Goal: Task Accomplishment & Management: Use online tool/utility

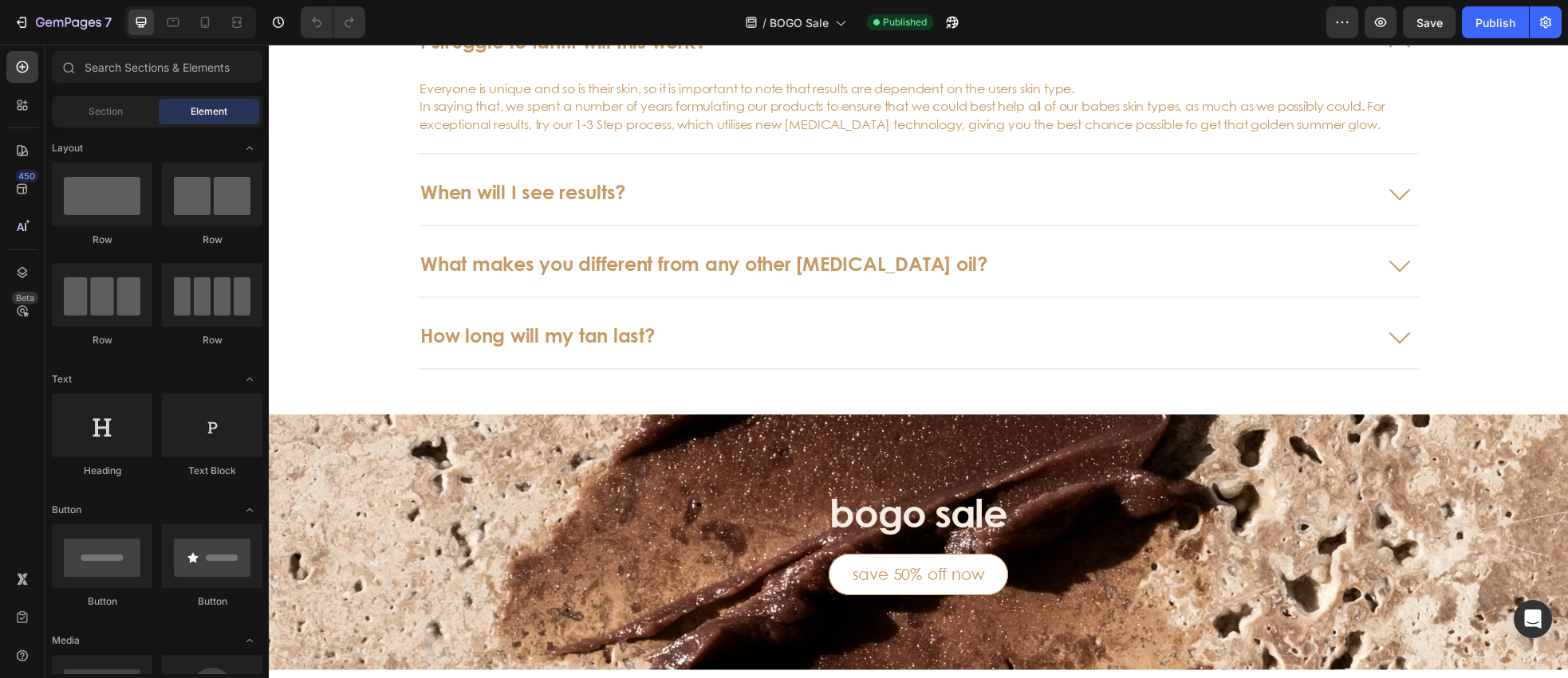
scroll to position [4464, 0]
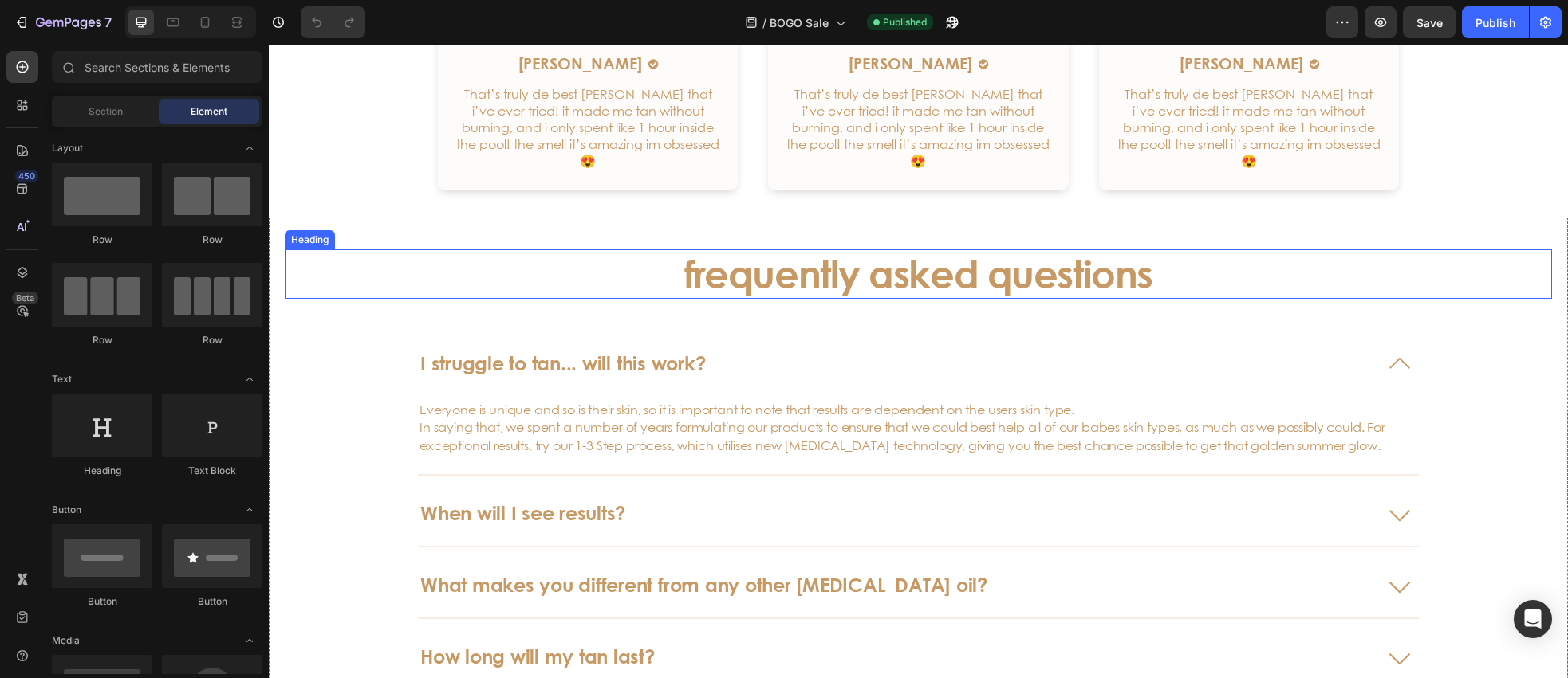
click at [866, 299] on h3 "frequently asked questions" at bounding box center [918, 274] width 1268 height 49
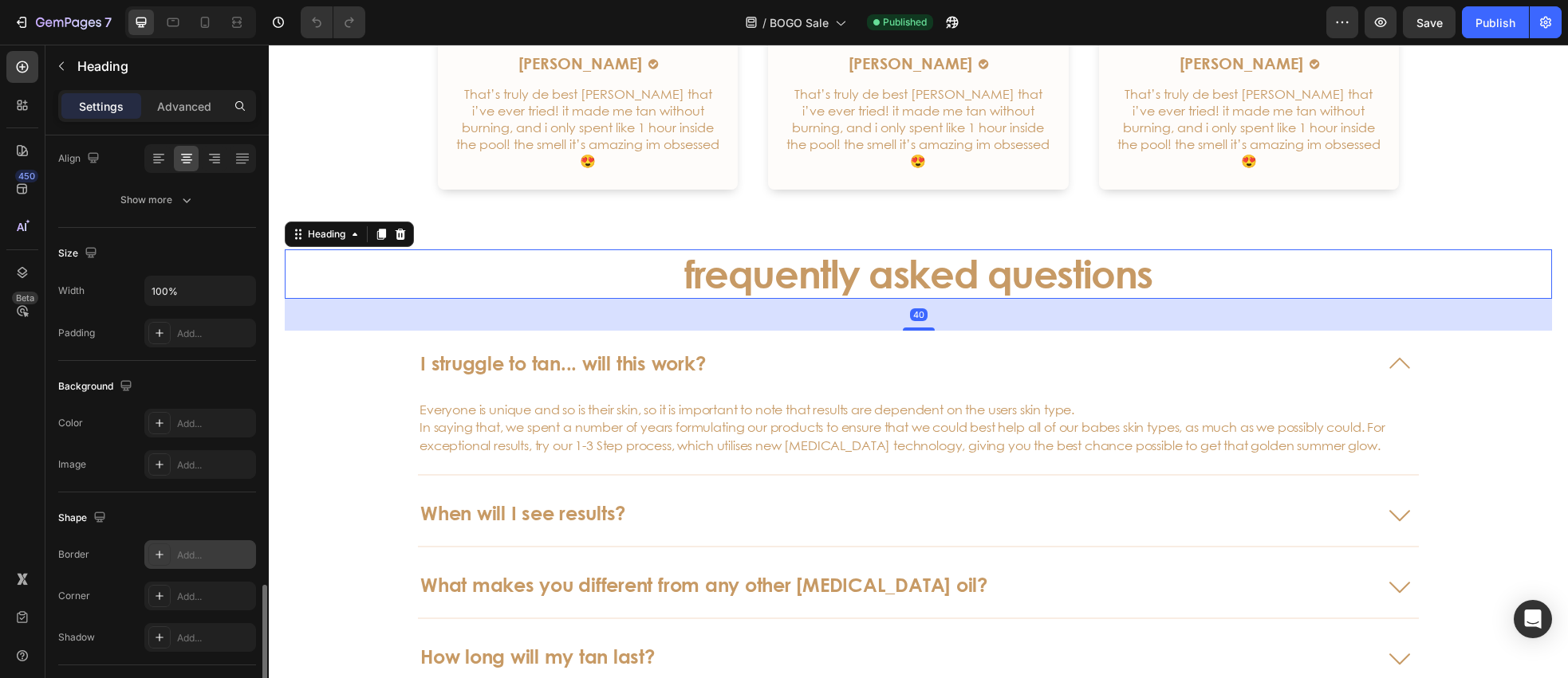
scroll to position [446, 0]
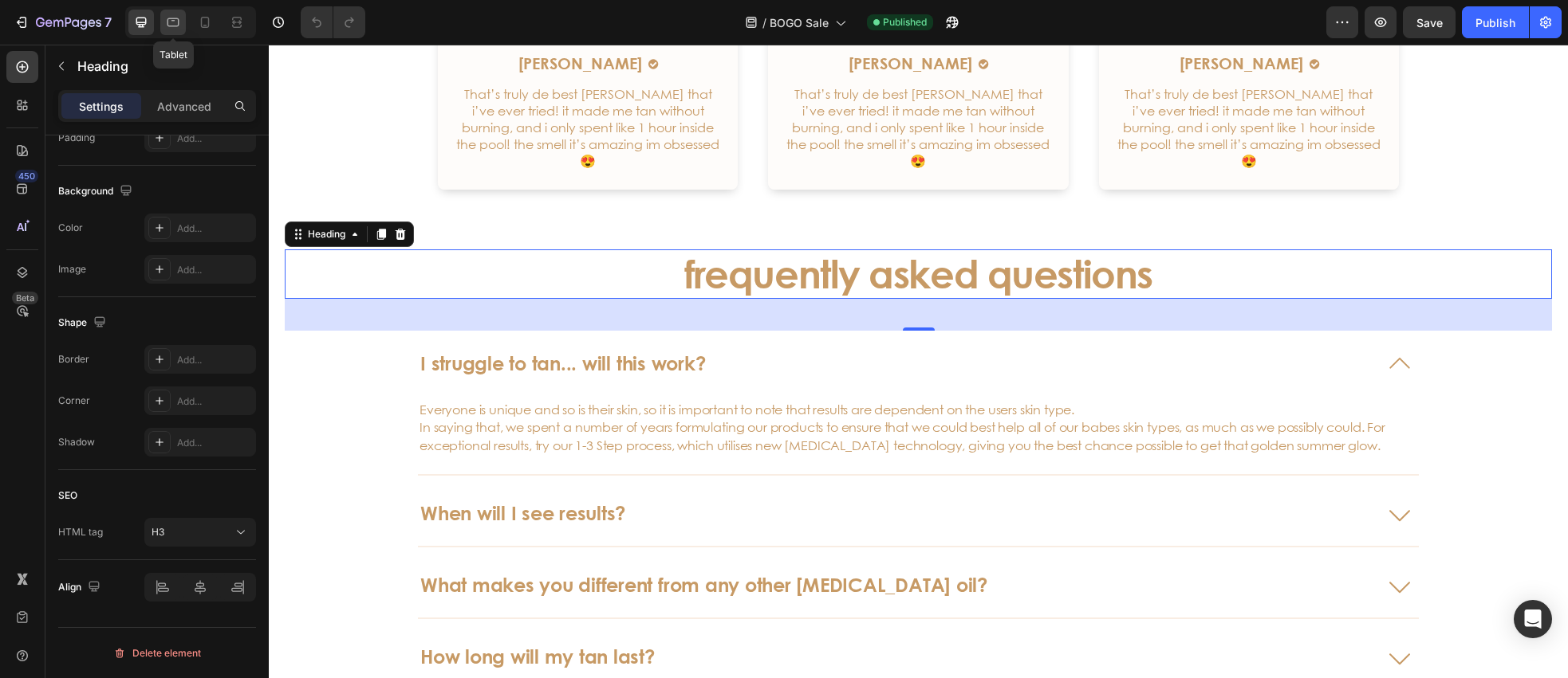
click at [175, 25] on icon at bounding box center [173, 22] width 16 height 16
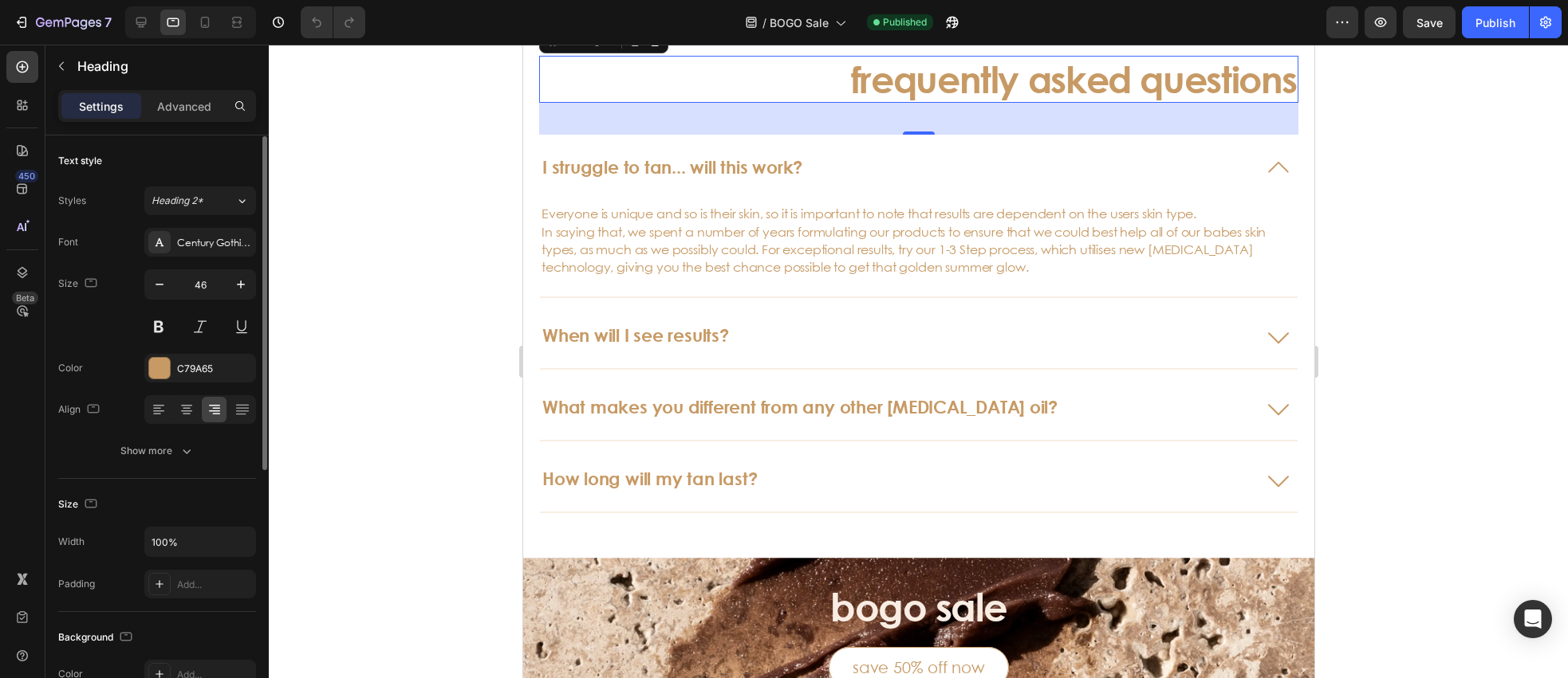
scroll to position [1, 0]
click at [160, 289] on icon "button" at bounding box center [160, 284] width 16 height 16
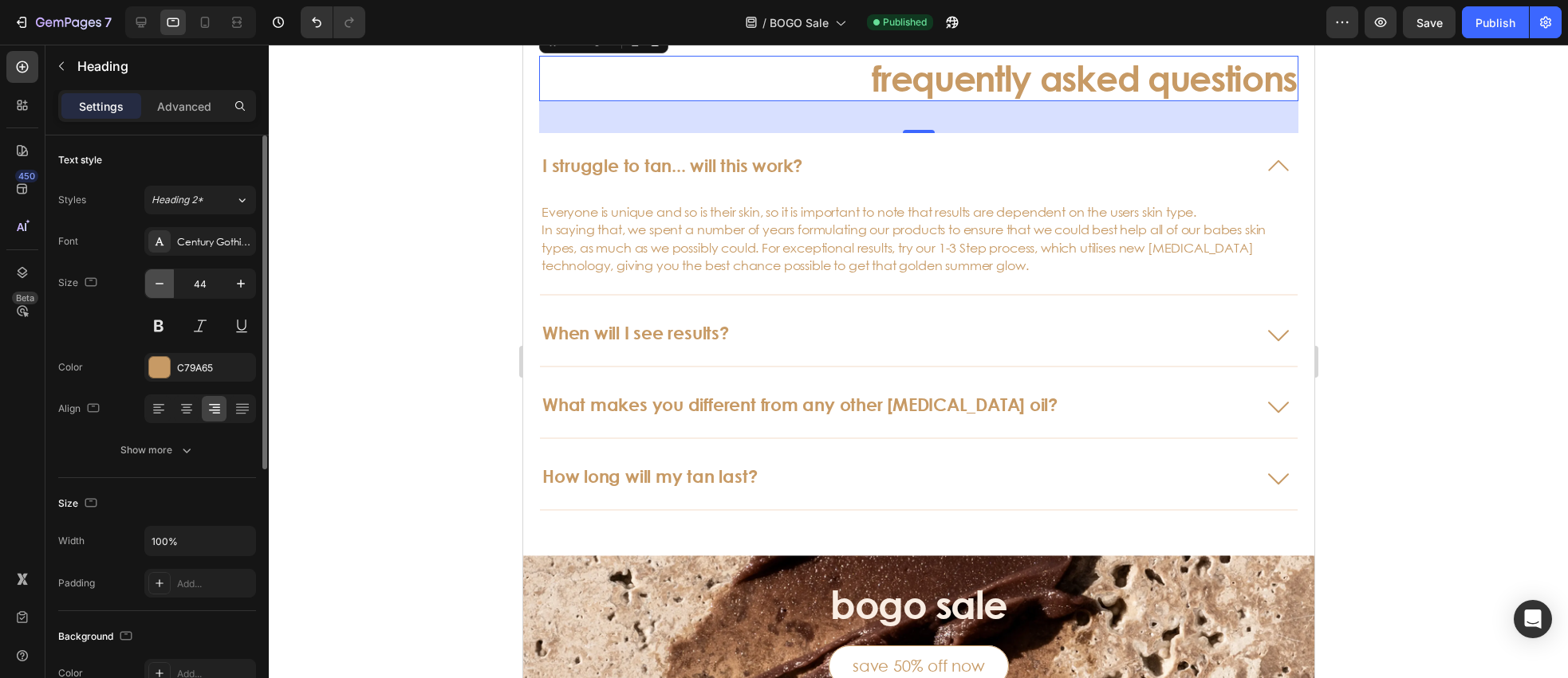
click at [160, 289] on icon "button" at bounding box center [160, 284] width 16 height 16
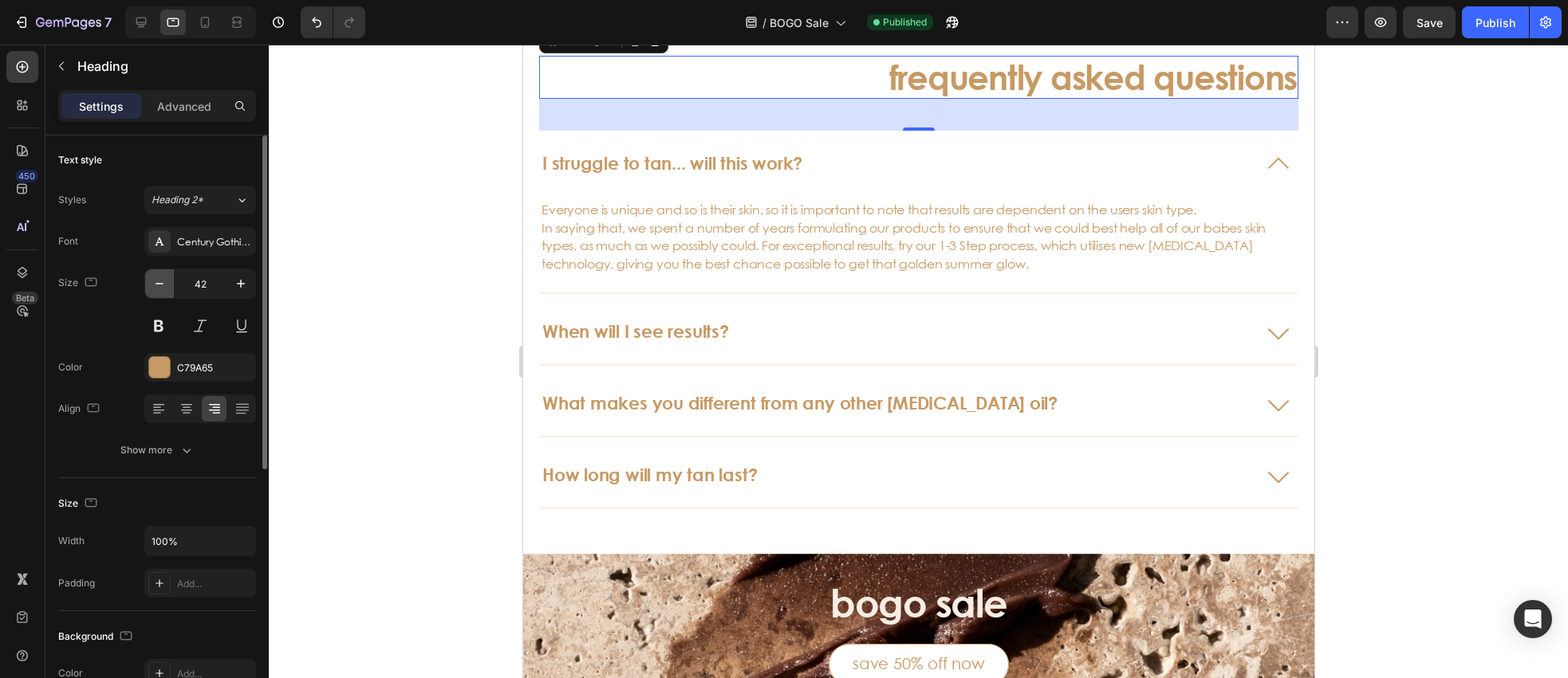
click at [160, 289] on icon "button" at bounding box center [160, 284] width 16 height 16
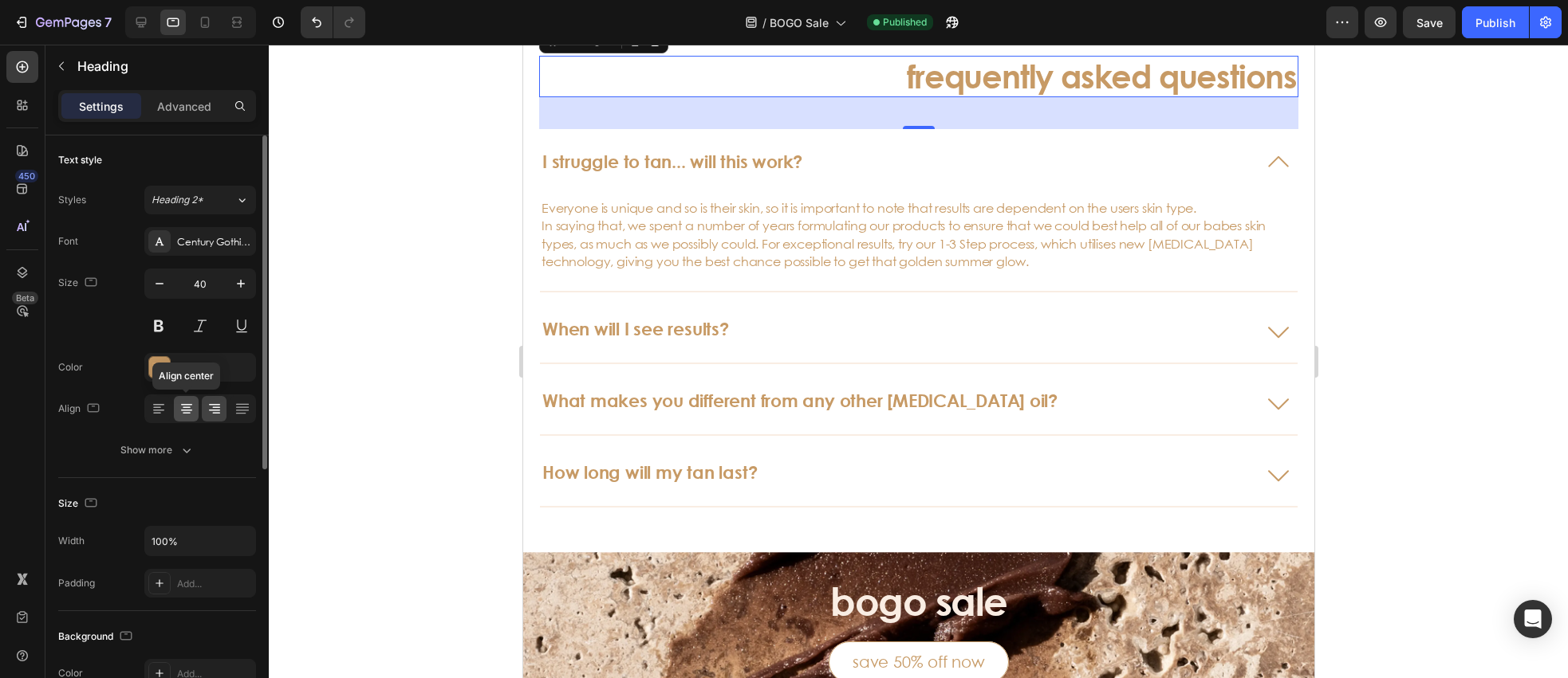
click at [191, 412] on icon at bounding box center [187, 409] width 16 height 16
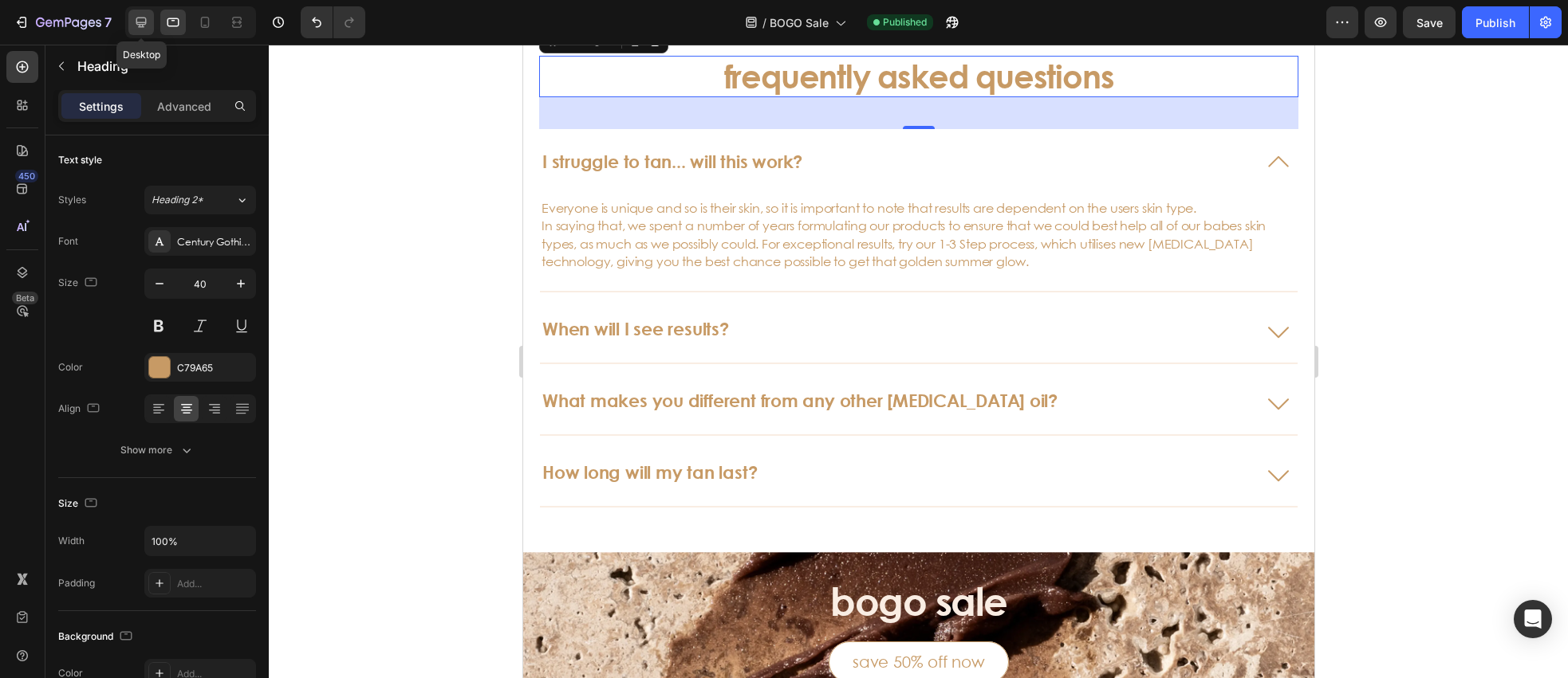
click at [139, 19] on icon at bounding box center [141, 22] width 16 height 16
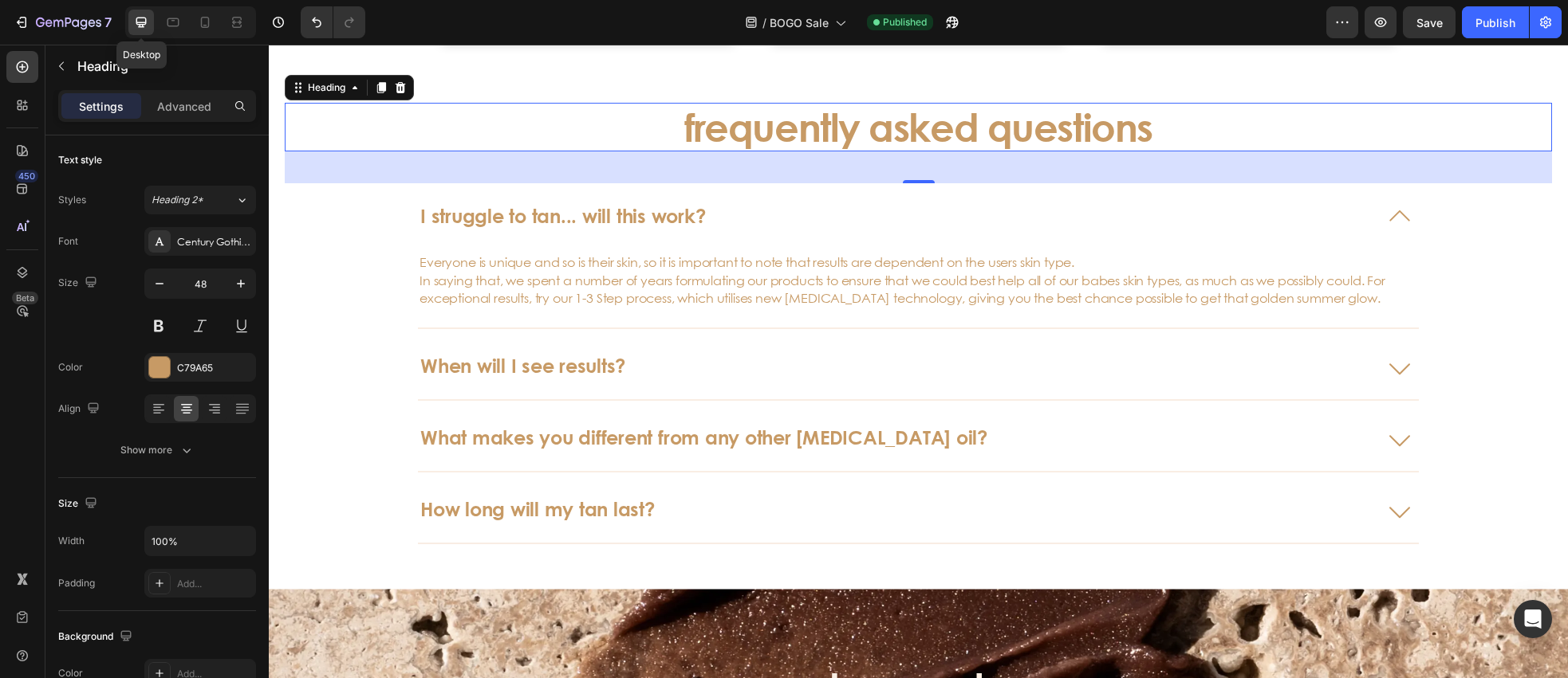
scroll to position [4657, 0]
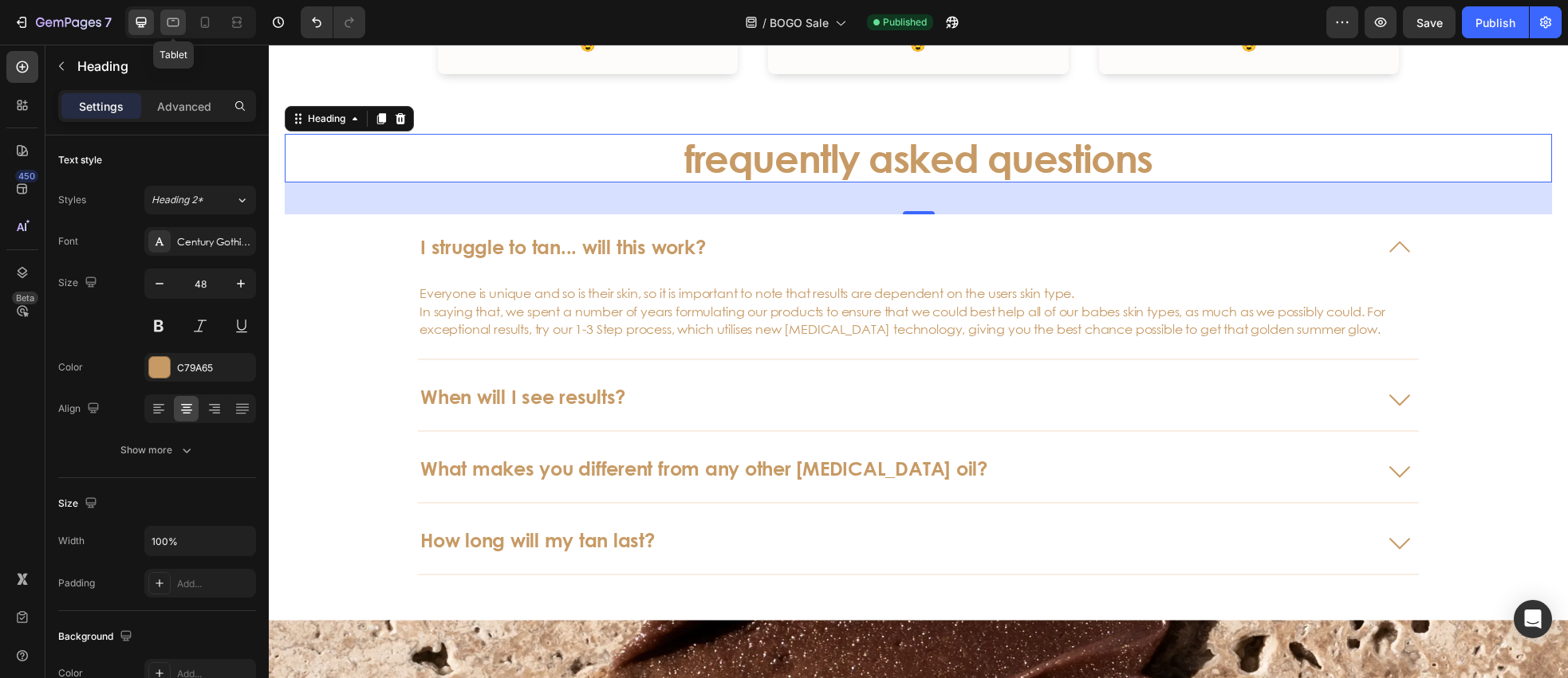
click at [176, 23] on icon at bounding box center [173, 22] width 16 height 16
type input "40"
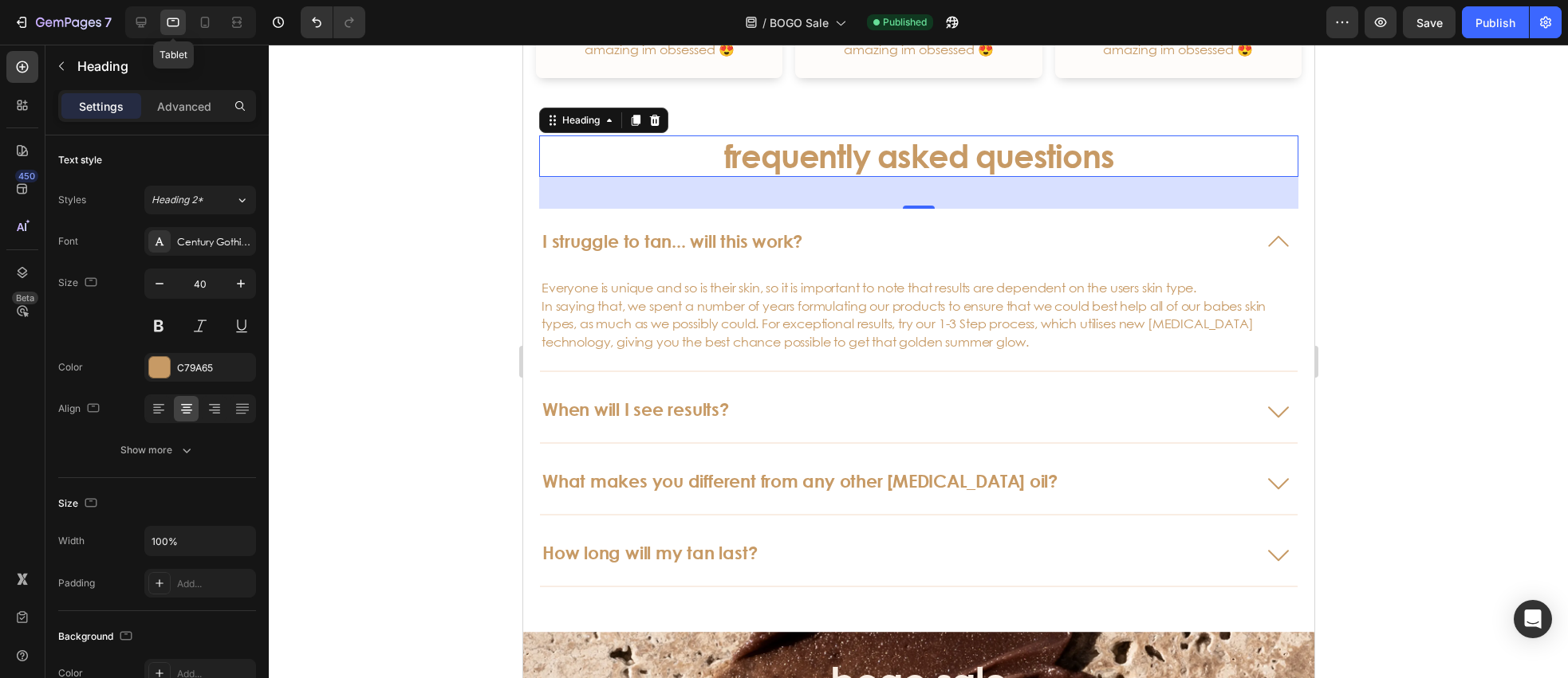
scroll to position [4689, 0]
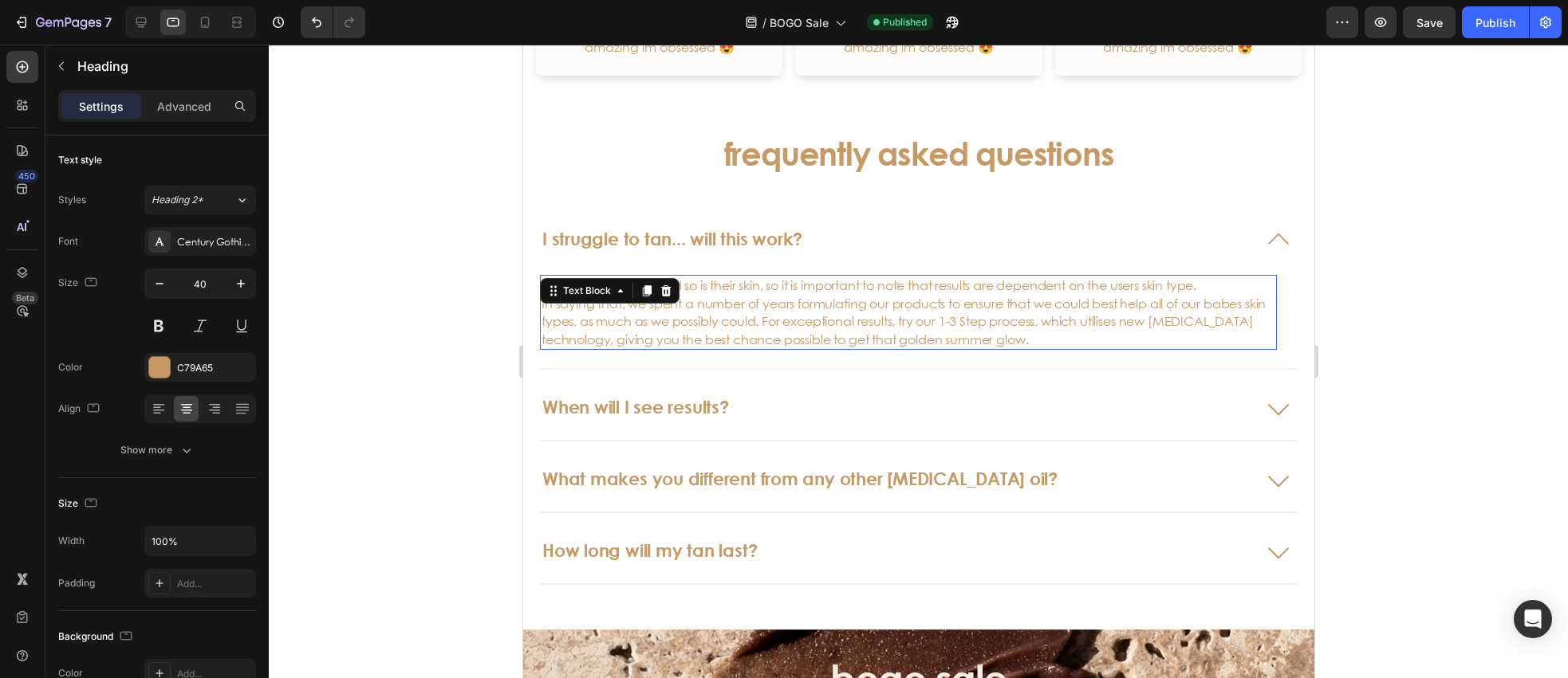
click at [658, 290] on p "Everyone is unique and so is their skin, so it is important to note that result…" at bounding box center [908, 313] width 734 height 72
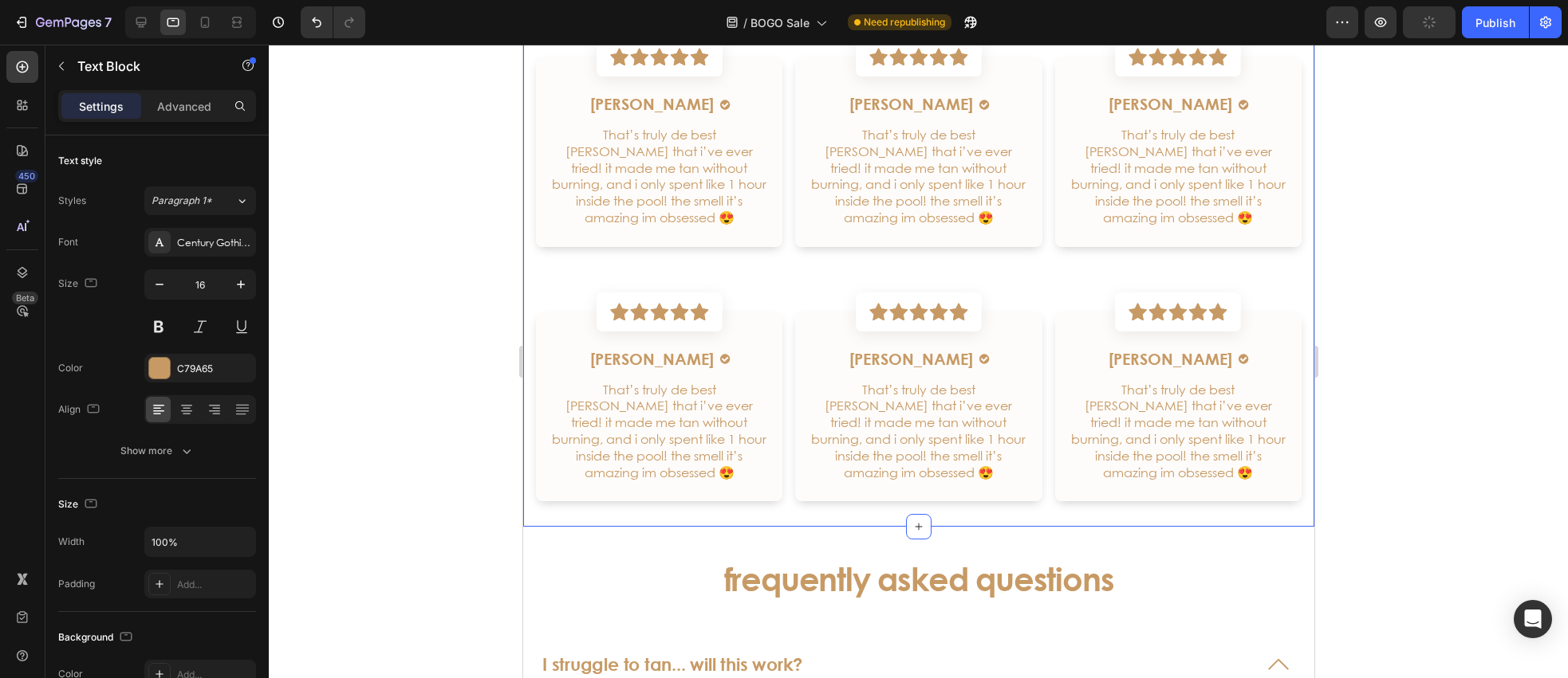
scroll to position [4259, 0]
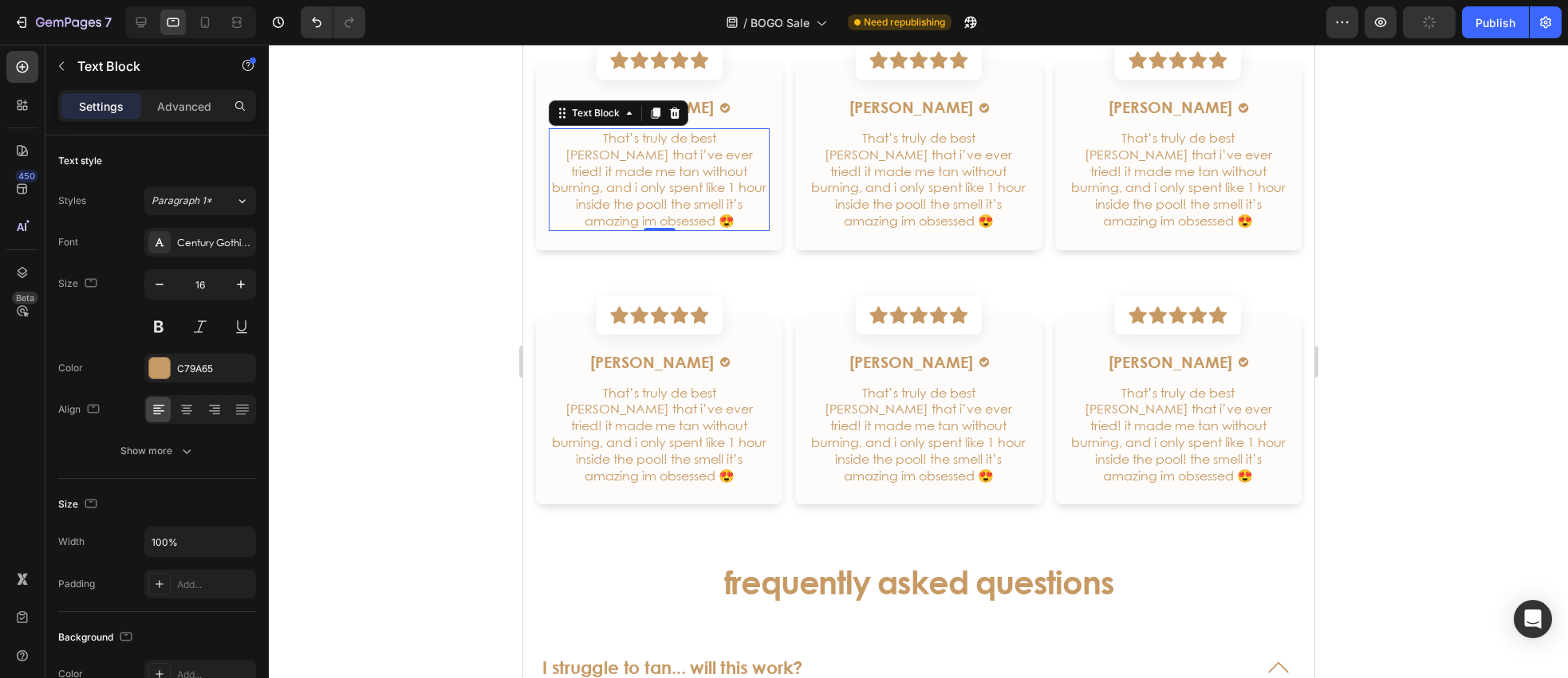
click at [654, 185] on p "That’s truly de best [PERSON_NAME] that i’ve ever tried! it made me tan without…" at bounding box center [659, 180] width 217 height 100
click at [208, 23] on icon at bounding box center [205, 22] width 16 height 16
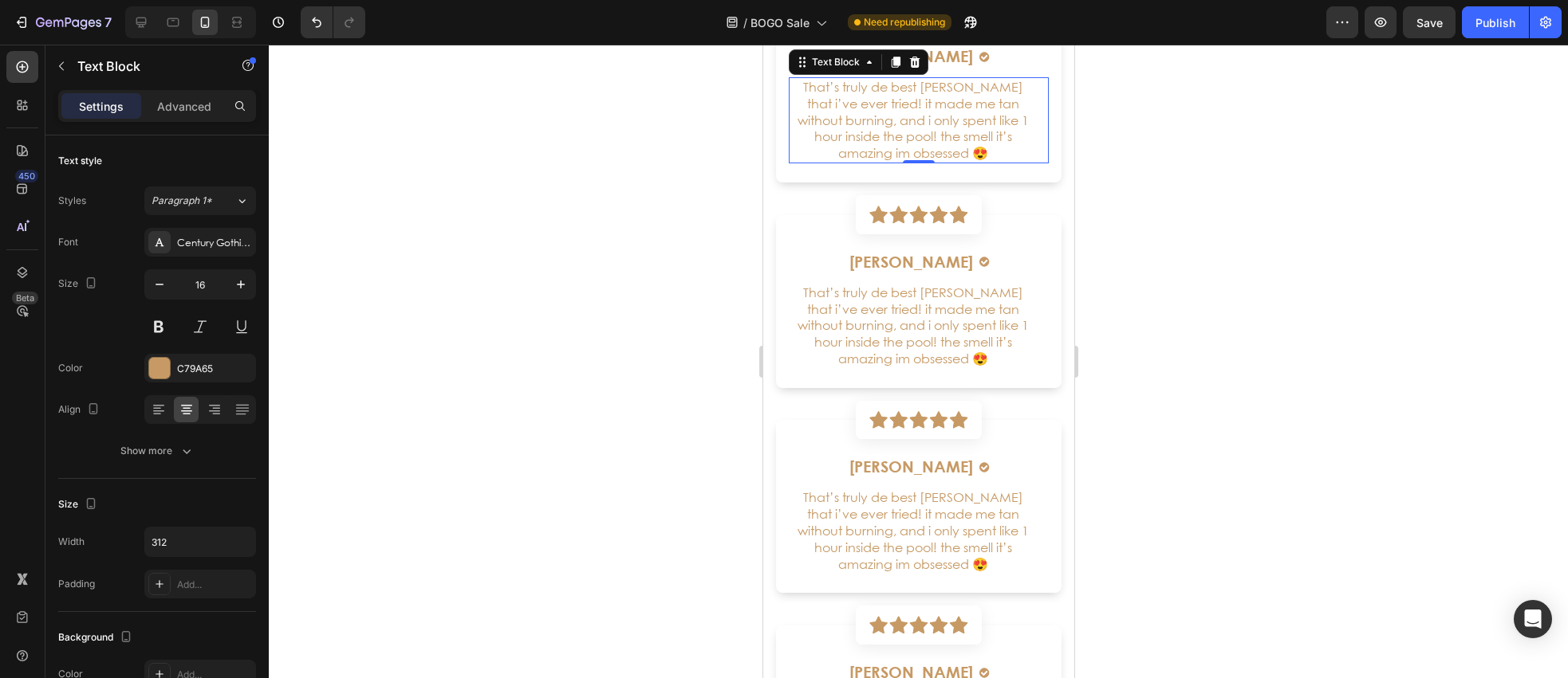
scroll to position [4110, 0]
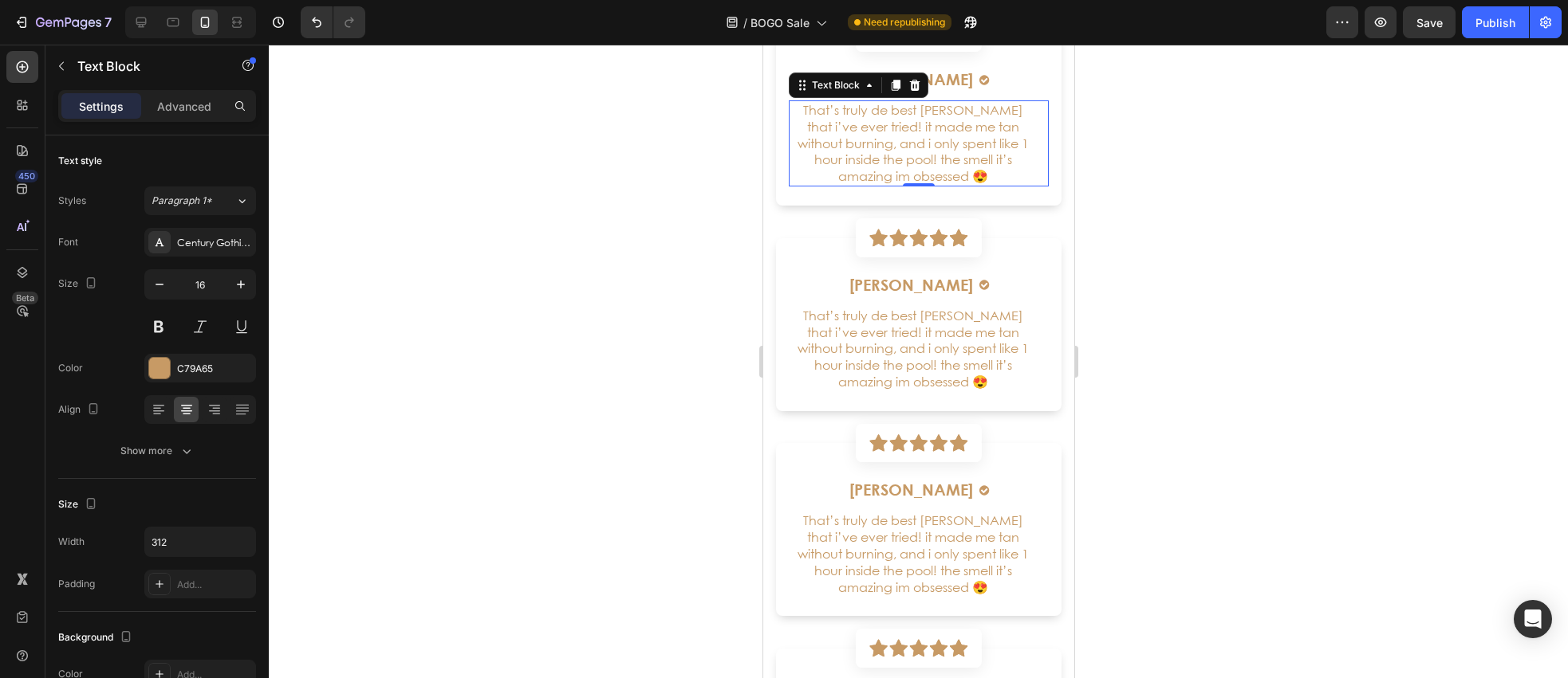
click at [860, 159] on p "That’s truly de best [PERSON_NAME] that i’ve ever tried! it made me tan without…" at bounding box center [912, 144] width 245 height 83
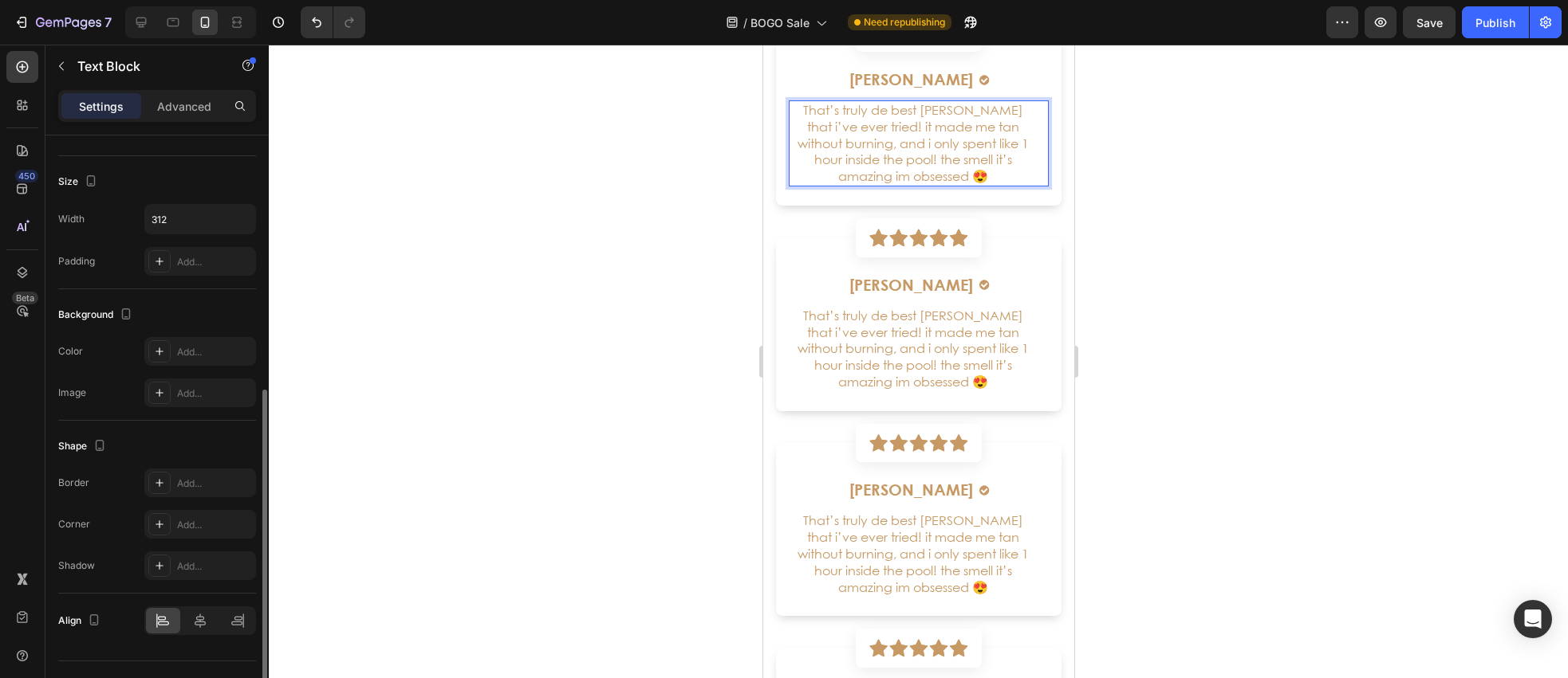
scroll to position [295, 0]
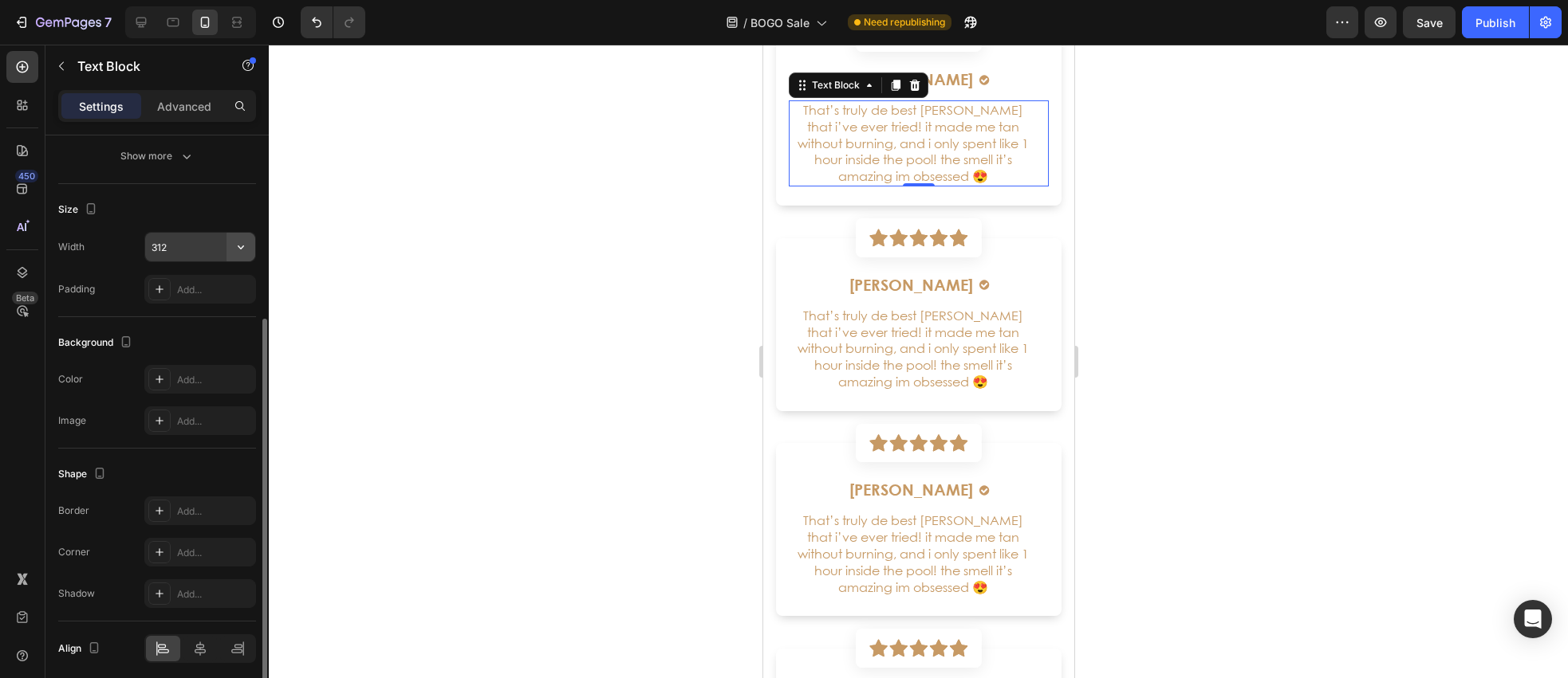
click at [238, 245] on icon "button" at bounding box center [241, 247] width 16 height 16
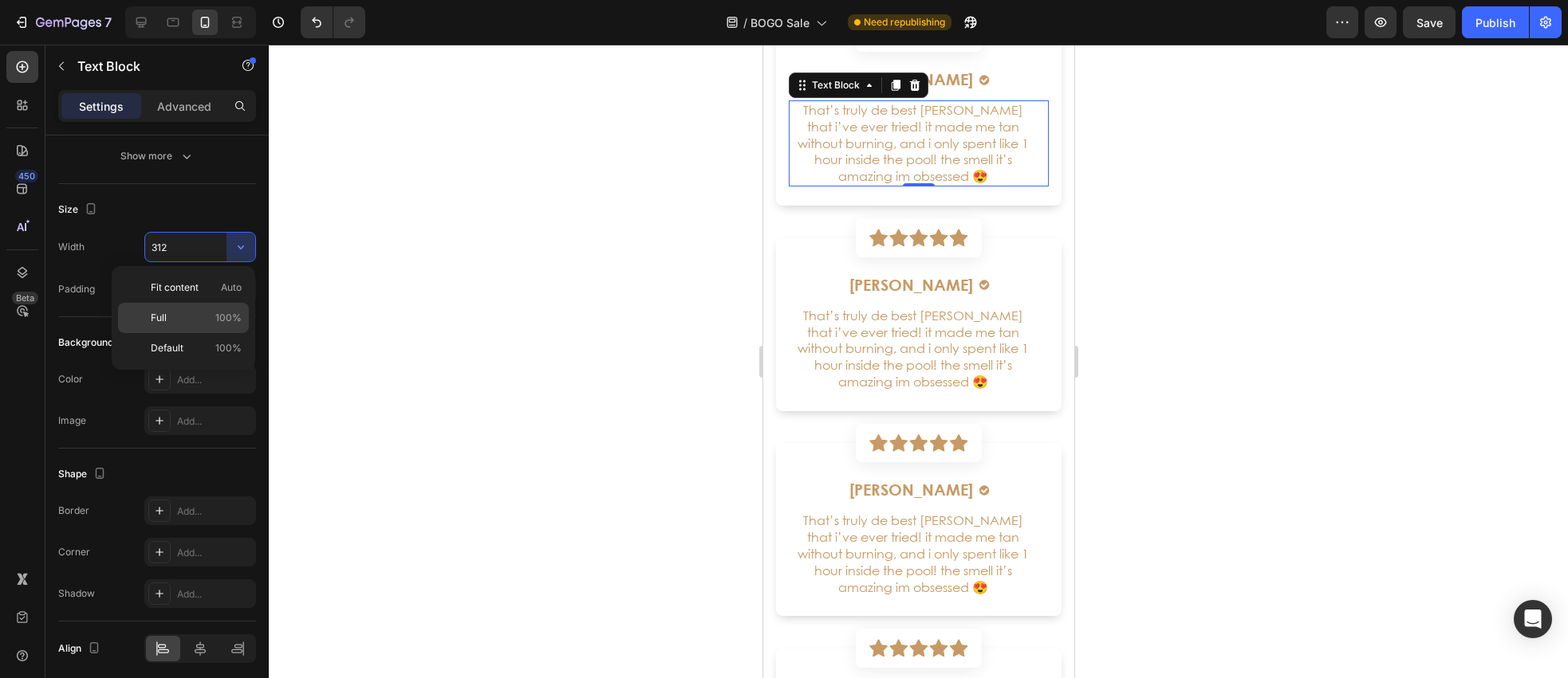
click at [240, 320] on span "100%" at bounding box center [228, 318] width 26 height 14
type input "100%"
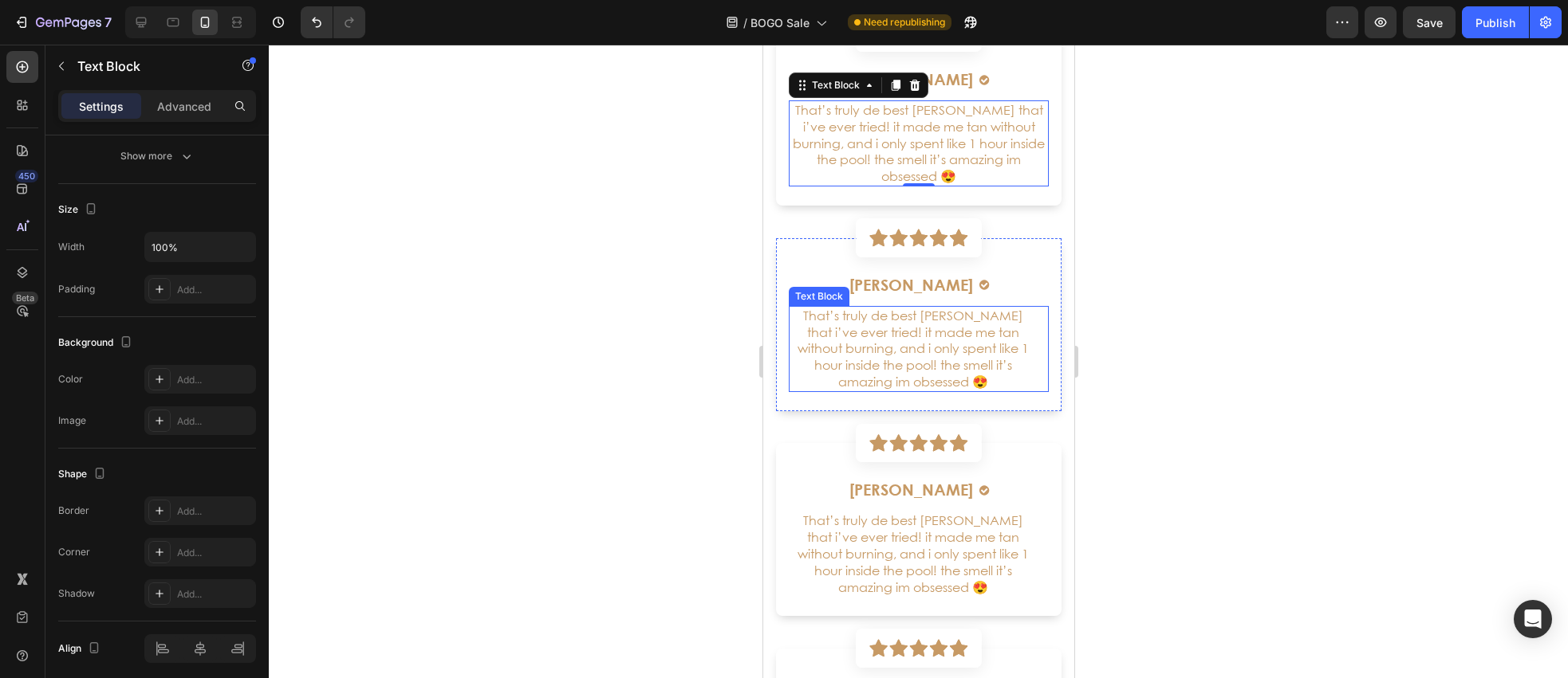
click at [868, 356] on p "That’s truly de best [PERSON_NAME] that i’ve ever tried! it made me tan without…" at bounding box center [912, 349] width 245 height 83
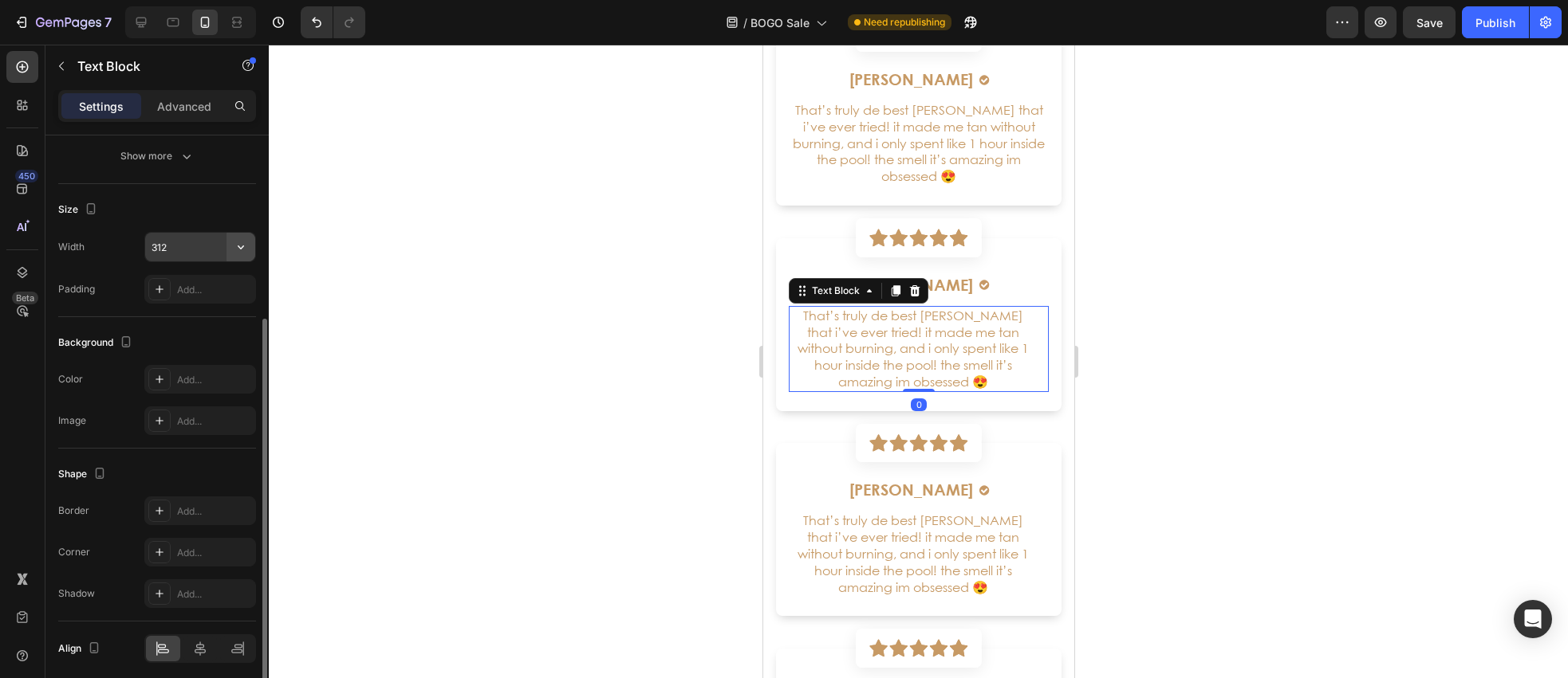
click at [244, 247] on icon "button" at bounding box center [241, 247] width 16 height 16
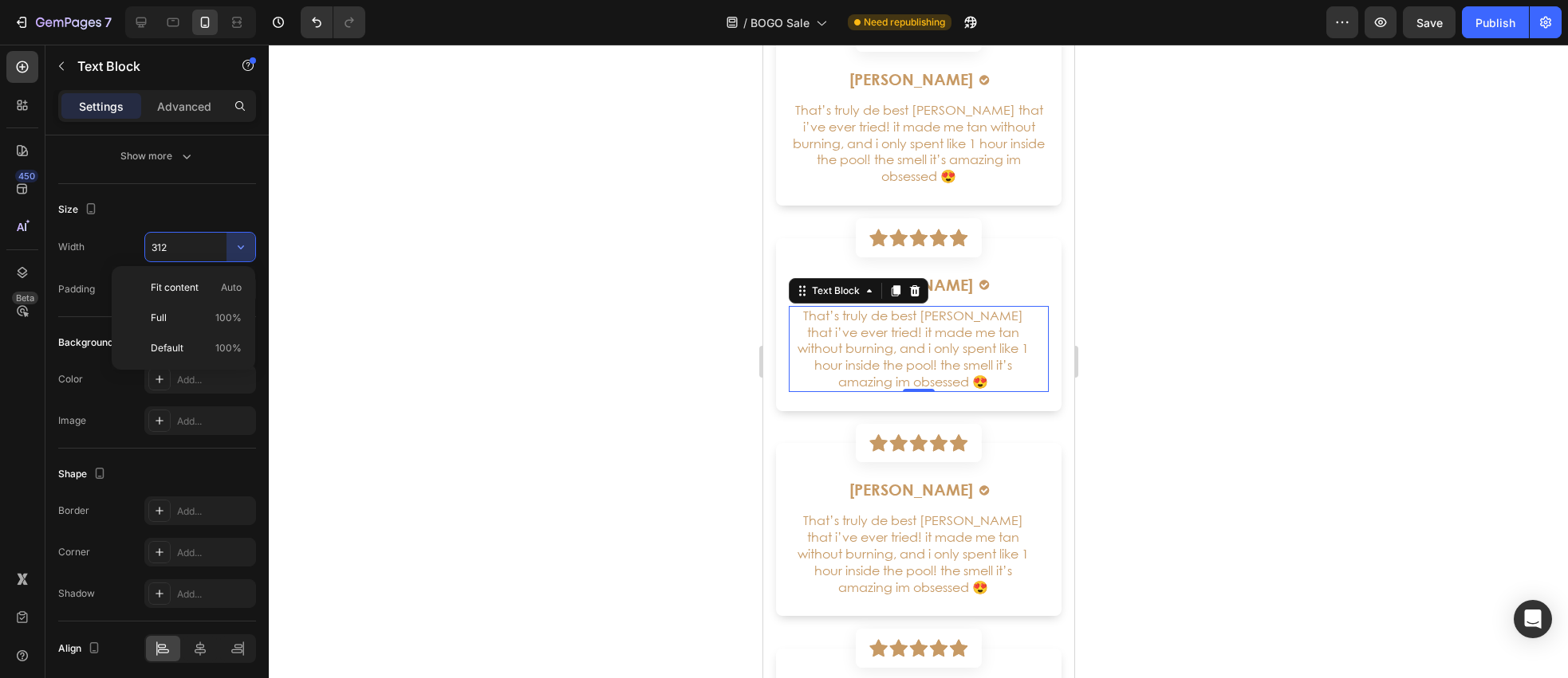
drag, startPoint x: 192, startPoint y: 323, endPoint x: 375, endPoint y: 342, distance: 184.0
click at [192, 323] on p "Full 100%" at bounding box center [196, 318] width 91 height 14
type input "100%"
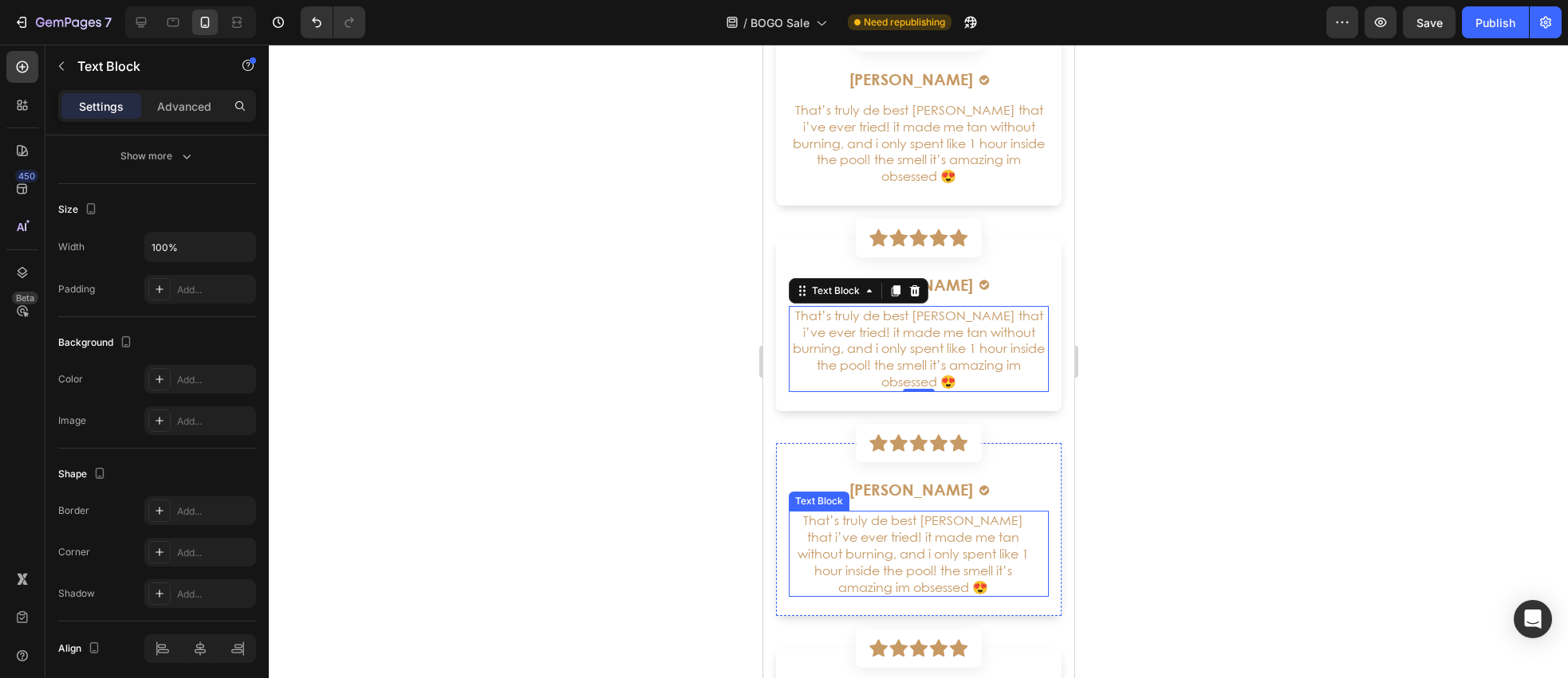
click at [879, 545] on p "That’s truly de best [PERSON_NAME] that i’ve ever tried! it made me tan without…" at bounding box center [912, 554] width 245 height 83
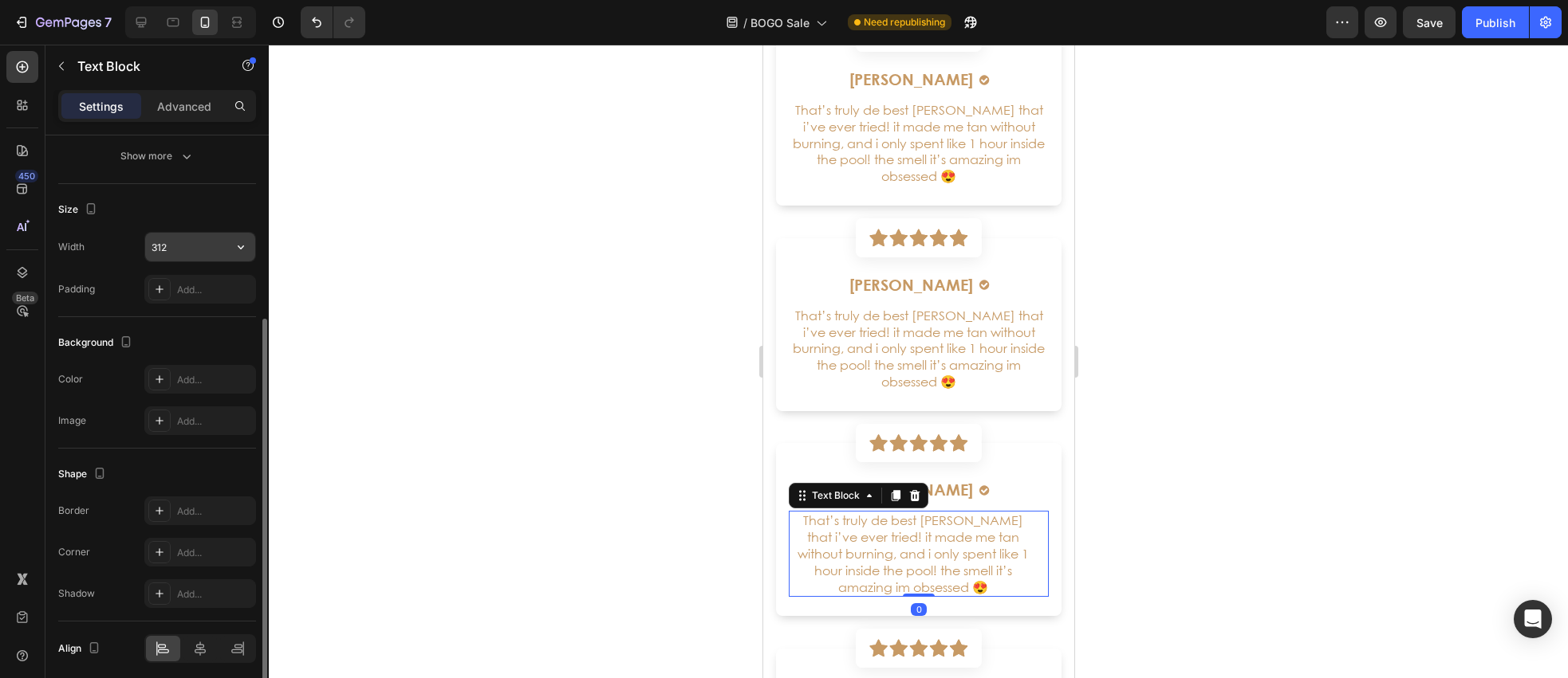
click at [238, 240] on icon "button" at bounding box center [241, 247] width 16 height 16
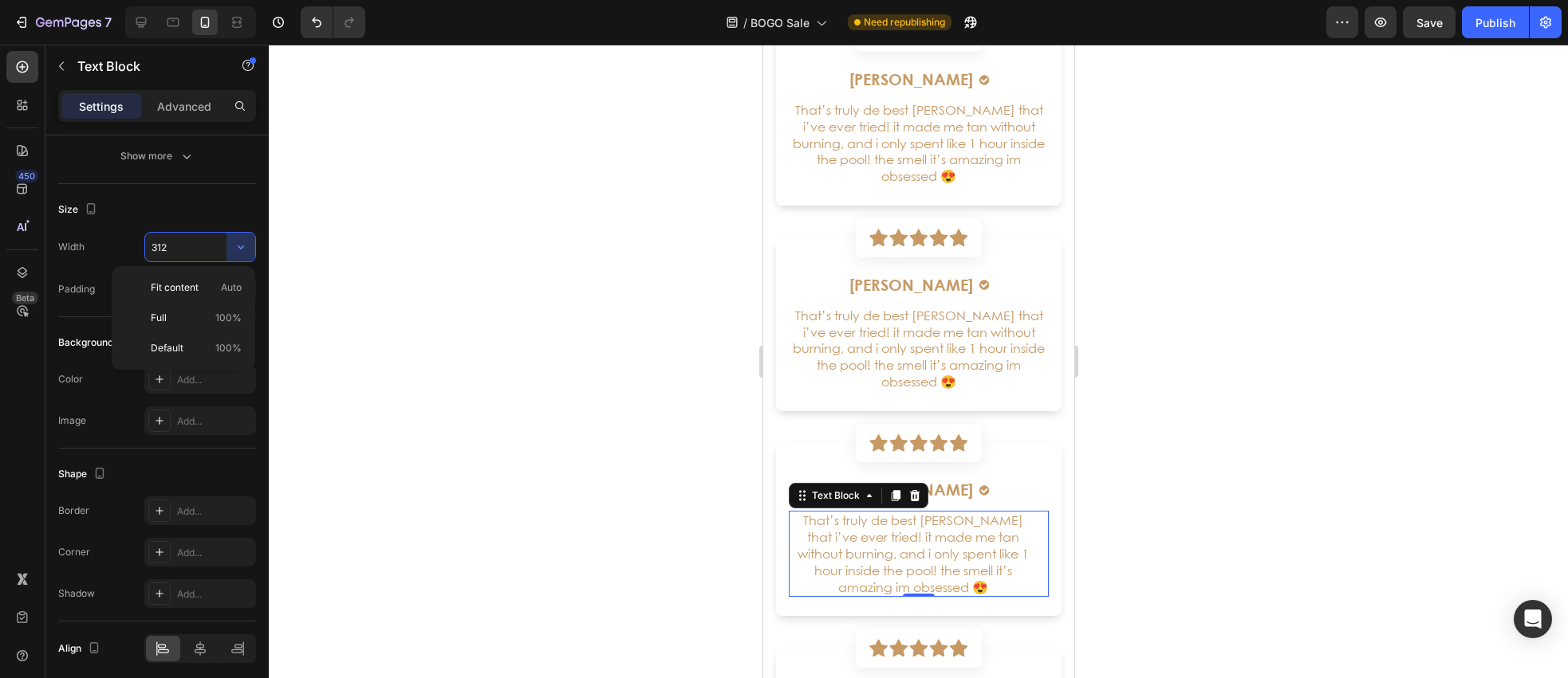
drag, startPoint x: 229, startPoint y: 330, endPoint x: 615, endPoint y: 379, distance: 389.1
click at [229, 333] on div "Full 100%" at bounding box center [183, 348] width 131 height 31
type input "100%"
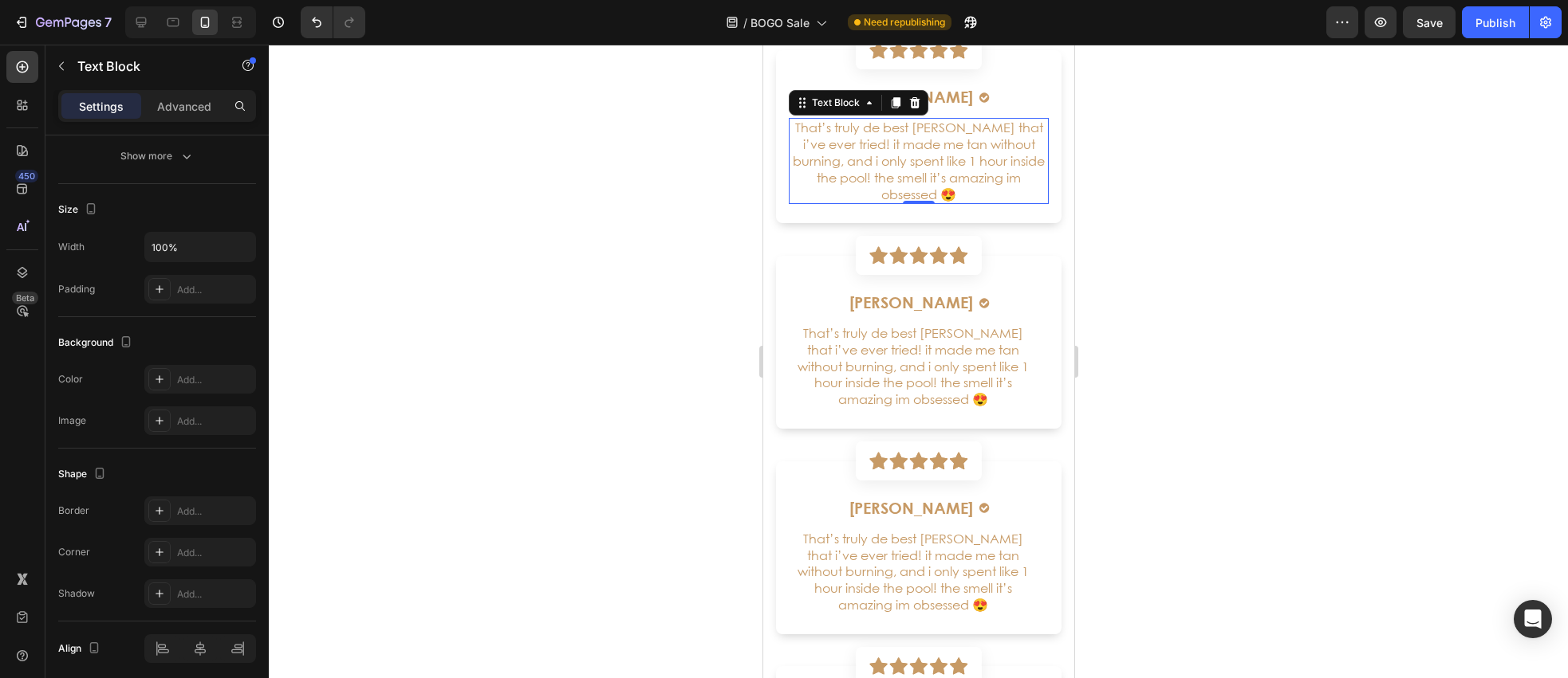
scroll to position [4611, 0]
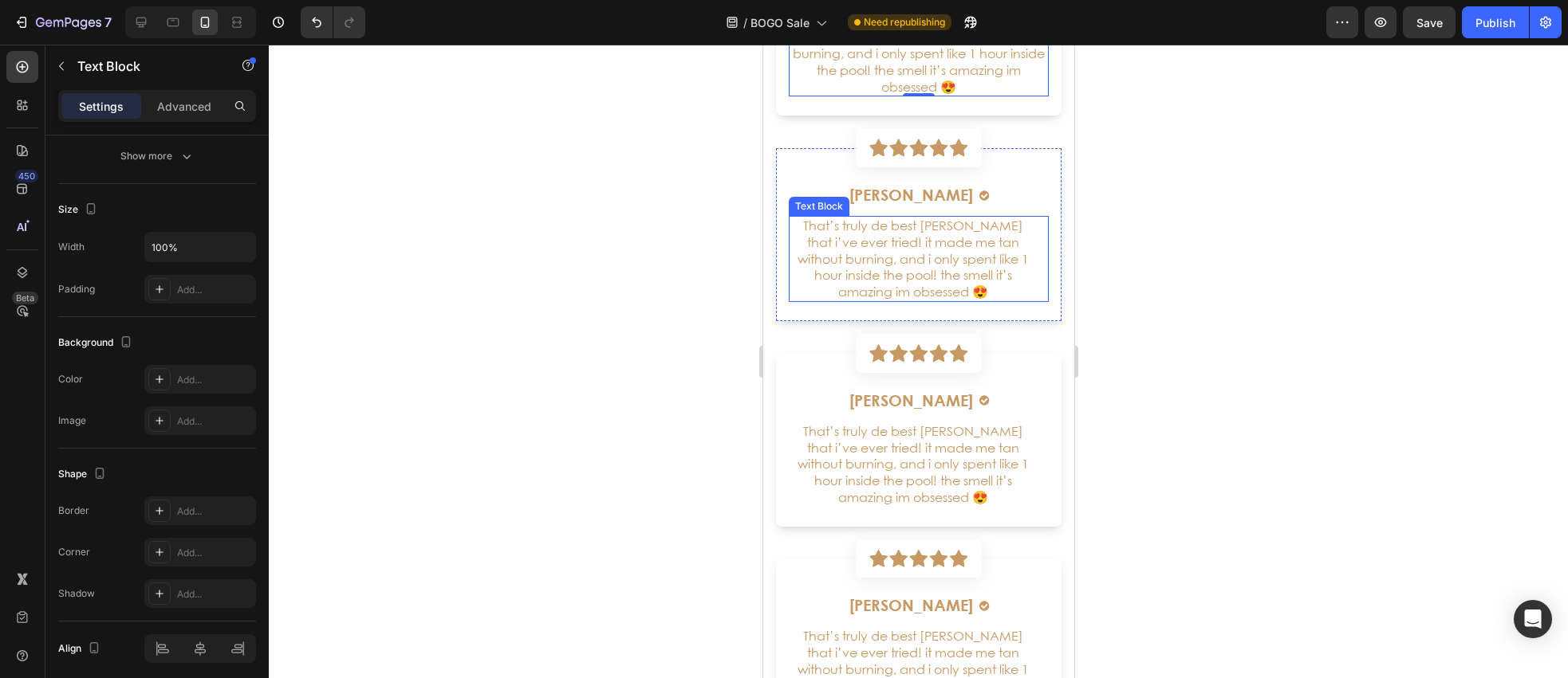
click at [865, 242] on p "That’s truly de best [PERSON_NAME] that i’ve ever tried! it made me tan without…" at bounding box center [912, 259] width 245 height 83
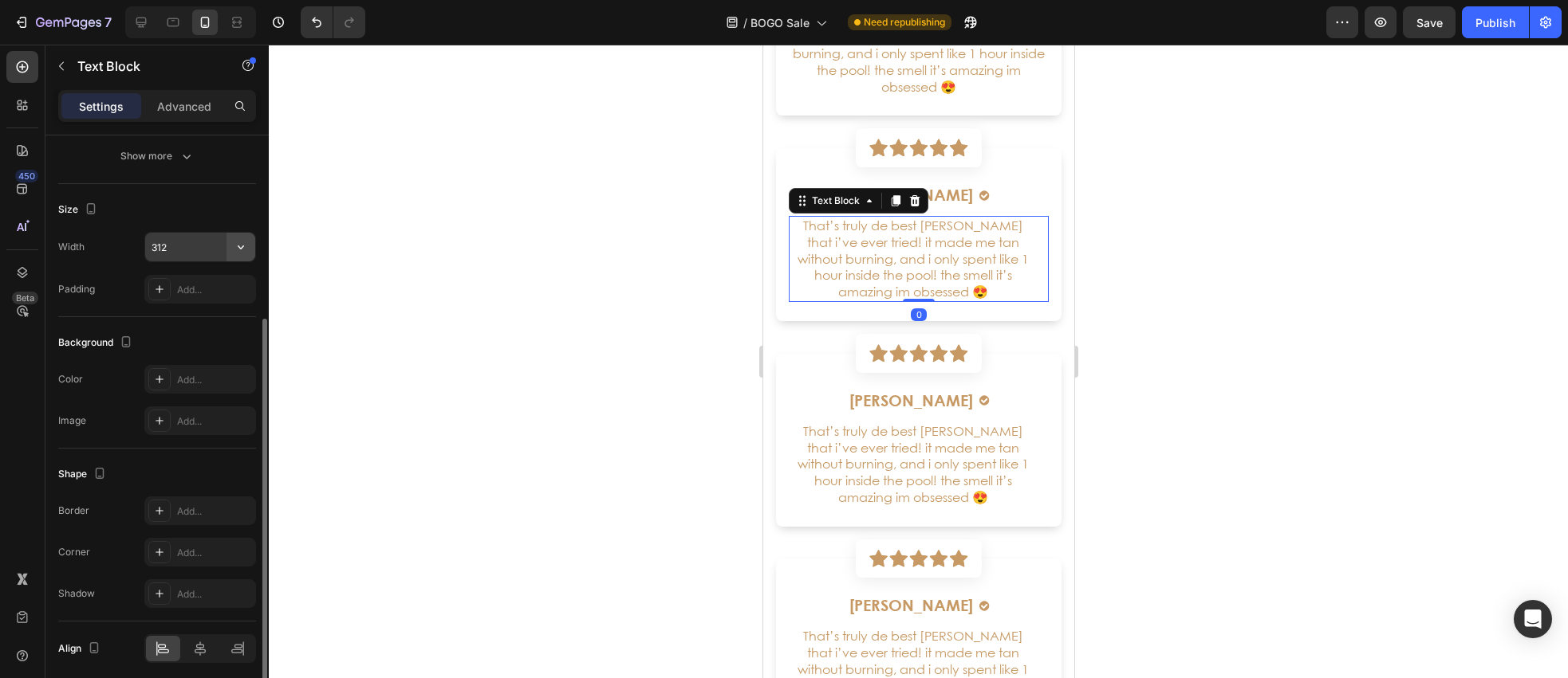
click at [238, 249] on icon "button" at bounding box center [241, 247] width 16 height 16
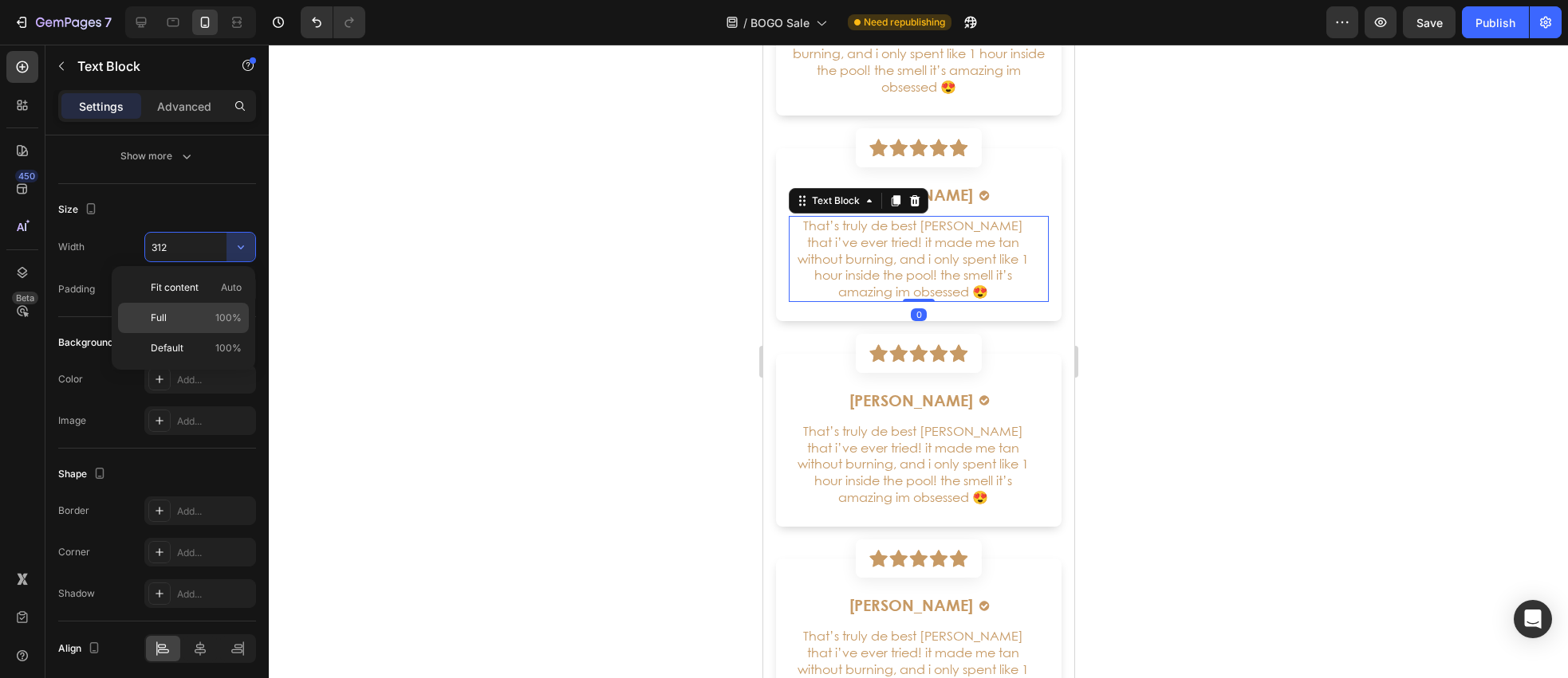
click at [209, 333] on div "Full 100%" at bounding box center [183, 348] width 131 height 31
type input "100%"
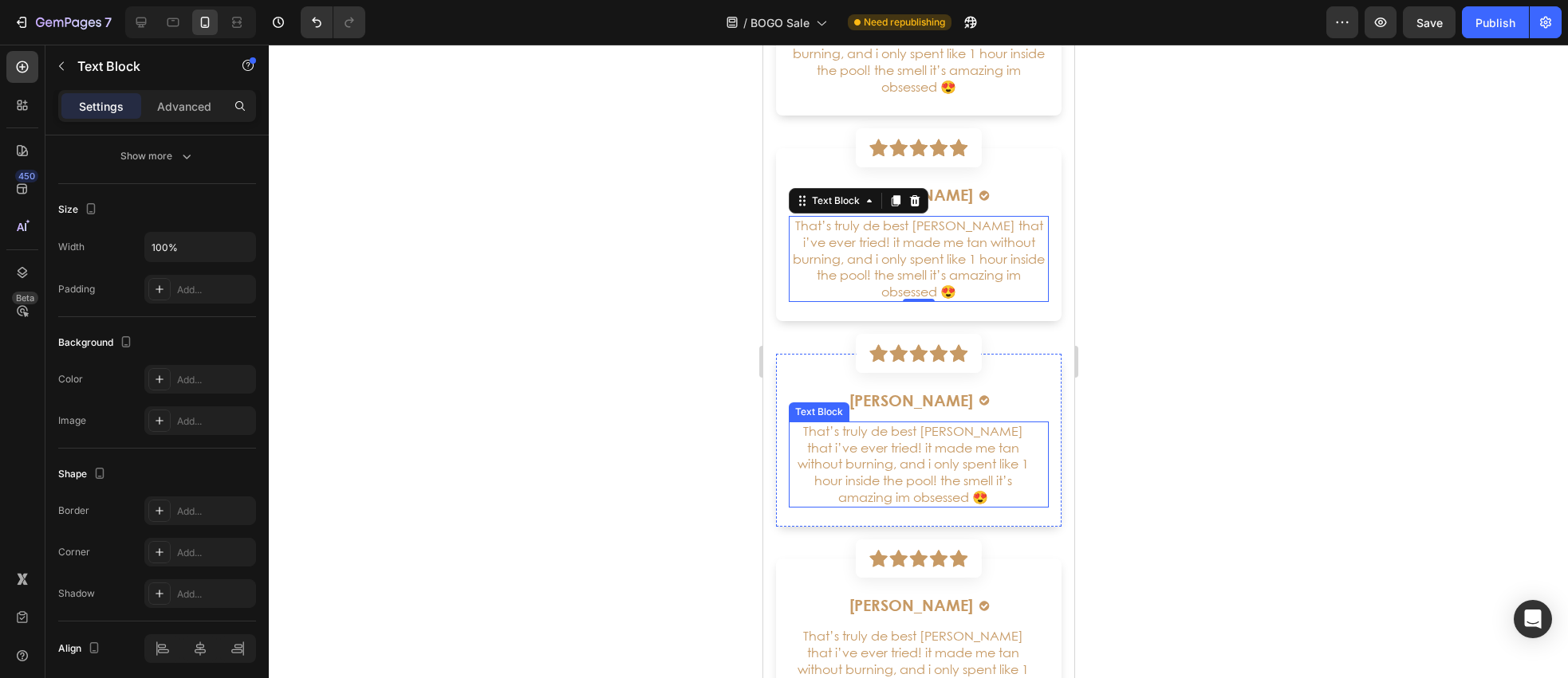
click at [873, 474] on p "That’s truly de best [PERSON_NAME] that i’ve ever tried! it made me tan without…" at bounding box center [912, 464] width 245 height 83
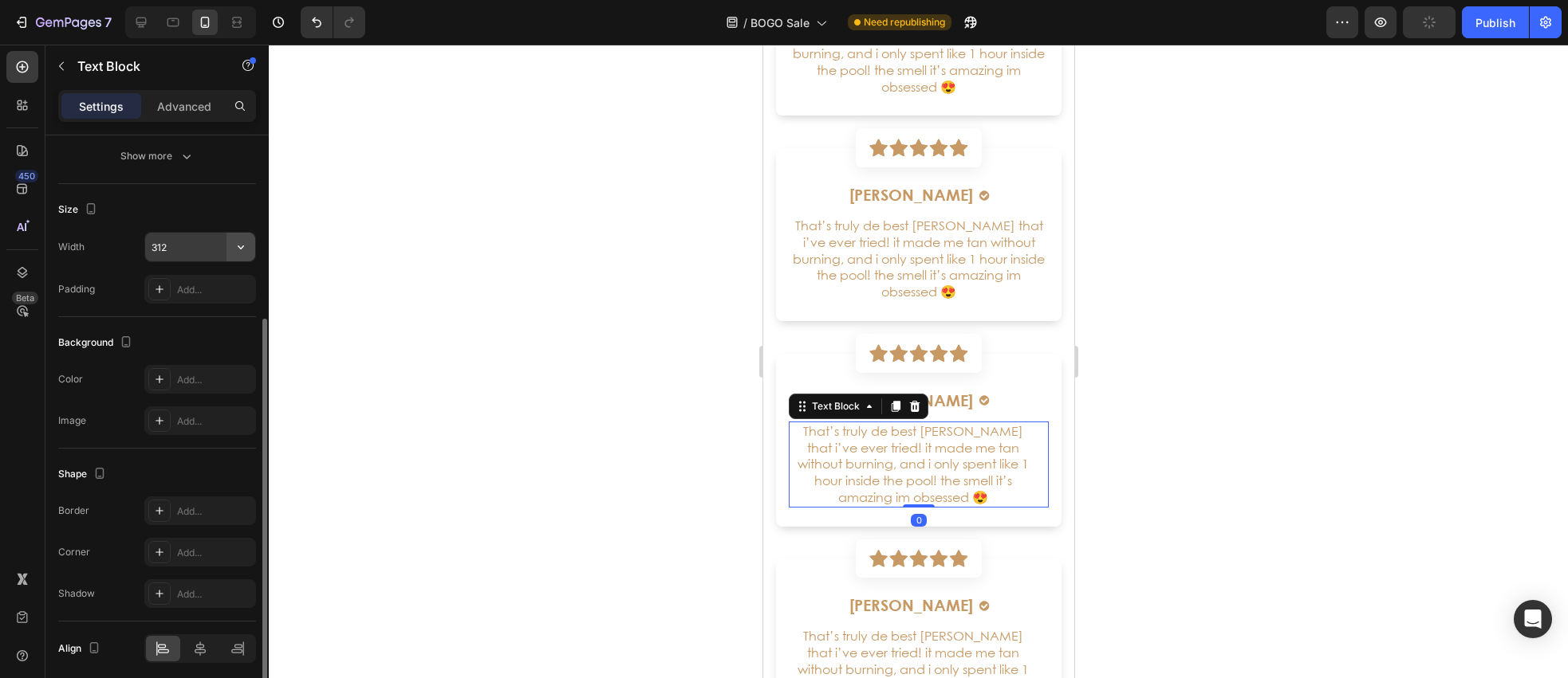
click at [243, 251] on icon "button" at bounding box center [241, 247] width 16 height 16
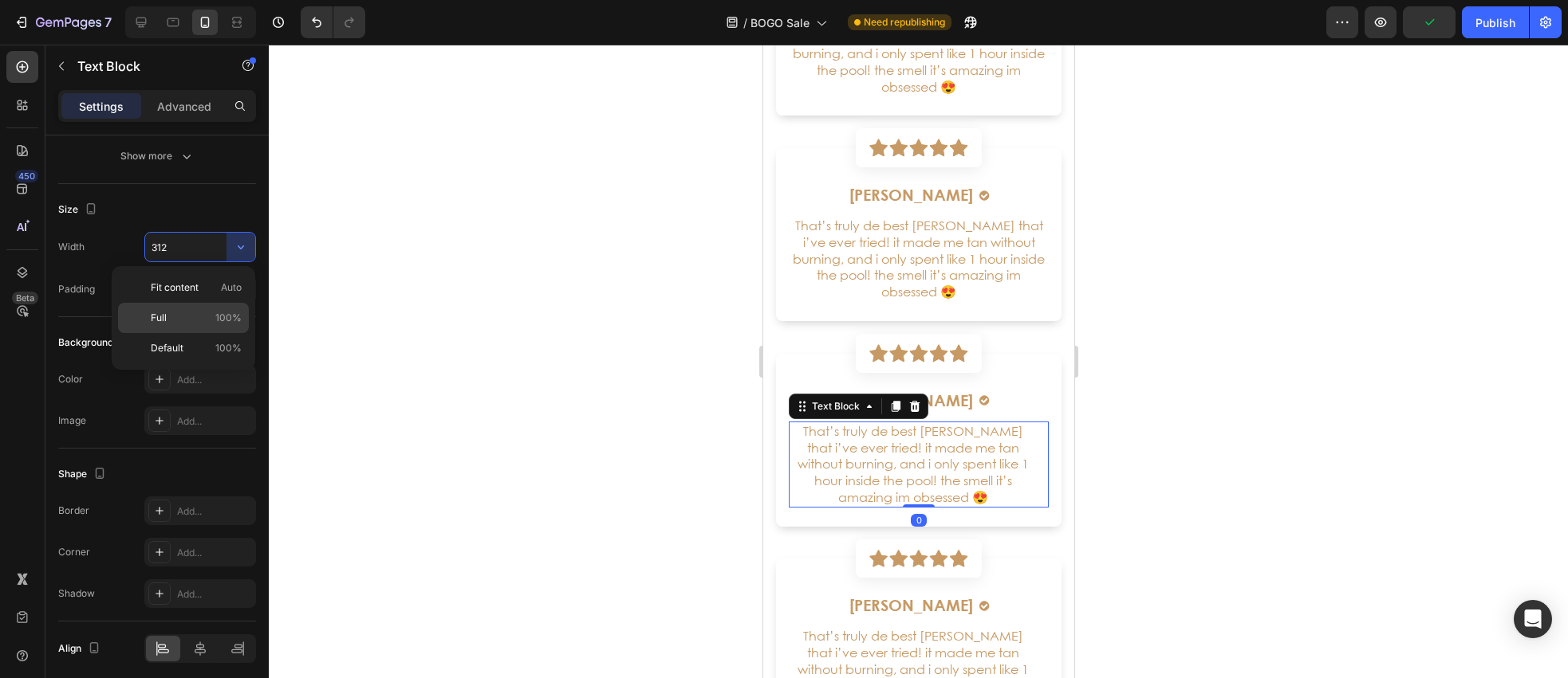
click at [226, 323] on span "100%" at bounding box center [228, 318] width 26 height 14
type input "100%"
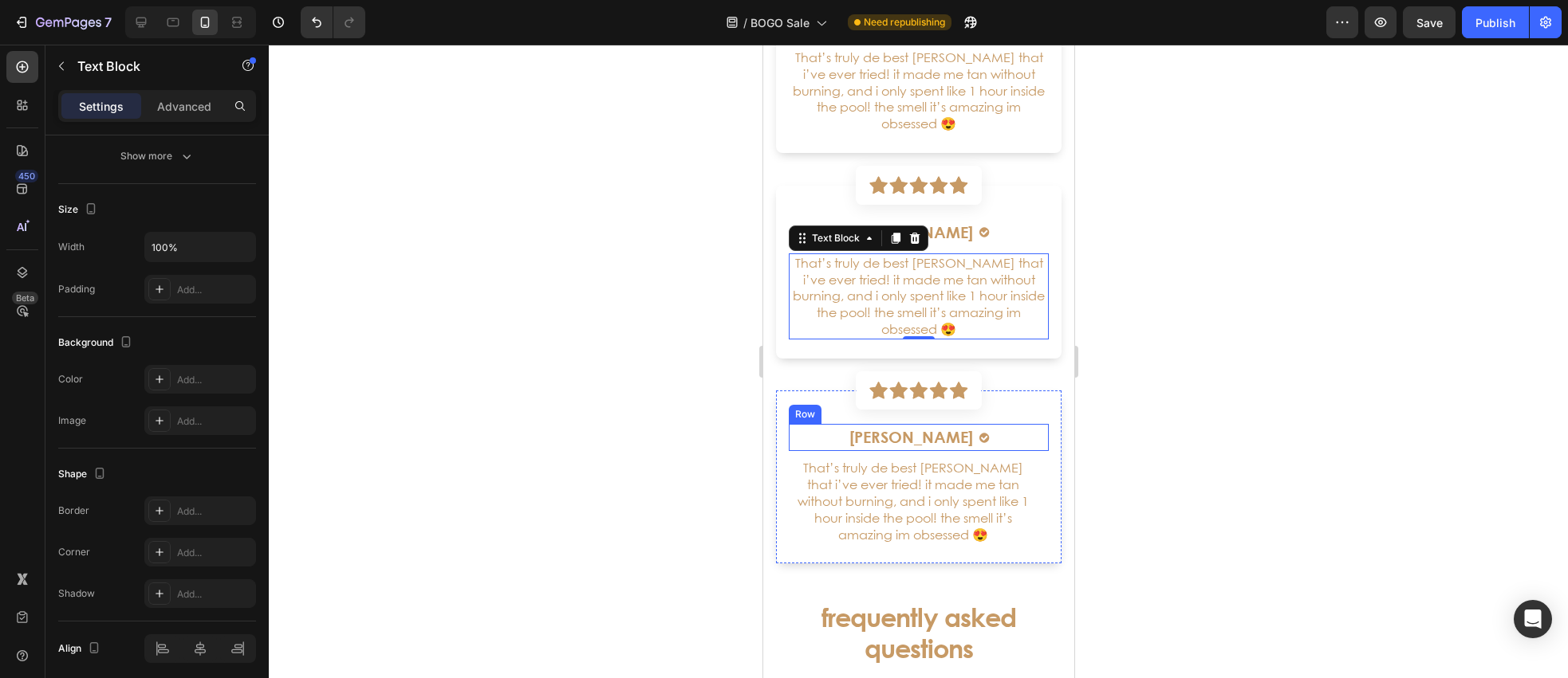
scroll to position [4780, 0]
click at [871, 502] on p "That’s truly de best [PERSON_NAME] that i’ve ever tried! it made me tan without…" at bounding box center [912, 500] width 245 height 83
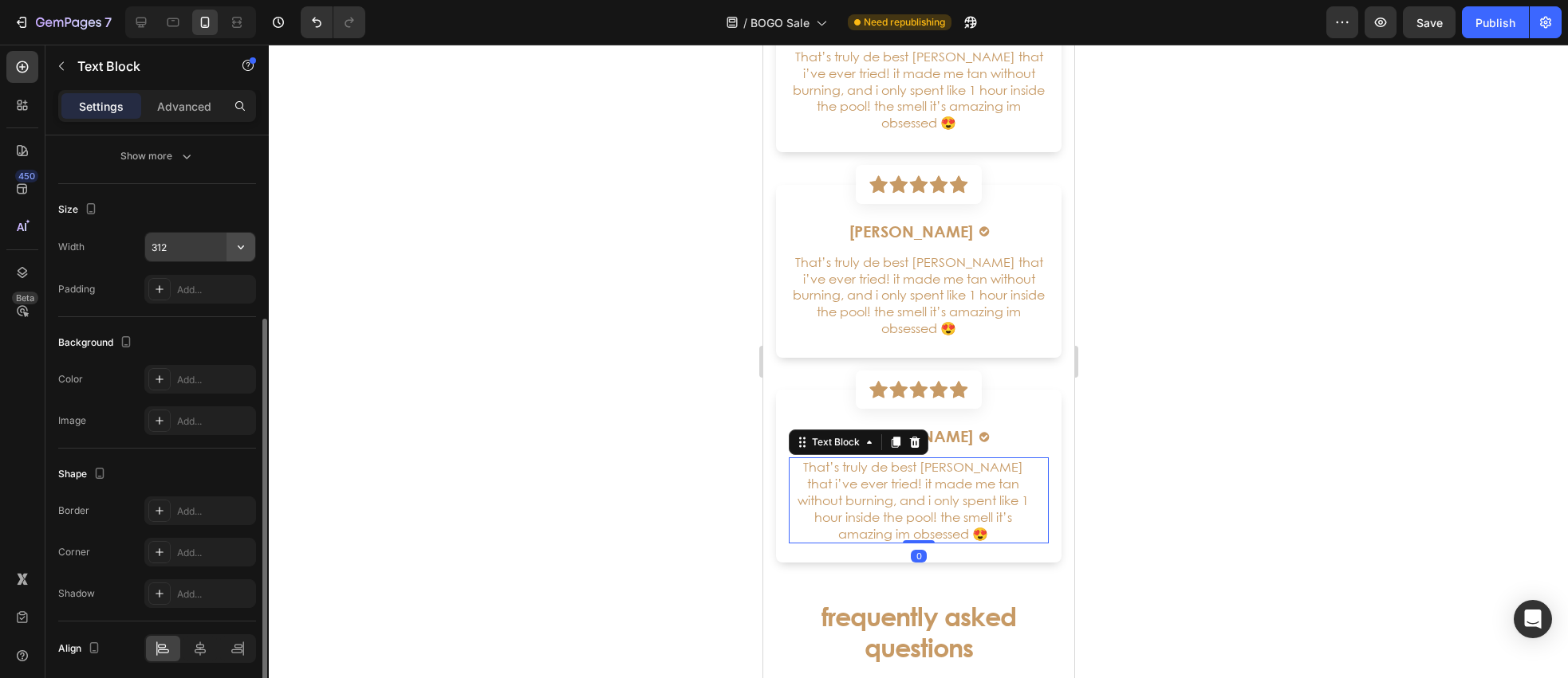
click at [246, 253] on icon "button" at bounding box center [241, 247] width 16 height 16
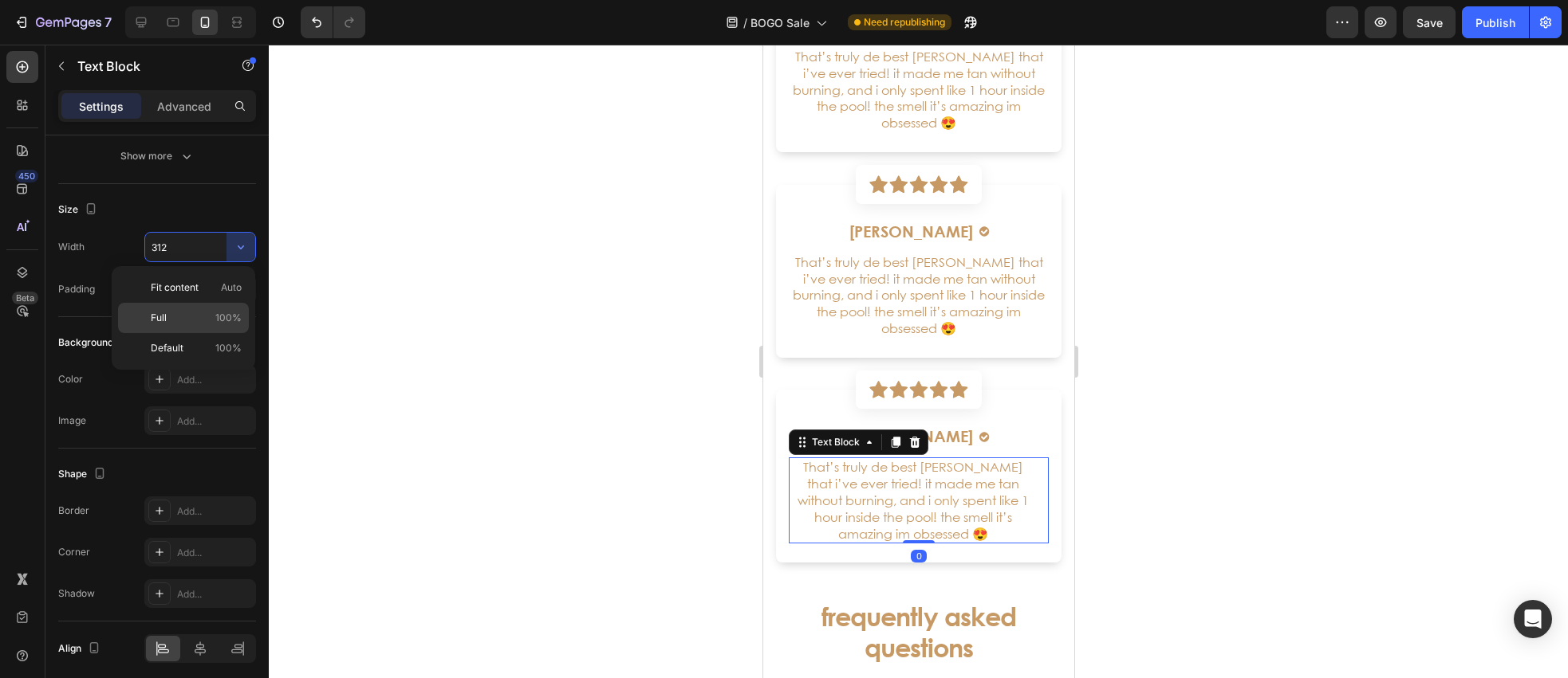
click at [222, 311] on span "100%" at bounding box center [228, 318] width 26 height 14
type input "100%"
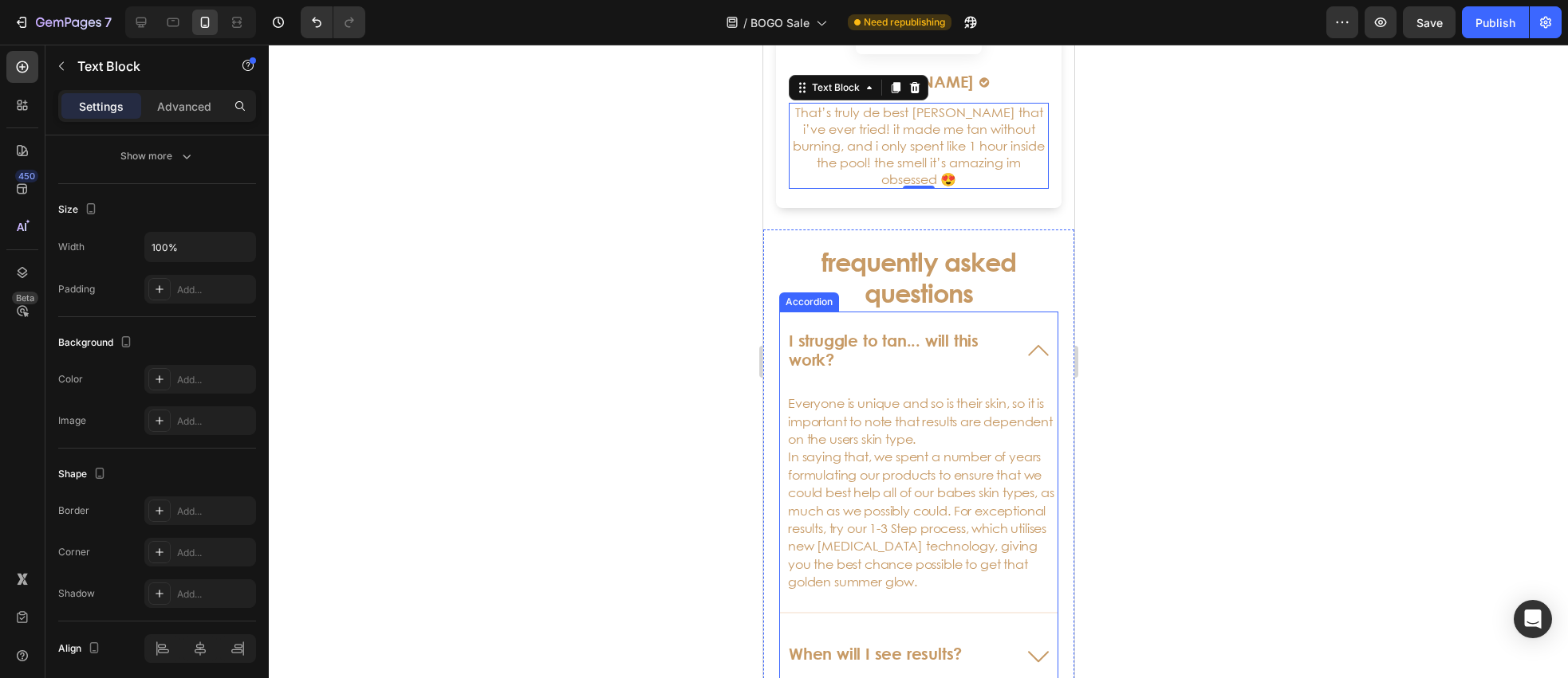
scroll to position [5127, 0]
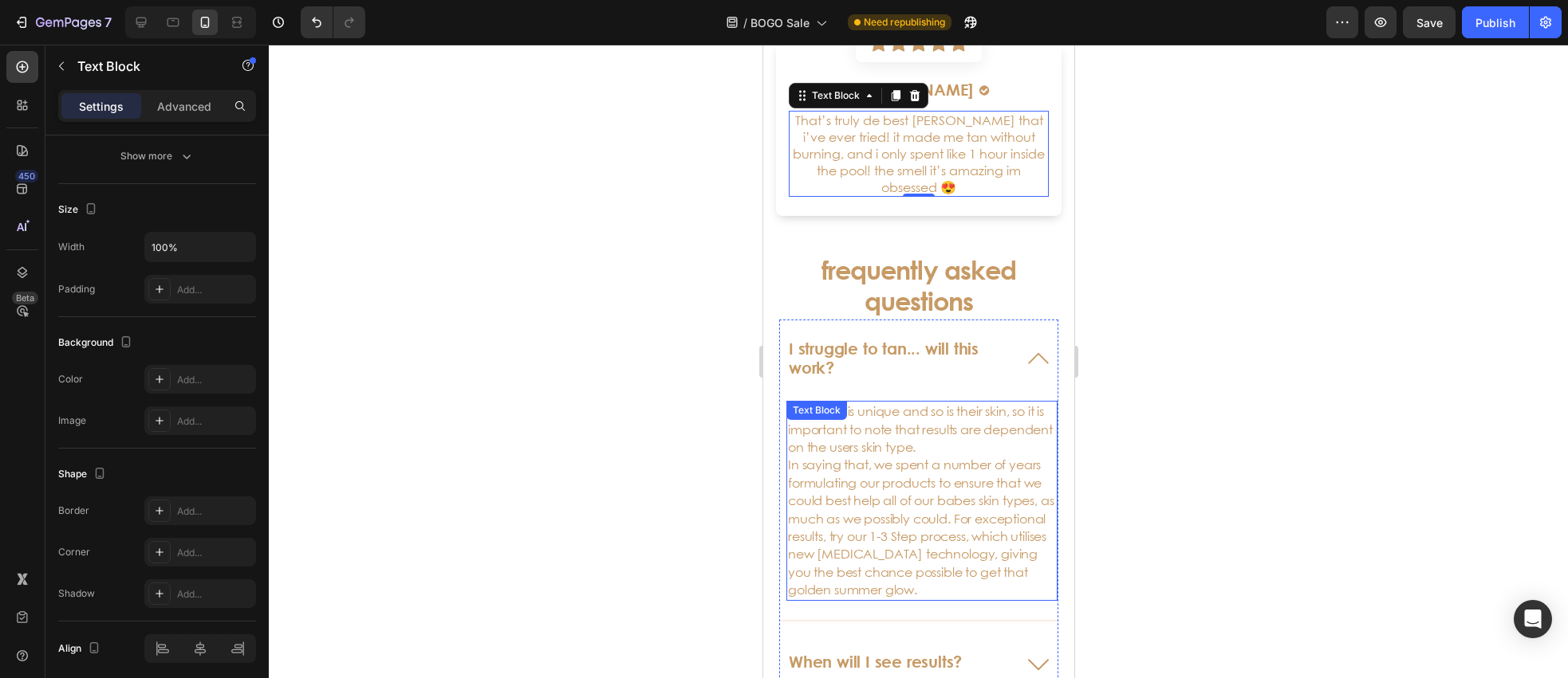
click at [873, 433] on p "Everyone is unique and so is their skin, so it is important to note that result…" at bounding box center [921, 500] width 268 height 196
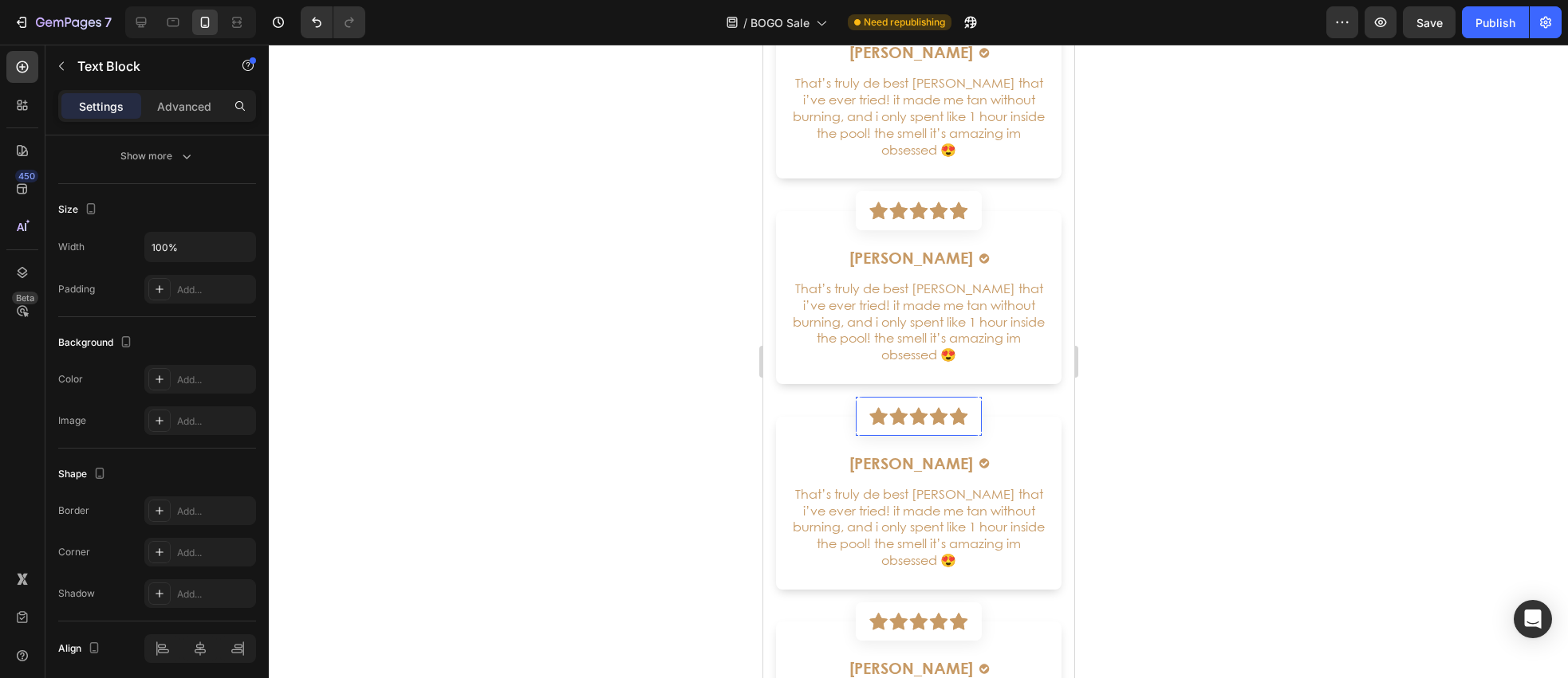
scroll to position [4428, 0]
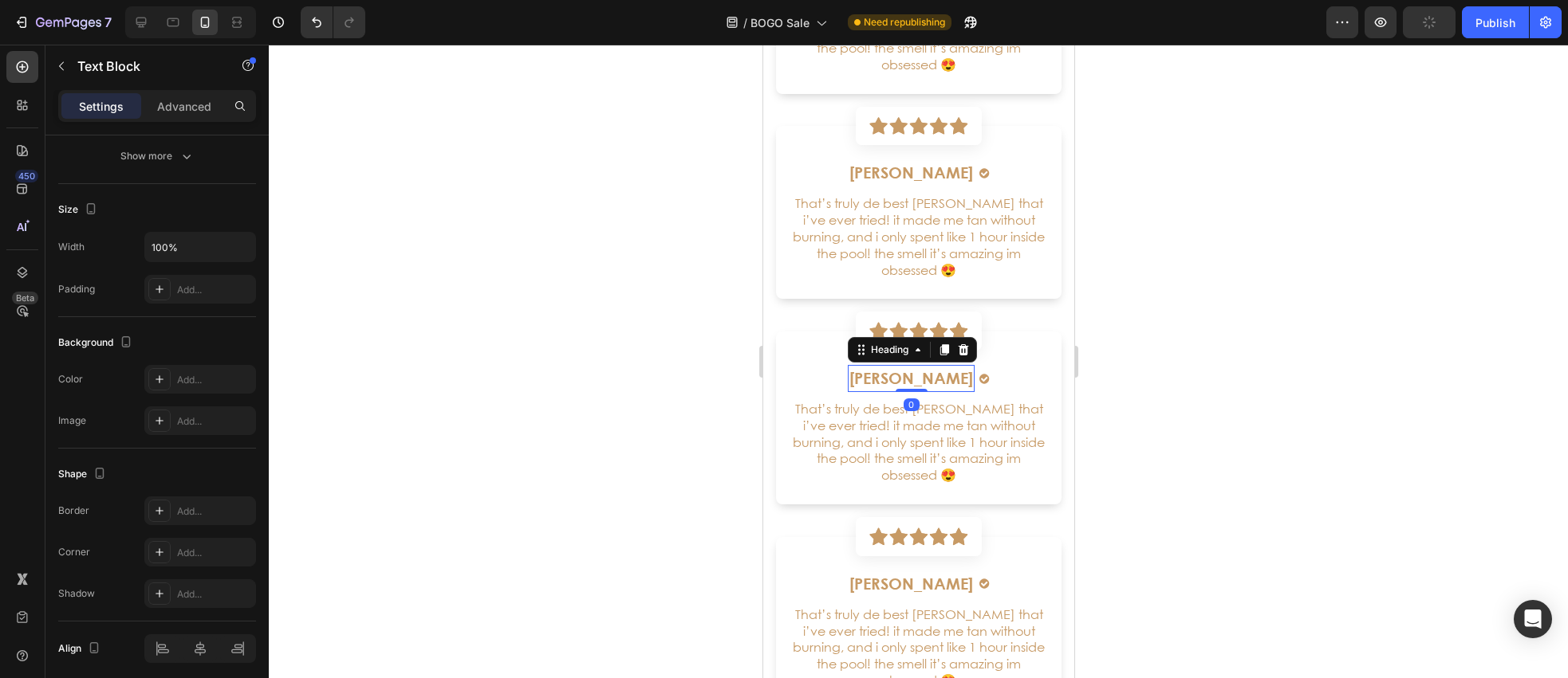
click at [899, 371] on h6 "[PERSON_NAME]" at bounding box center [910, 379] width 127 height 27
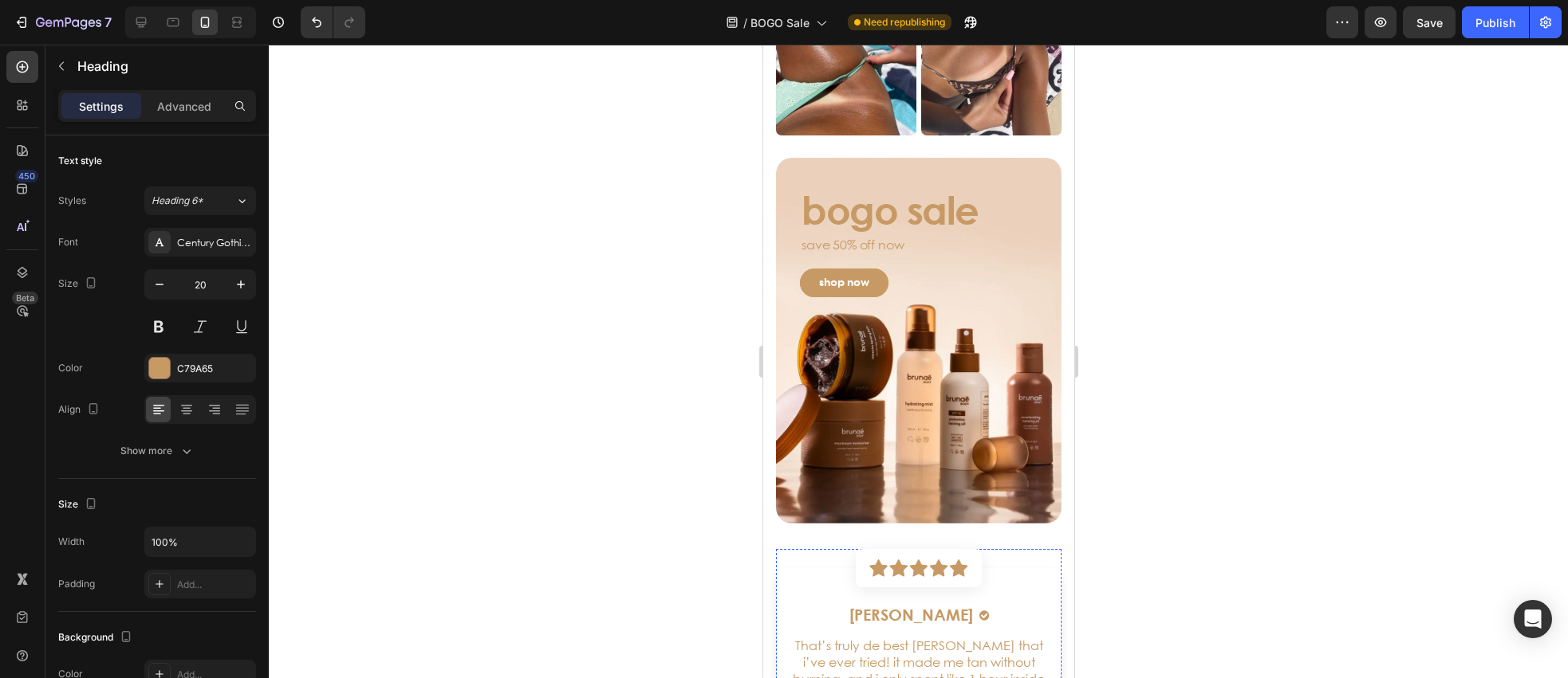
scroll to position [3131, 0]
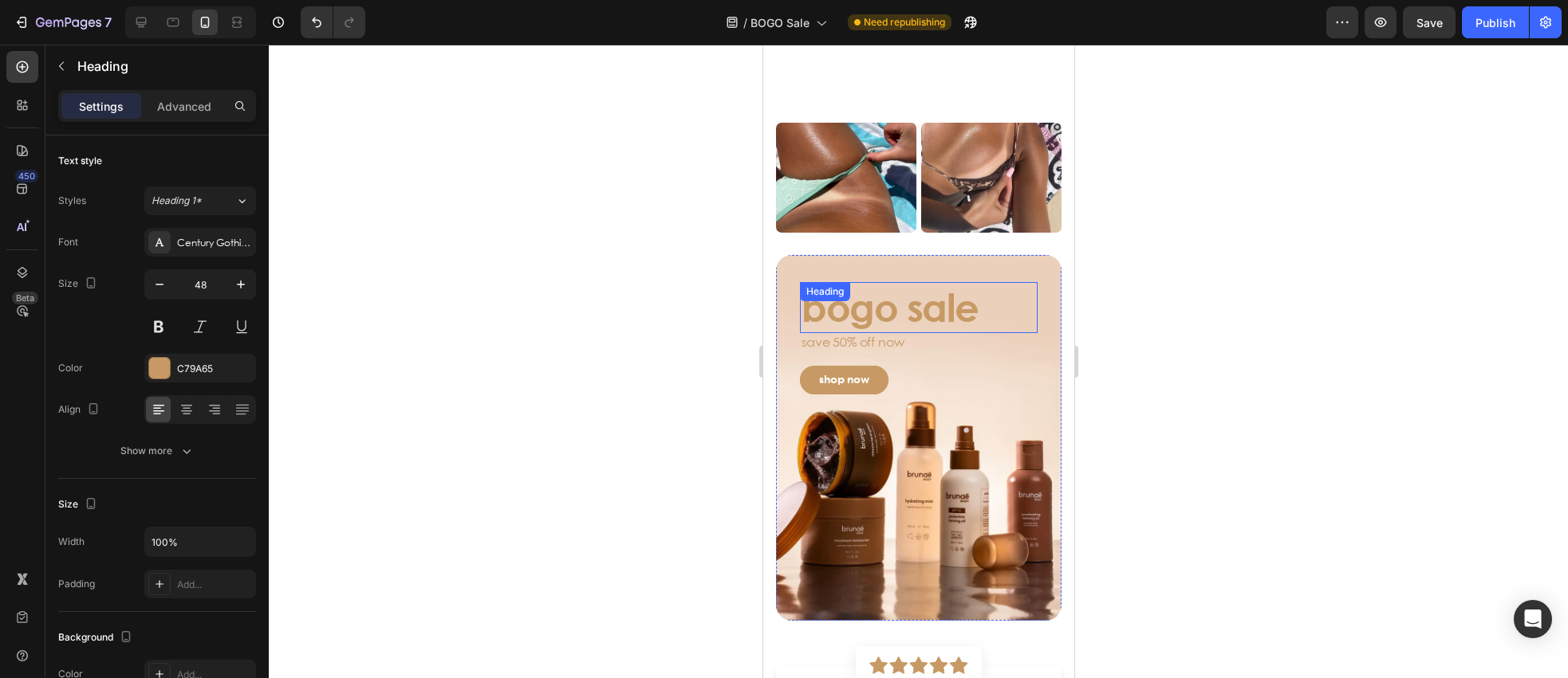
click at [890, 314] on h3 "bogo sale" at bounding box center [918, 307] width 238 height 51
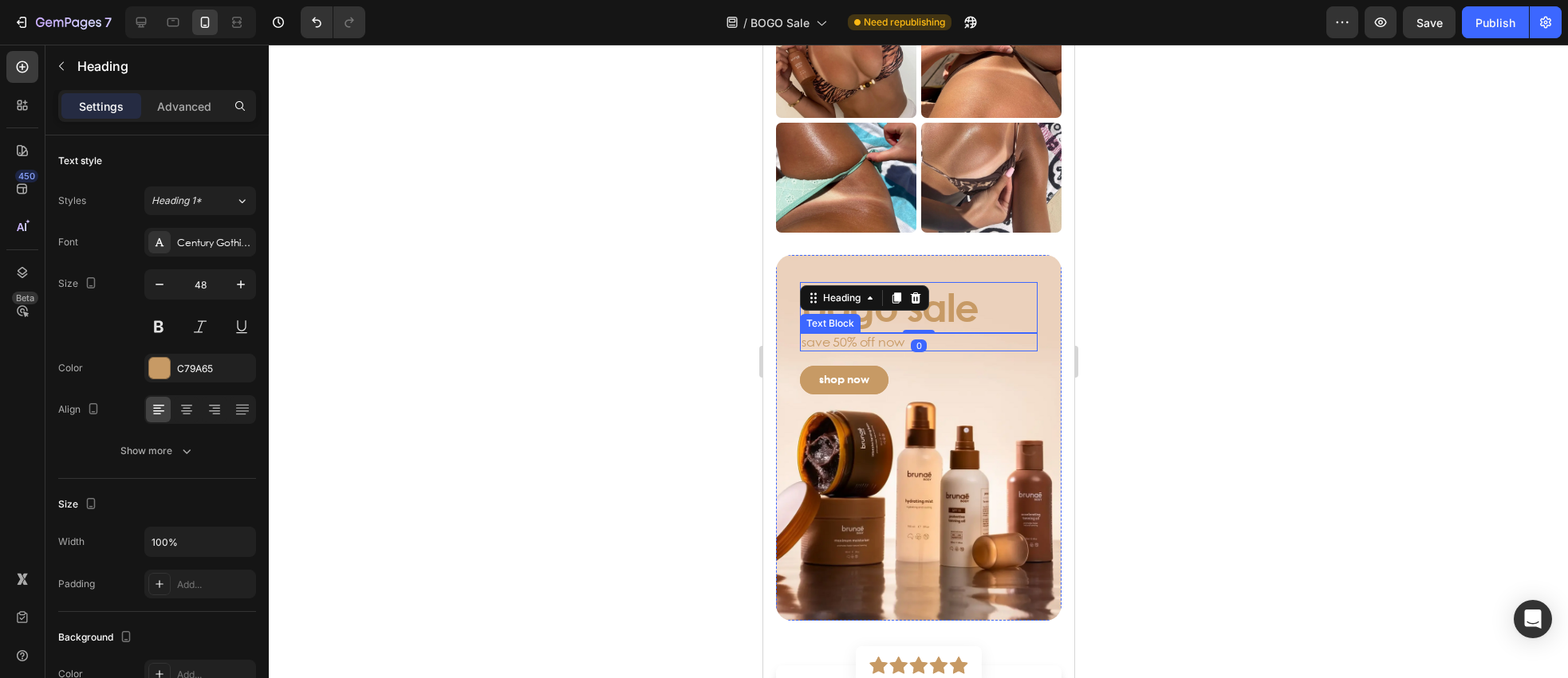
click at [890, 349] on p "save 50% off now" at bounding box center [917, 342] width 235 height 15
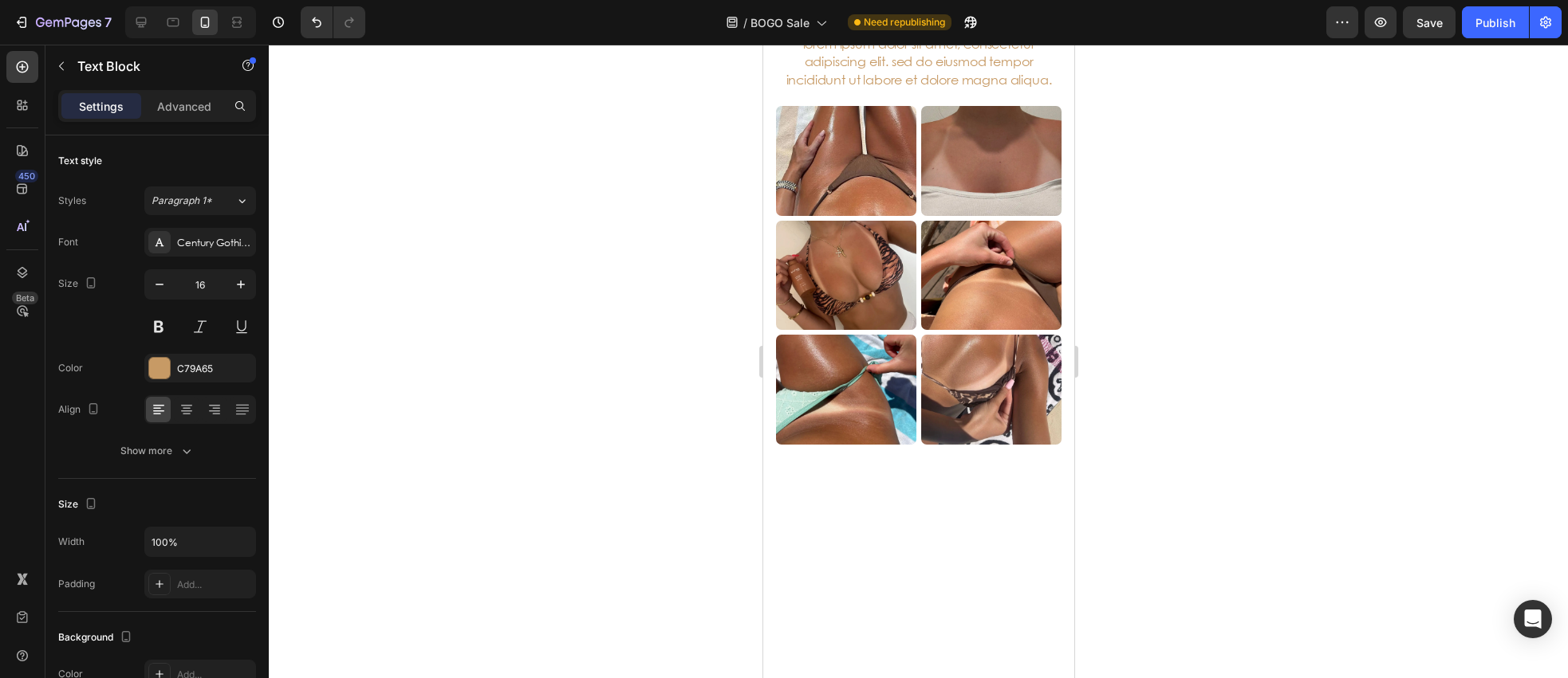
scroll to position [2972, 0]
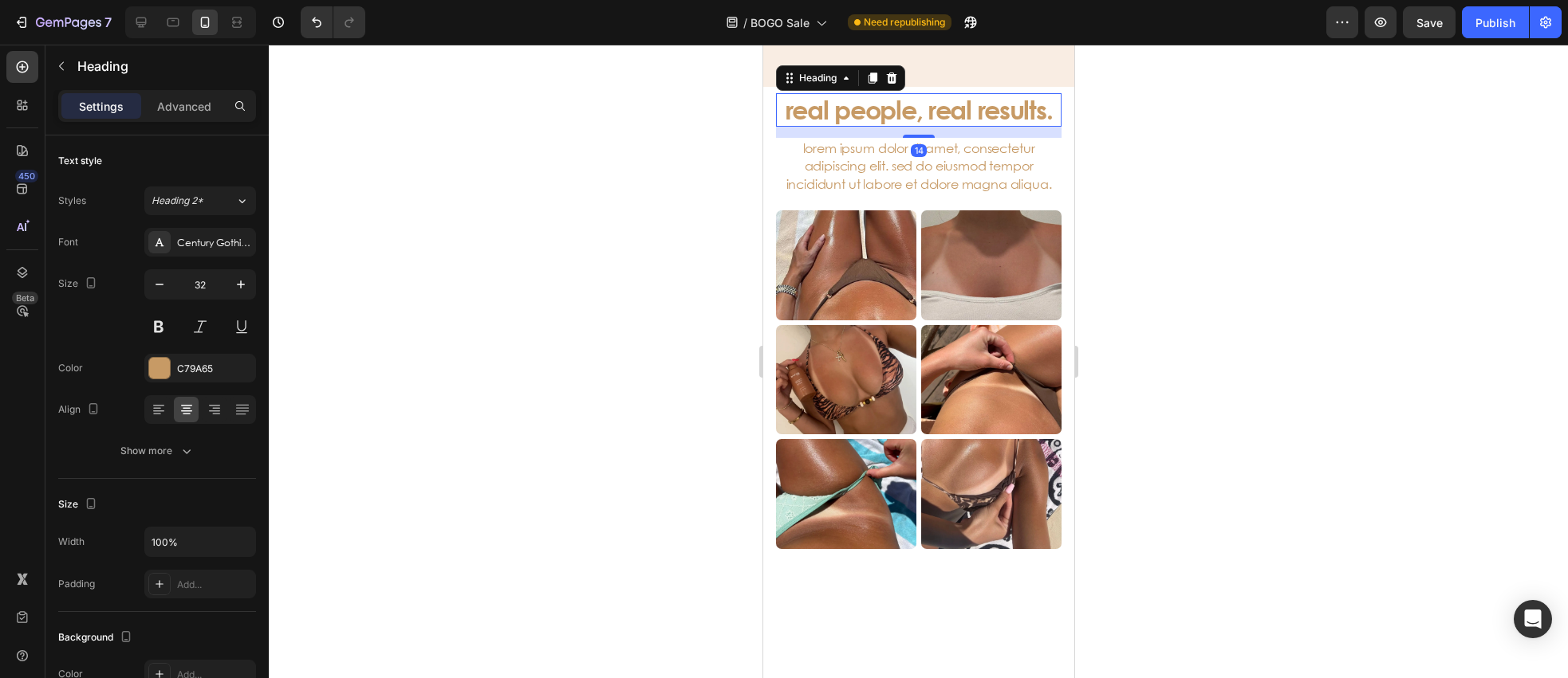
scroll to position [2615, 0]
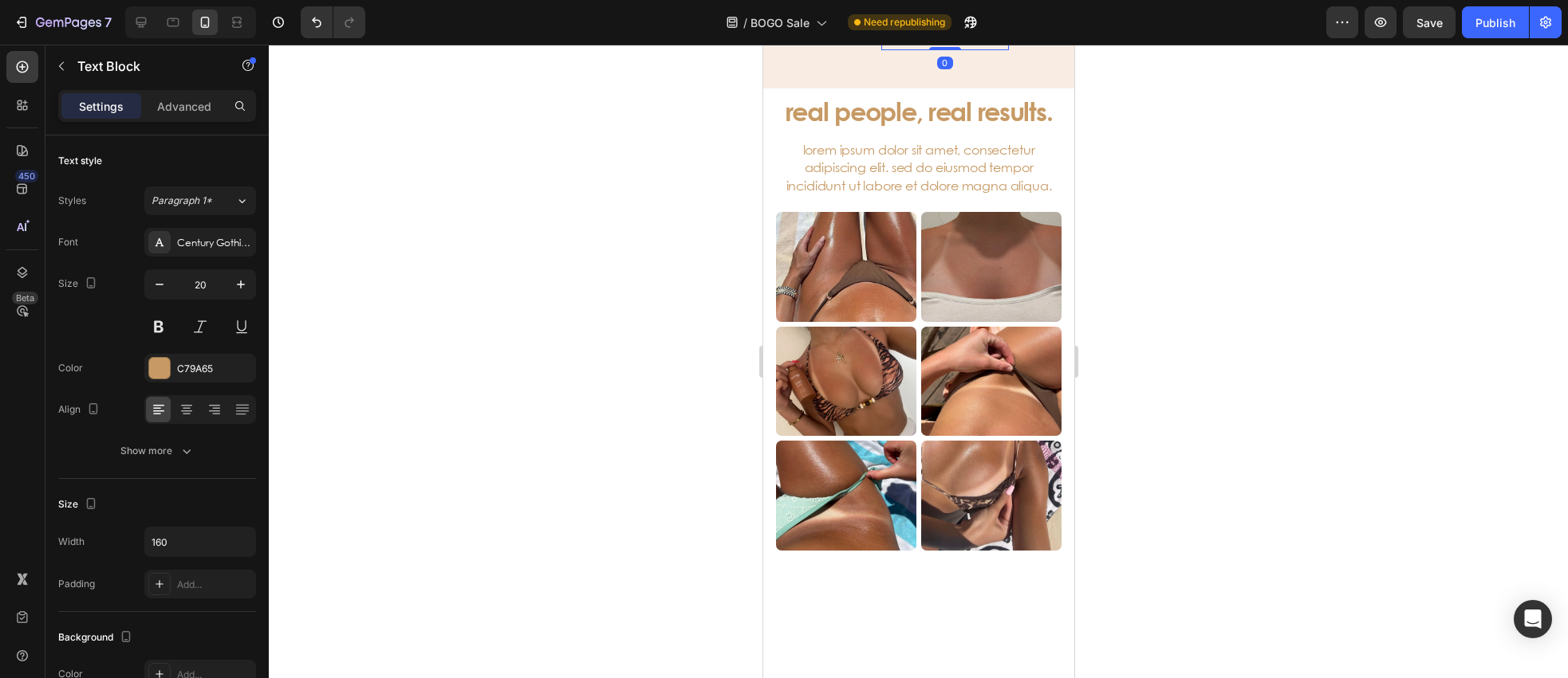
click at [927, 48] on strong "hydrating mist" at bounding box center [930, 30] width 96 height 40
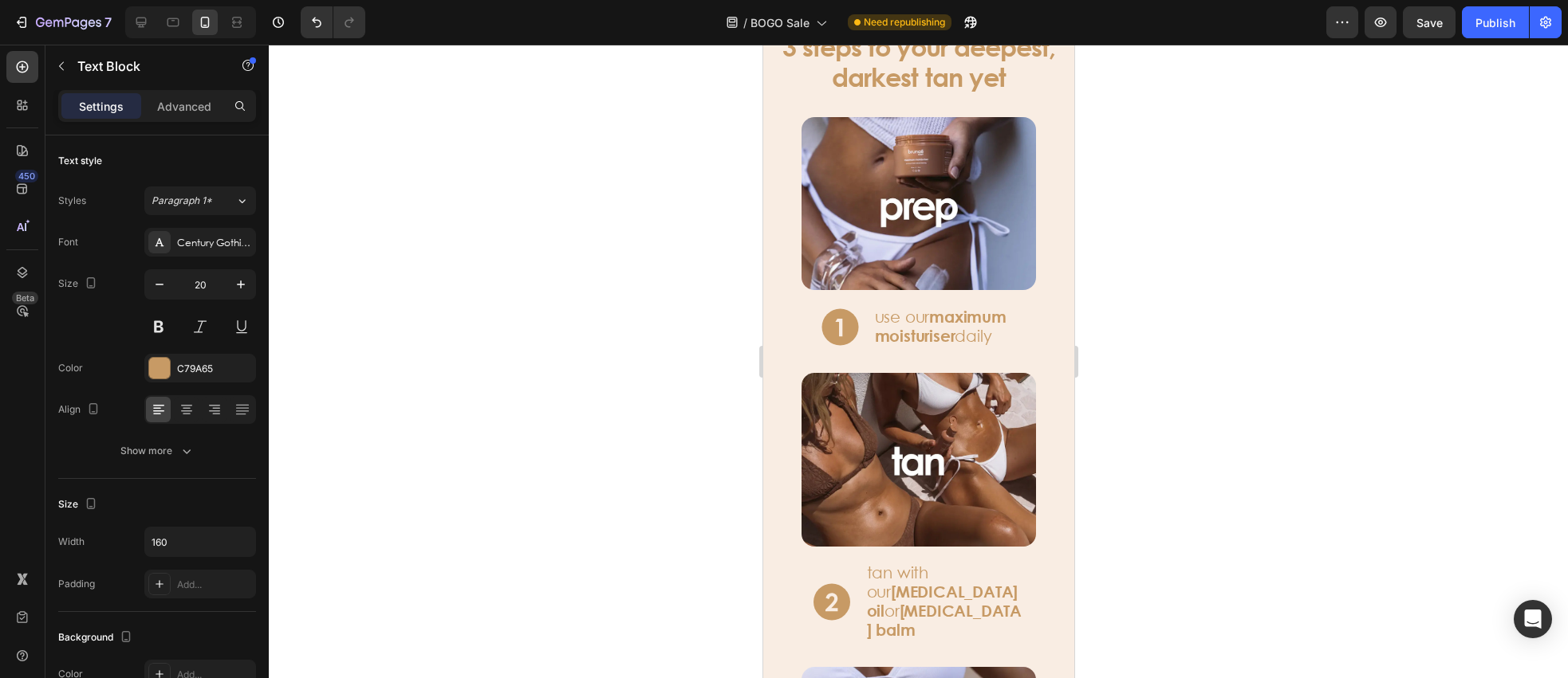
scroll to position [2184, 0]
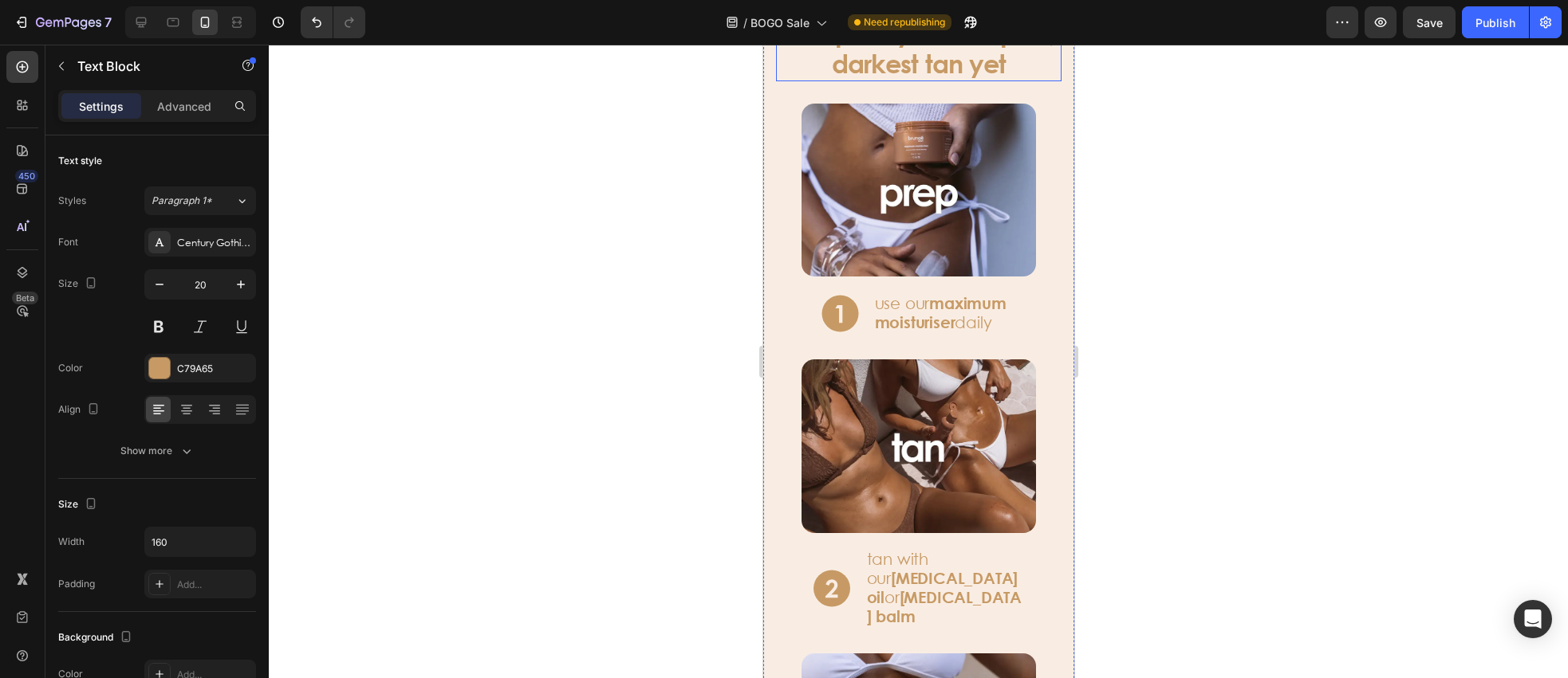
click at [903, 82] on h3 "3 steps to your deepest, darkest tan yet" at bounding box center [918, 49] width 286 height 65
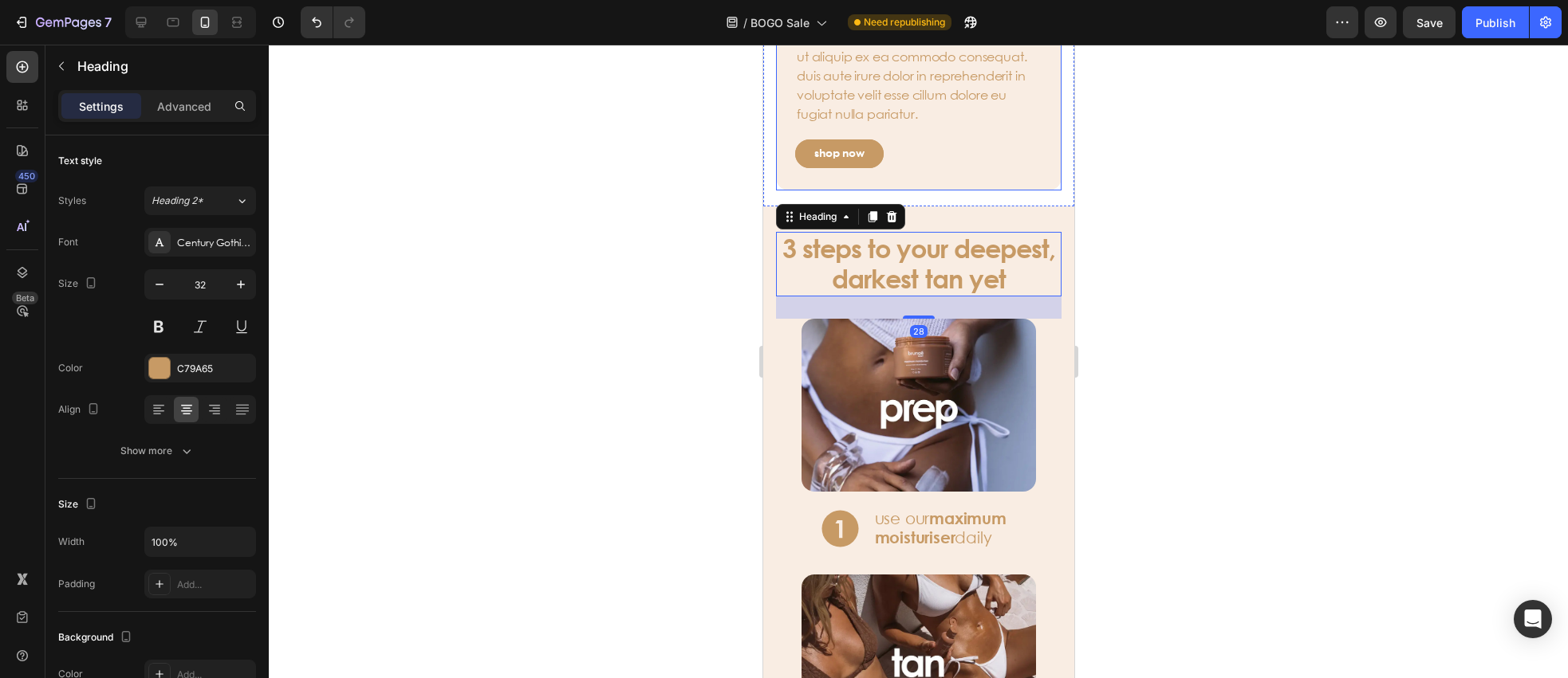
scroll to position [1951, 0]
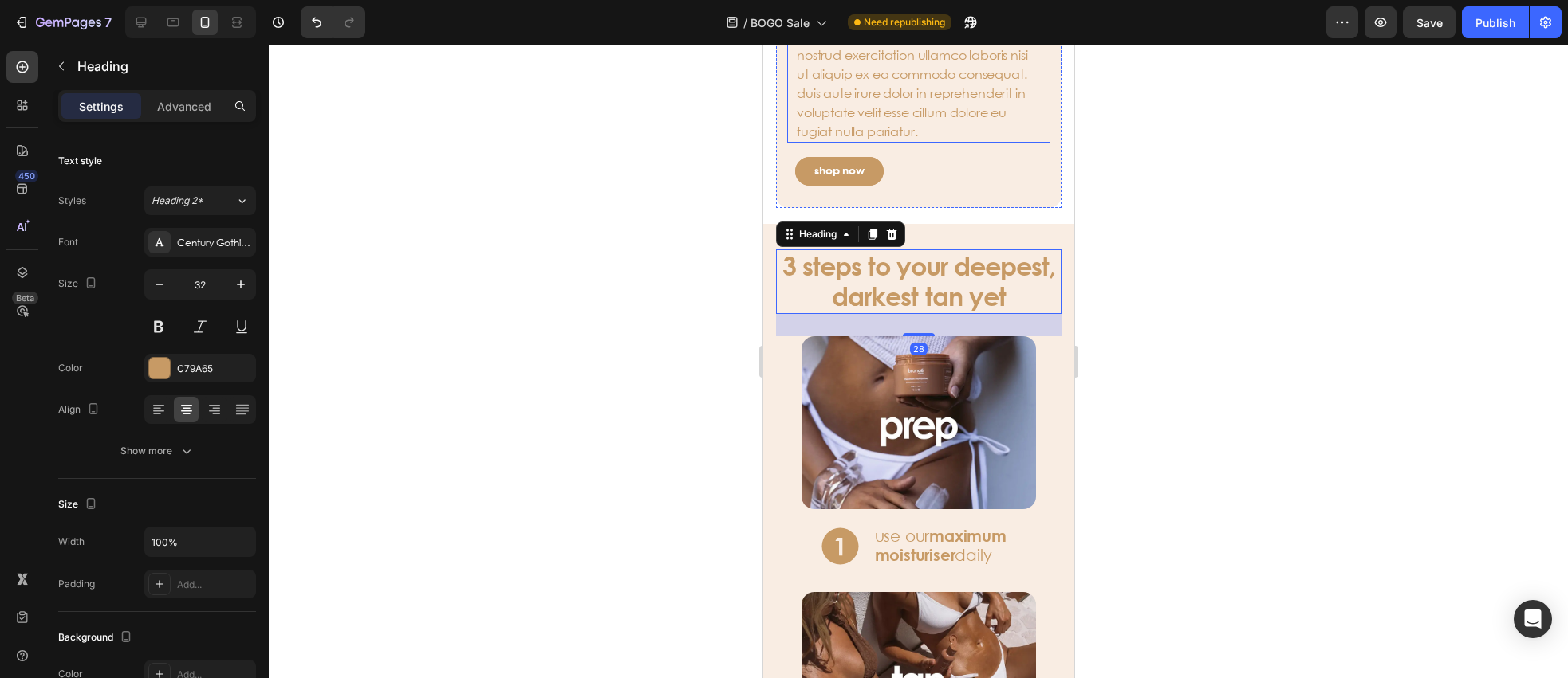
click at [890, 141] on p "lorem ipsum dolor sit amet, consectetur adipiscing elit. sed do eiusmod tempor …" at bounding box center [918, 55] width 244 height 172
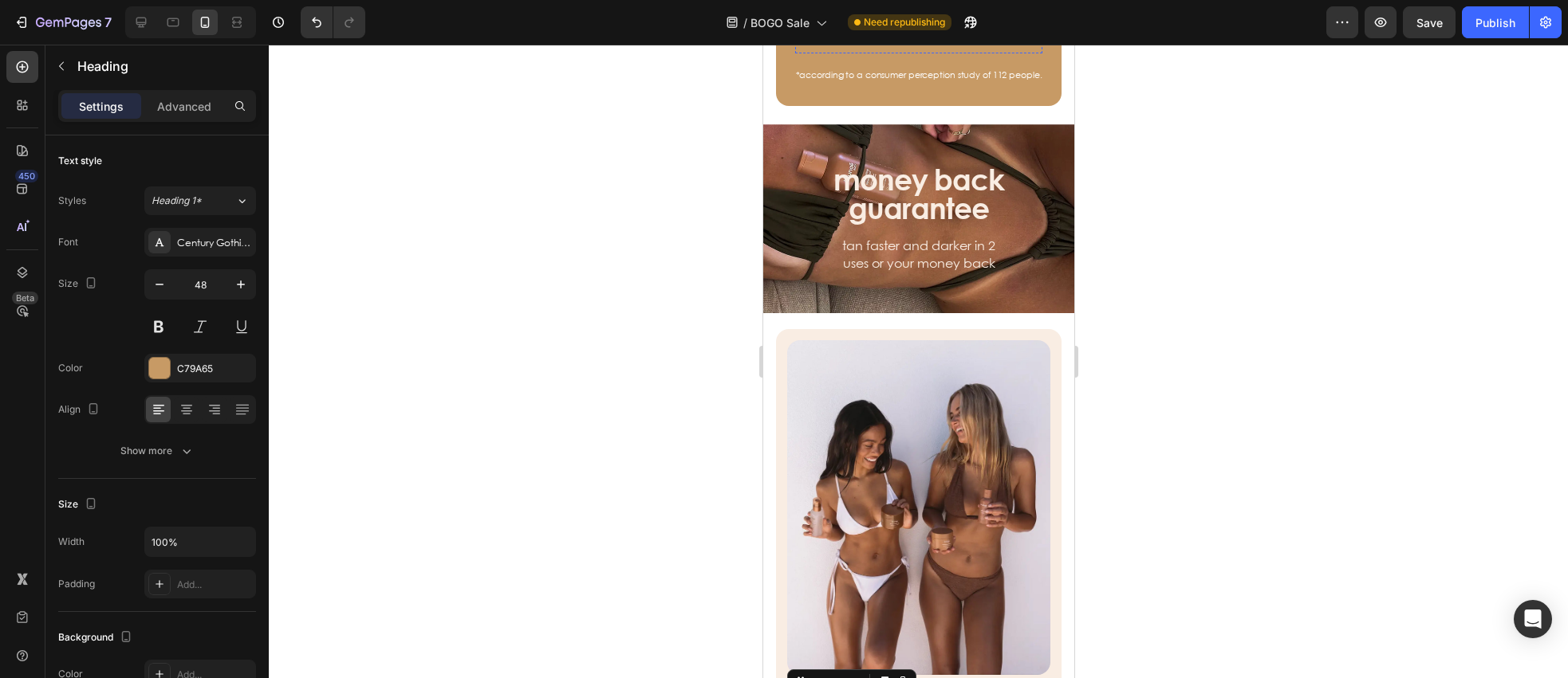
scroll to position [1273, 0]
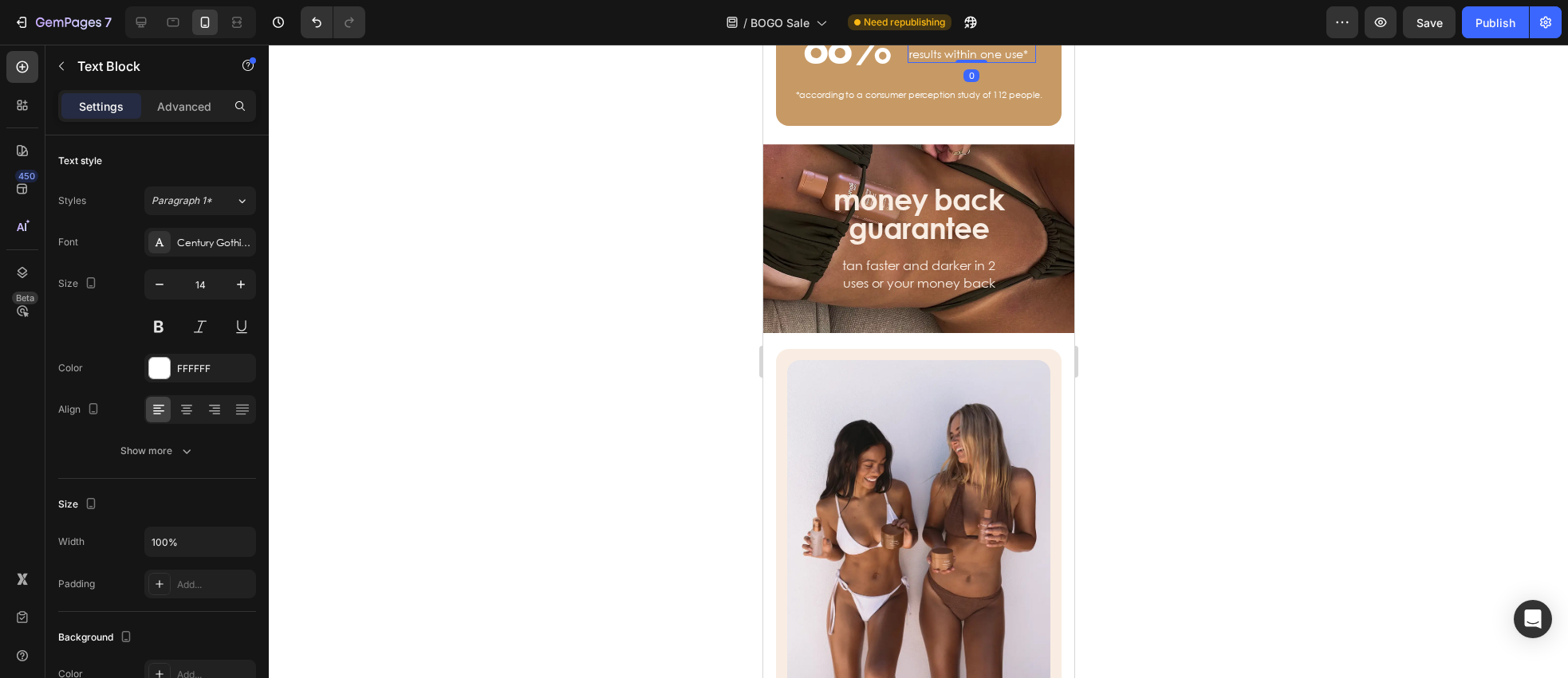
click at [949, 61] on p "said they noticed results within one use*" at bounding box center [970, 46] width 125 height 31
click at [885, 245] on div "money back guarantee Heading" at bounding box center [918, 214] width 286 height 60
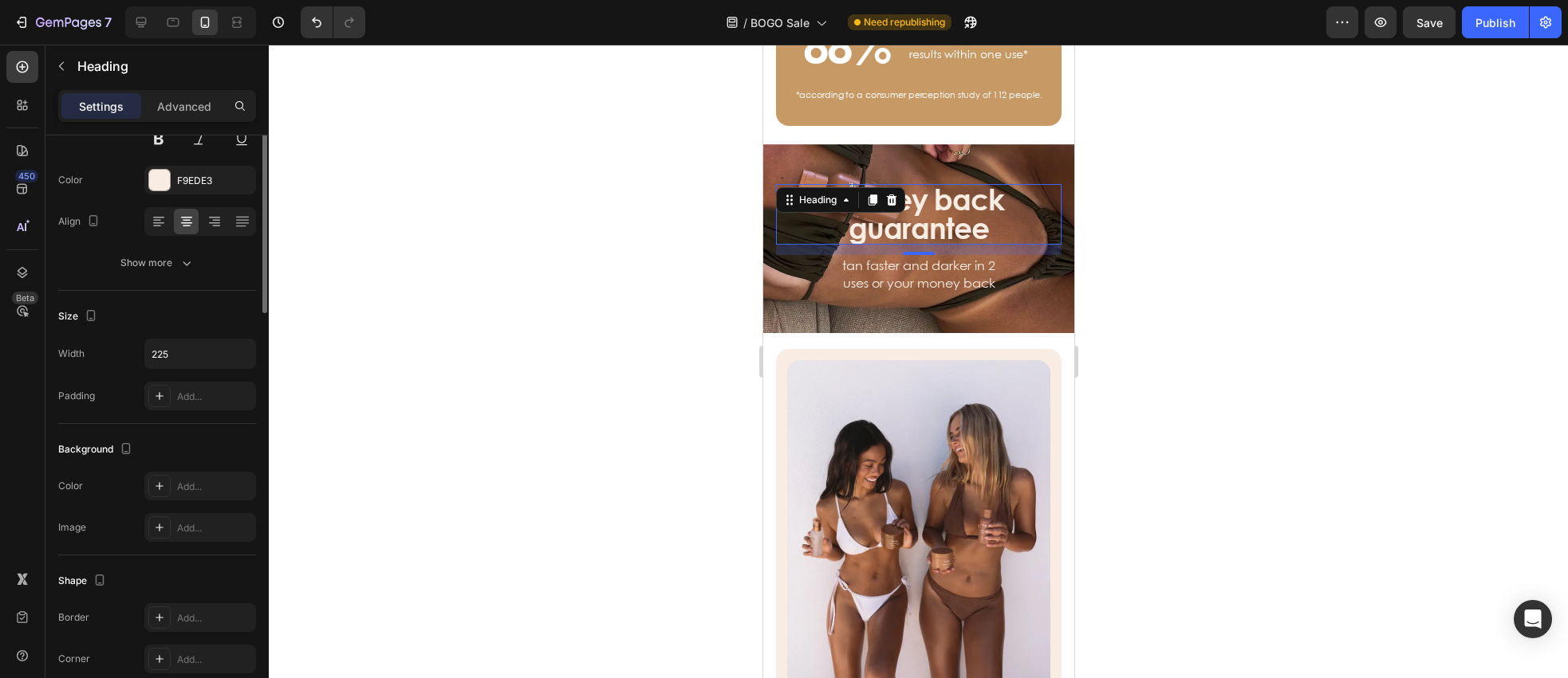
scroll to position [446, 0]
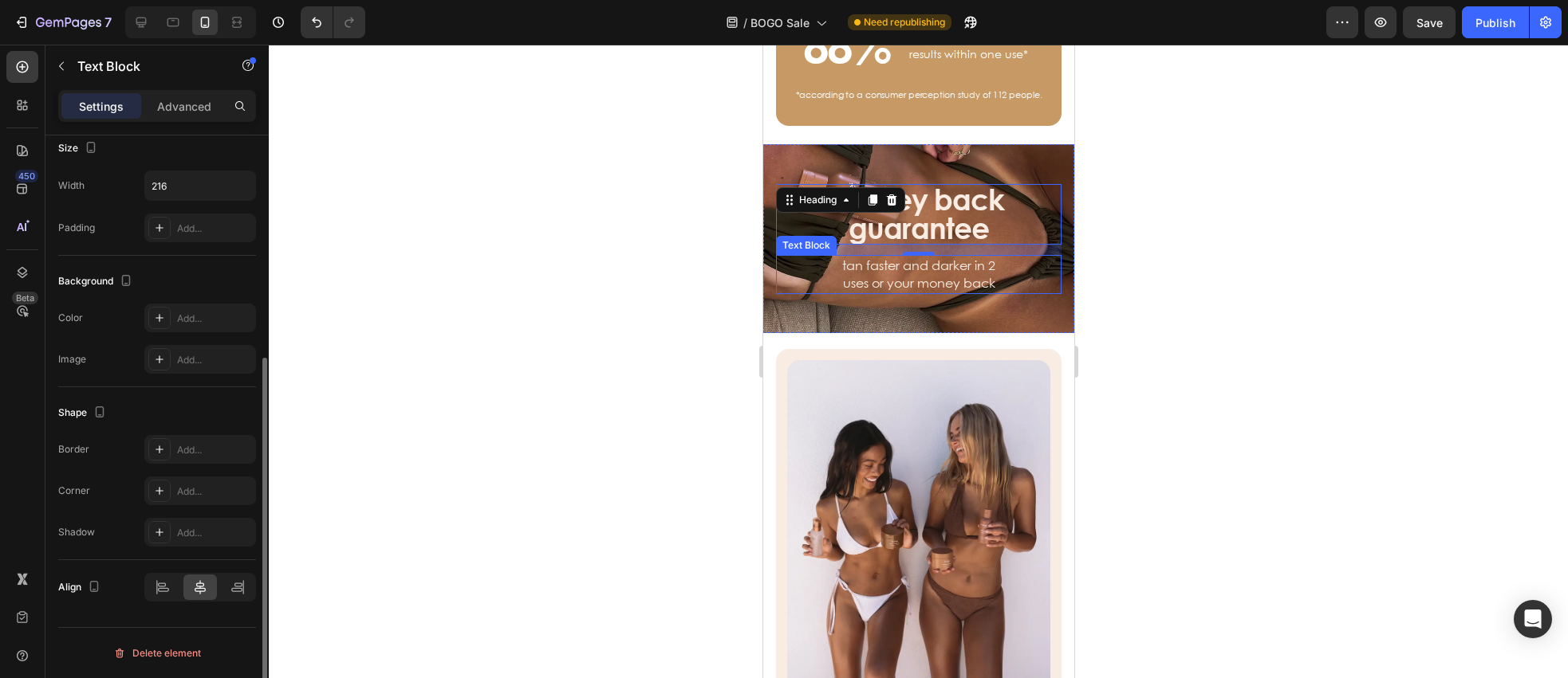
click at [949, 293] on p "tan faster and darker in 2 uses or your money back" at bounding box center [918, 275] width 169 height 36
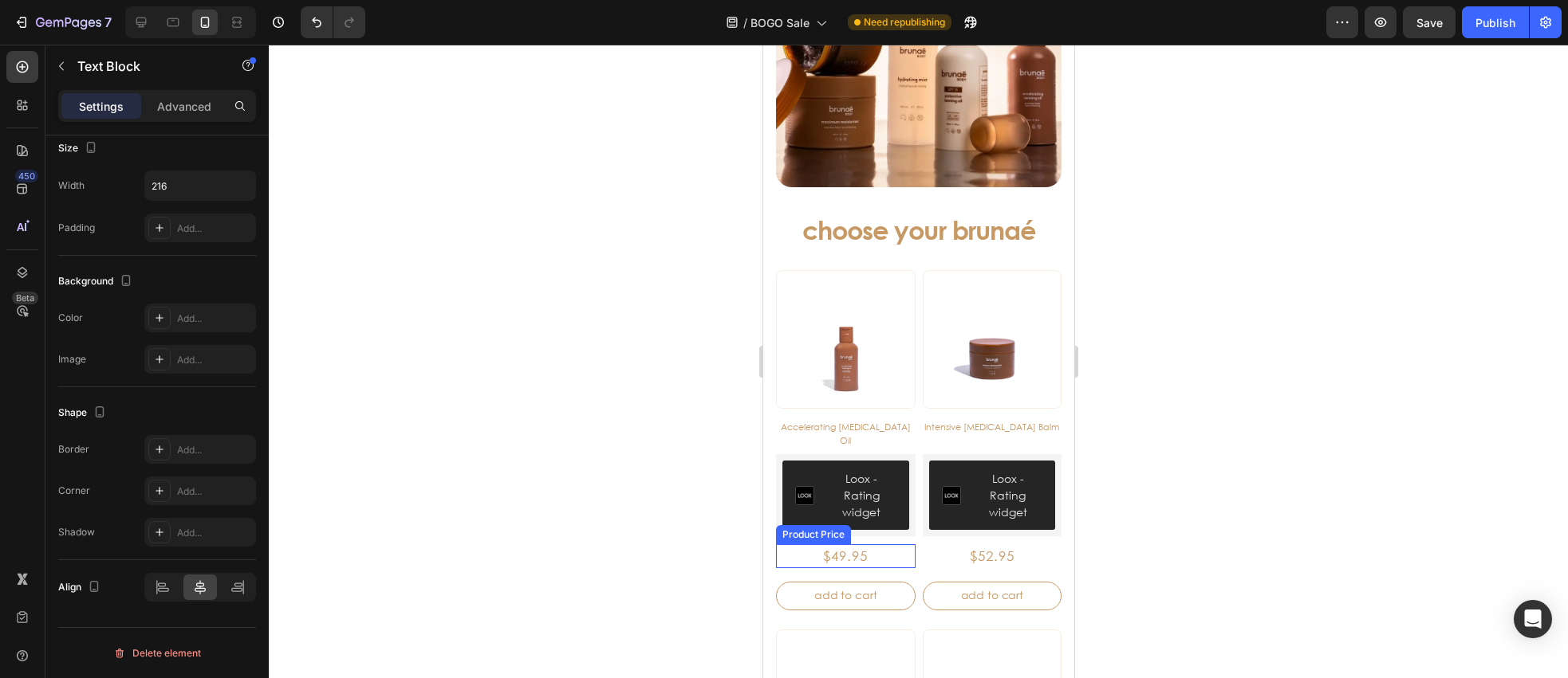
scroll to position [256, 0]
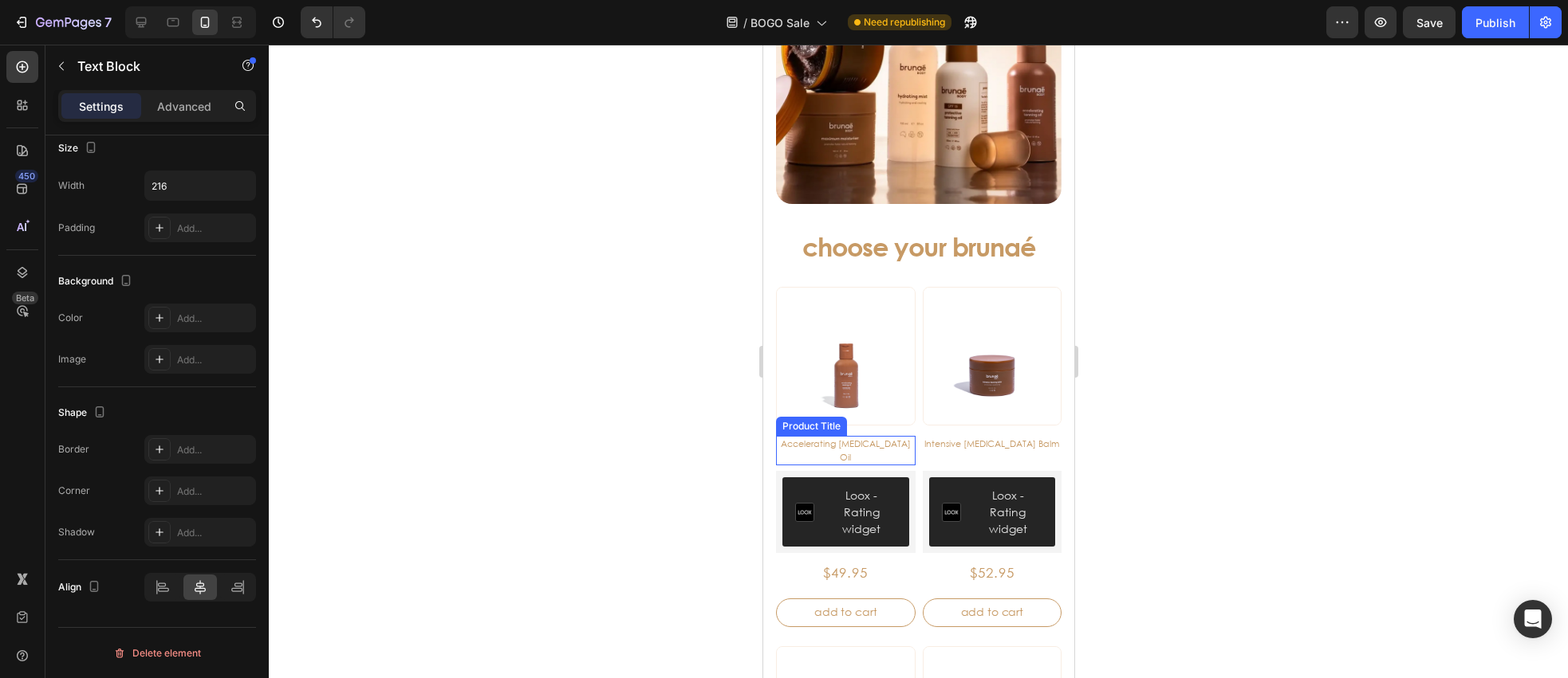
click at [839, 437] on h3 "Accelerating [MEDICAL_DATA] Oil" at bounding box center [845, 451] width 139 height 30
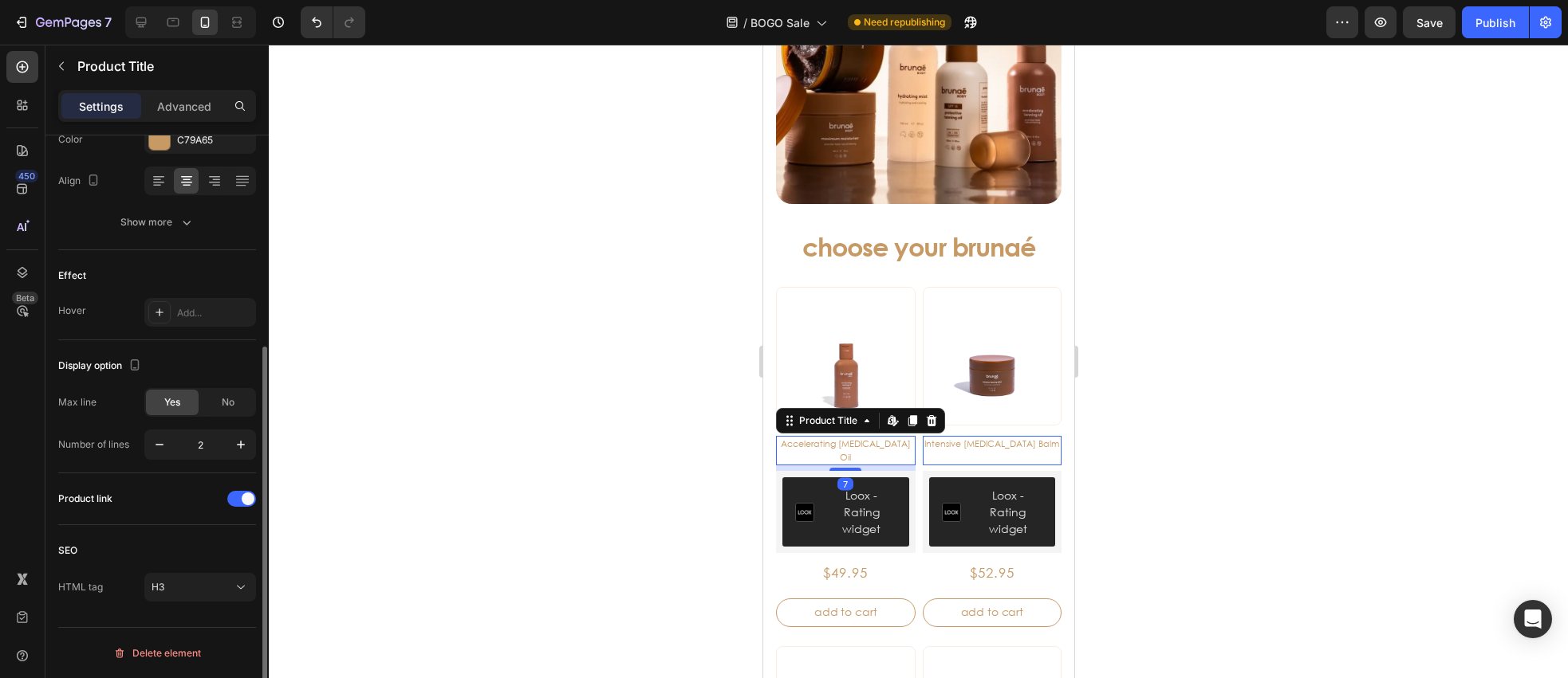
scroll to position [0, 0]
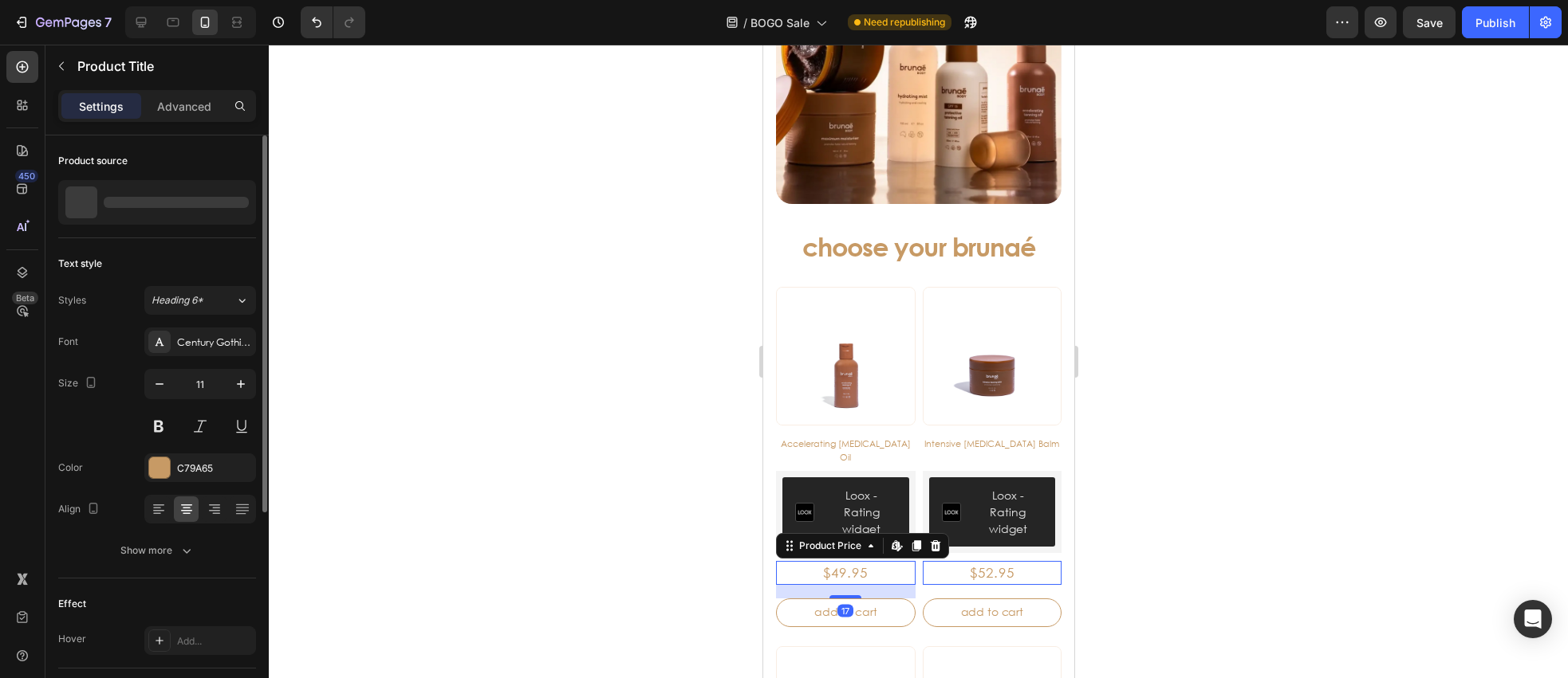
click at [846, 561] on div "$49.95" at bounding box center [845, 573] width 139 height 24
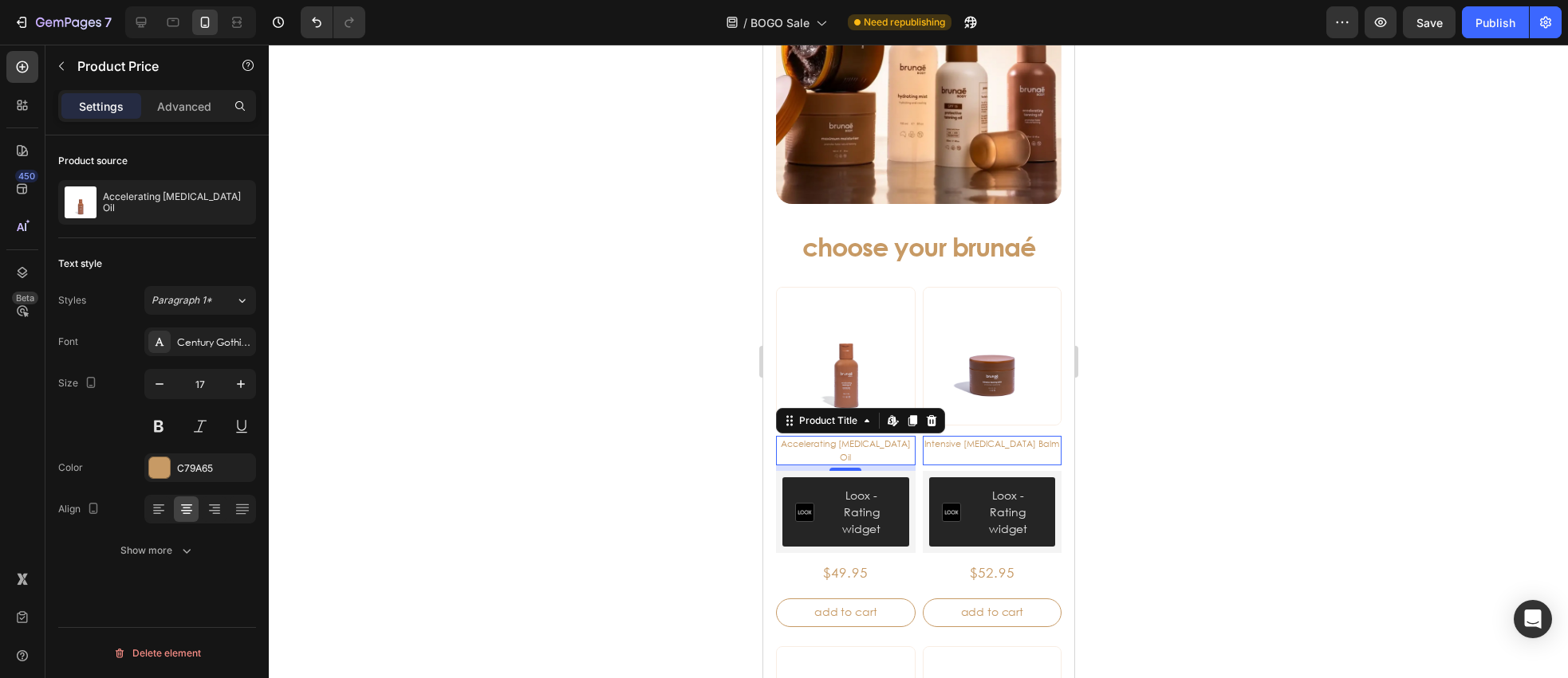
click at [843, 436] on h3 "Accelerating [MEDICAL_DATA] Oil" at bounding box center [845, 451] width 139 height 30
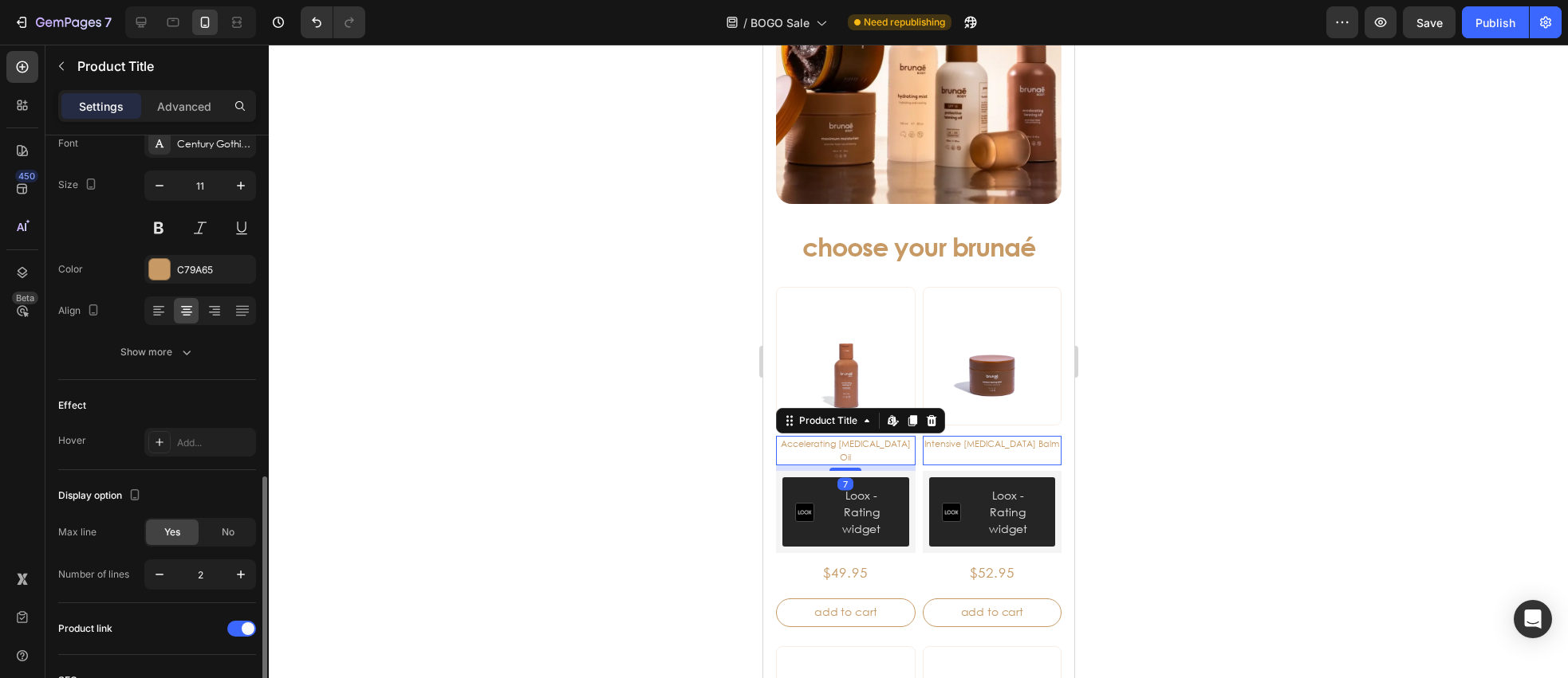
scroll to position [329, 0]
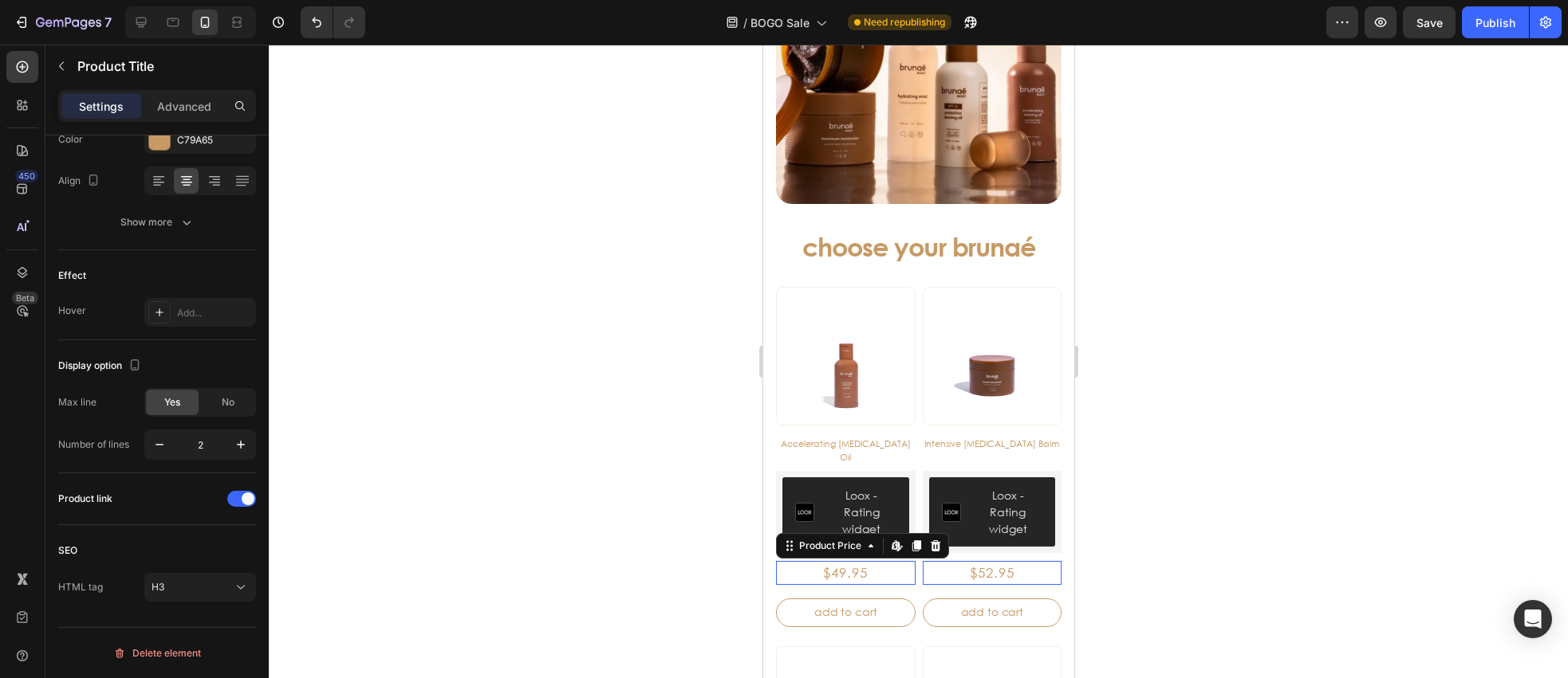
click at [854, 563] on div "$49.95" at bounding box center [845, 573] width 139 height 24
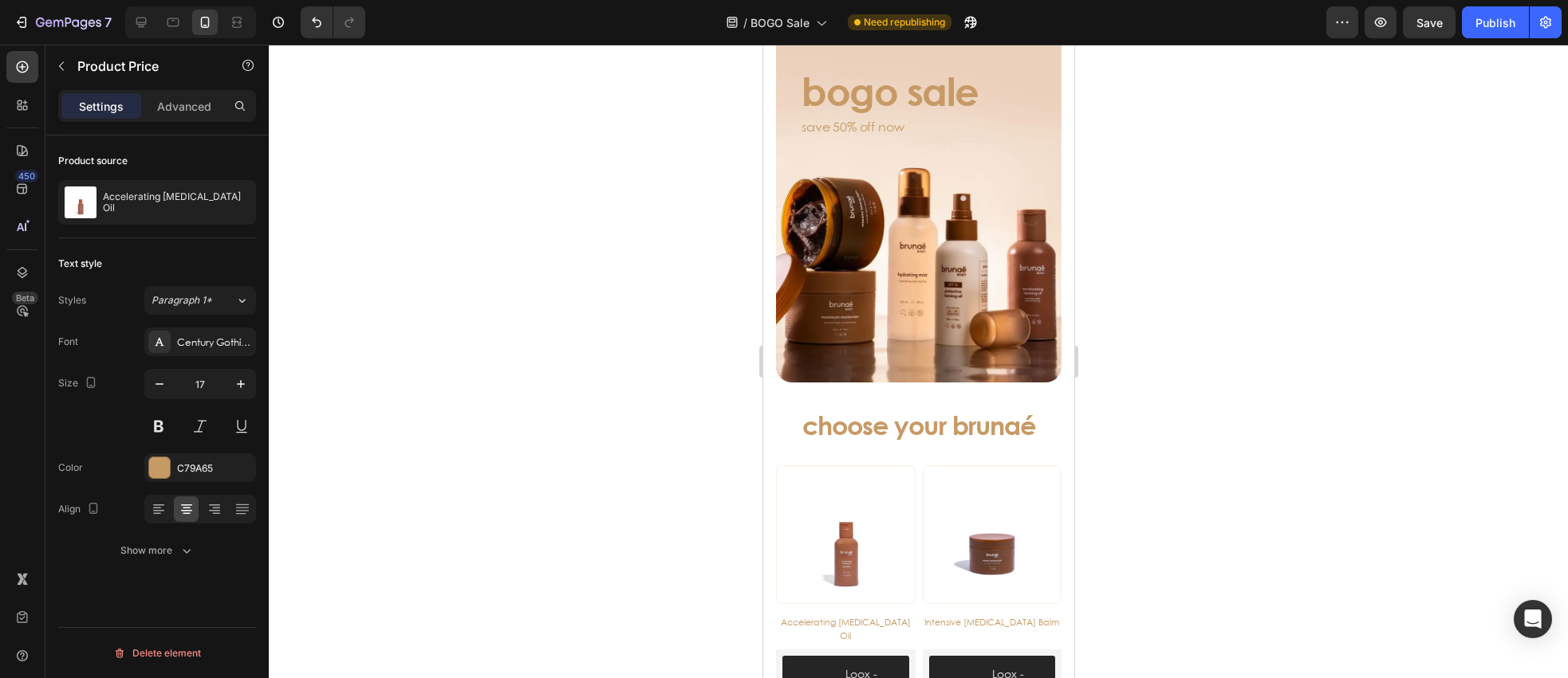
scroll to position [51, 0]
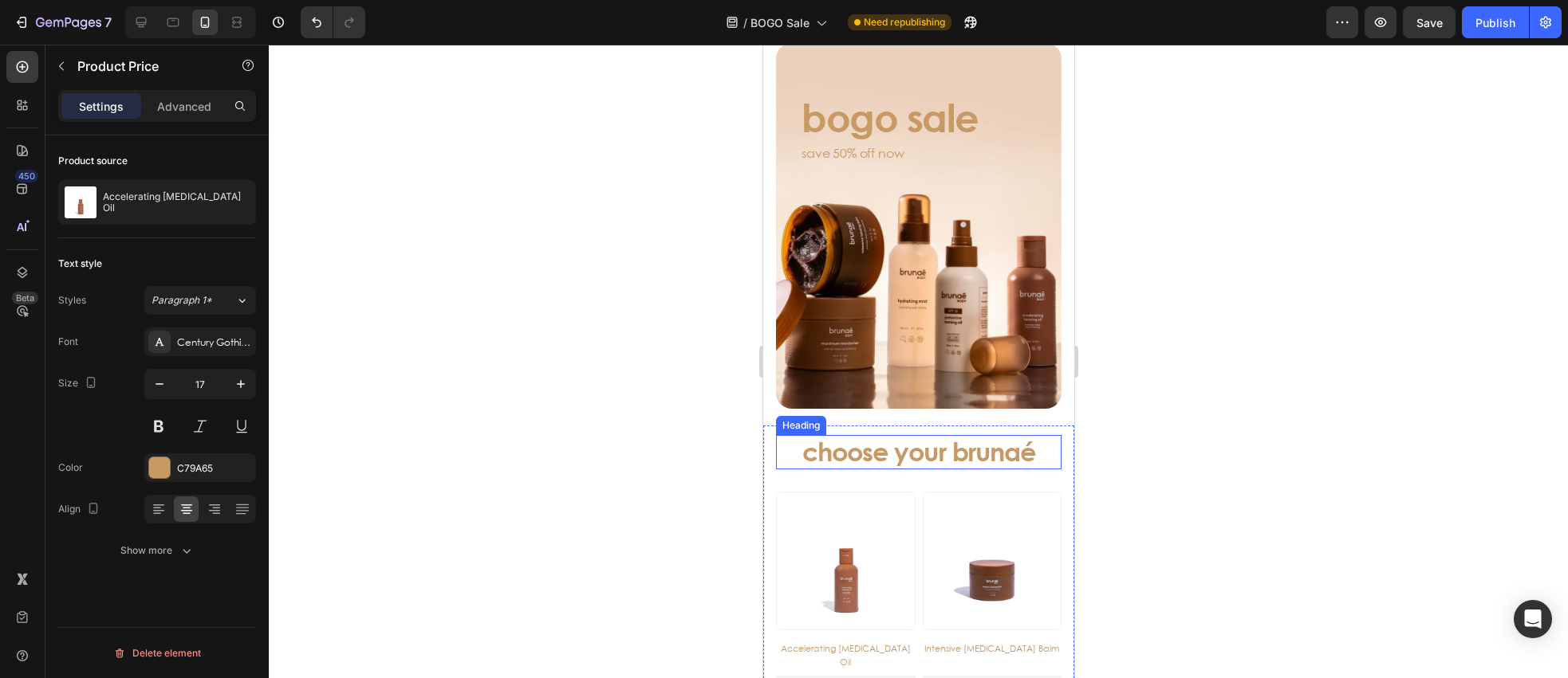
click at [909, 455] on h3 "choose your brunaé" at bounding box center [918, 452] width 286 height 33
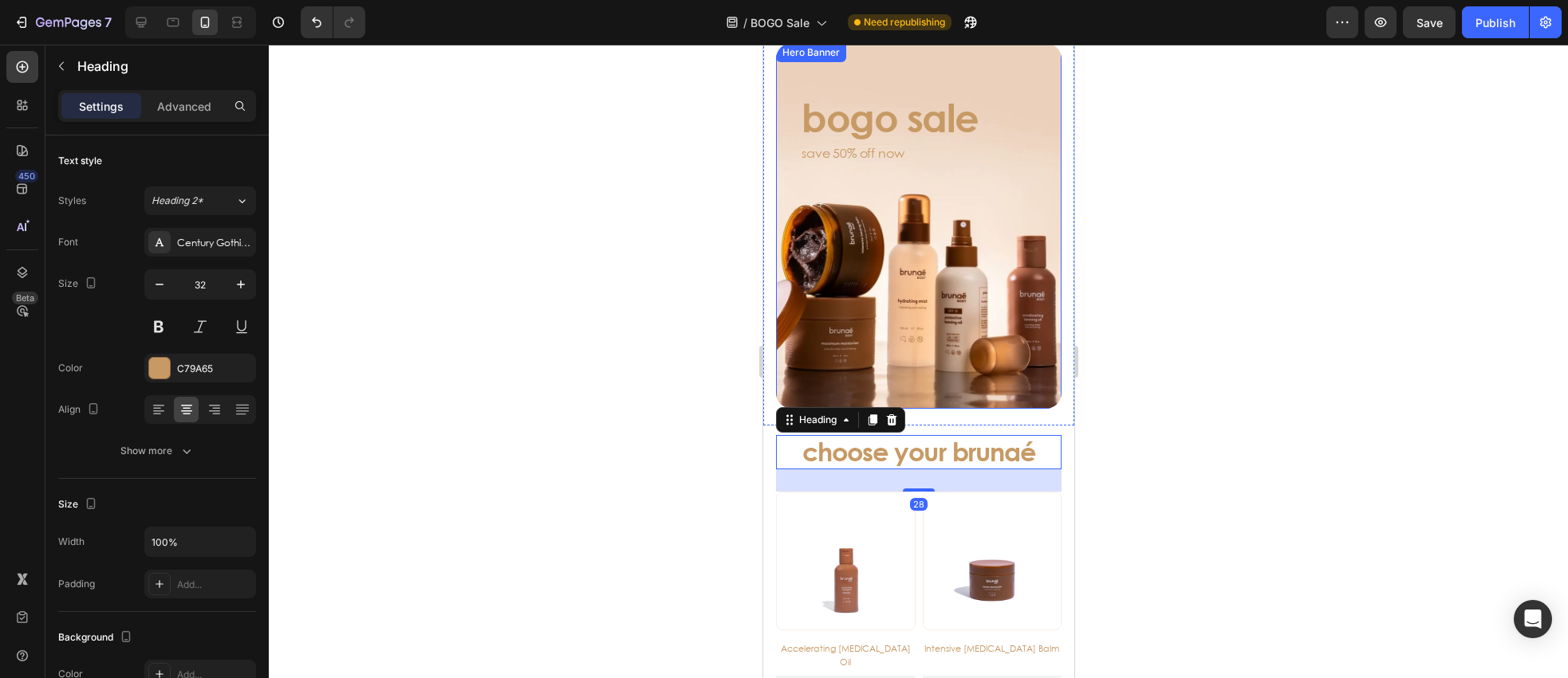
scroll to position [38, 0]
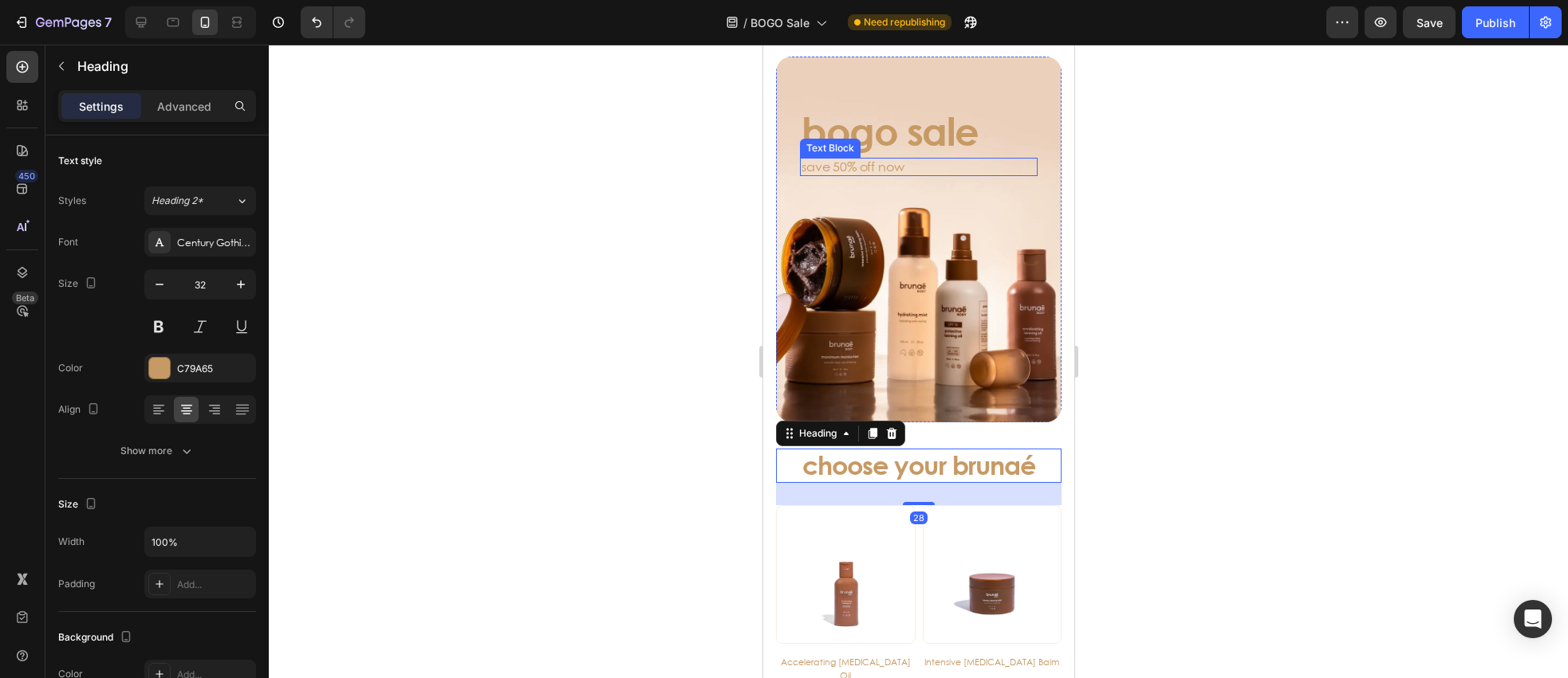
click at [860, 172] on p "save 50% off now" at bounding box center [917, 167] width 235 height 15
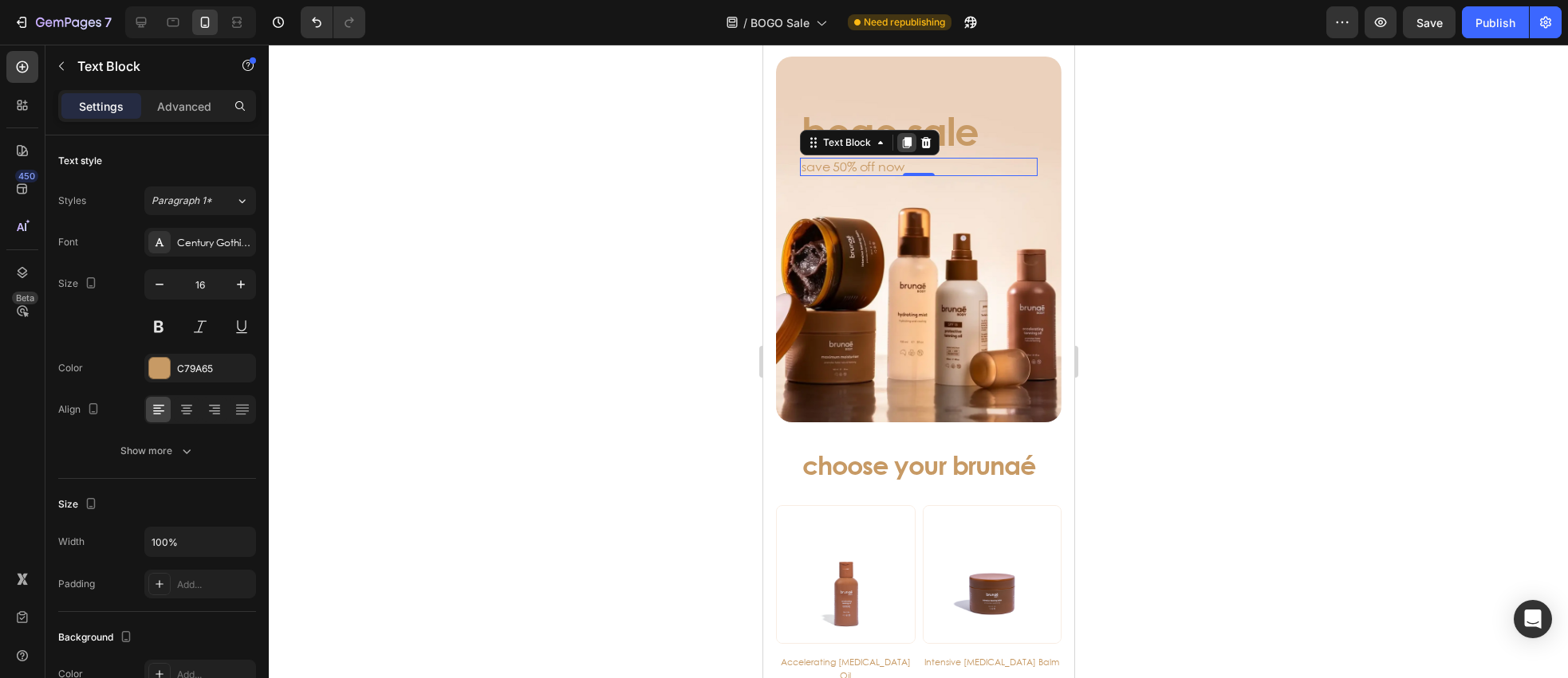
click at [912, 135] on div at bounding box center [906, 142] width 19 height 19
click at [926, 160] on icon at bounding box center [926, 161] width 13 height 13
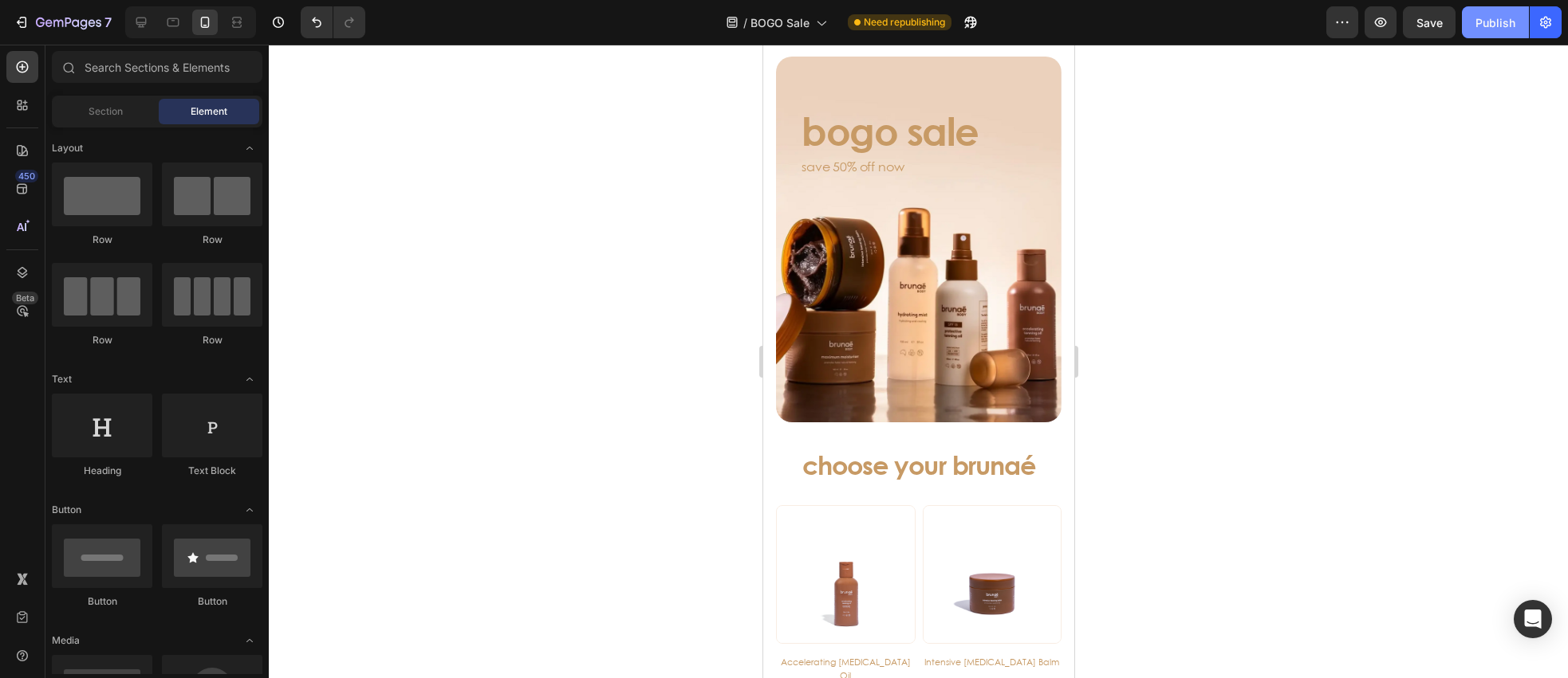
click at [1489, 22] on div "Publish" at bounding box center [1495, 22] width 40 height 17
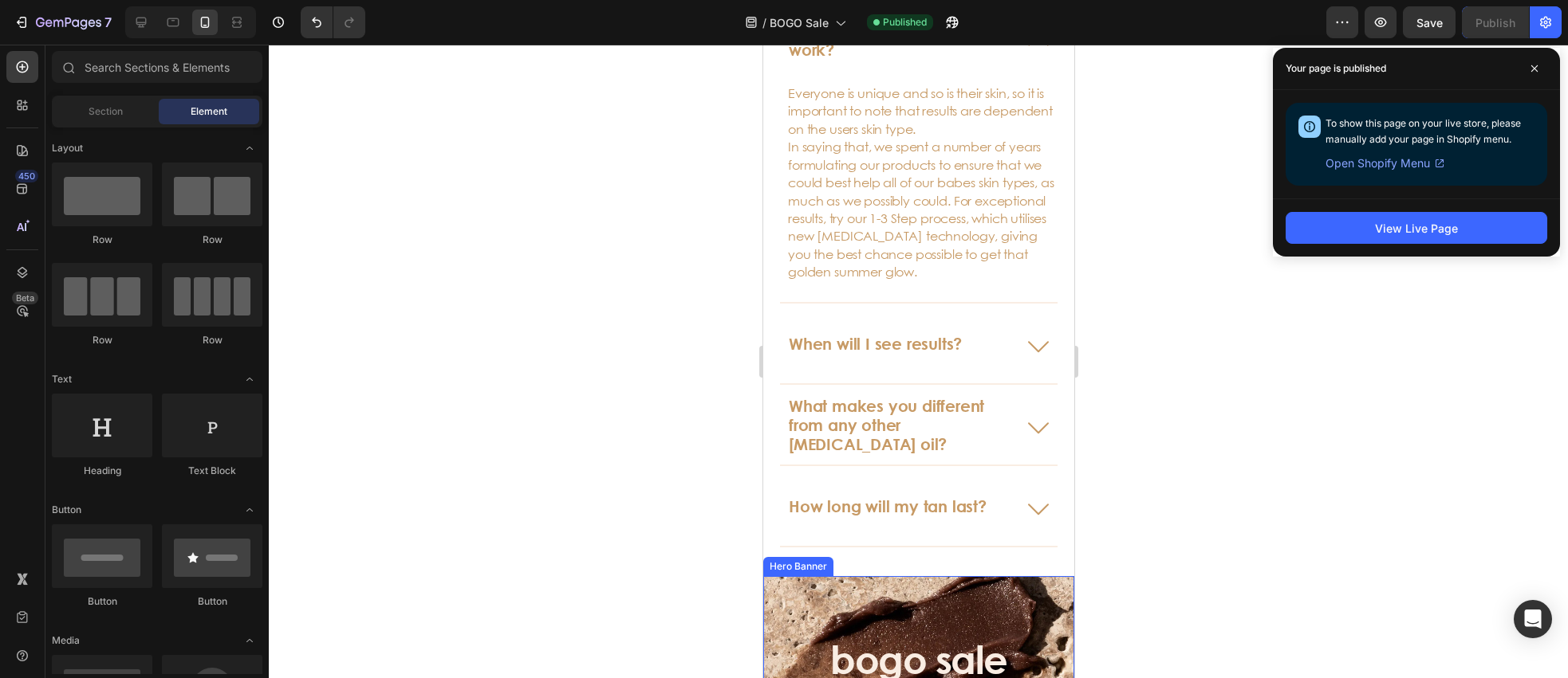
scroll to position [6267, 0]
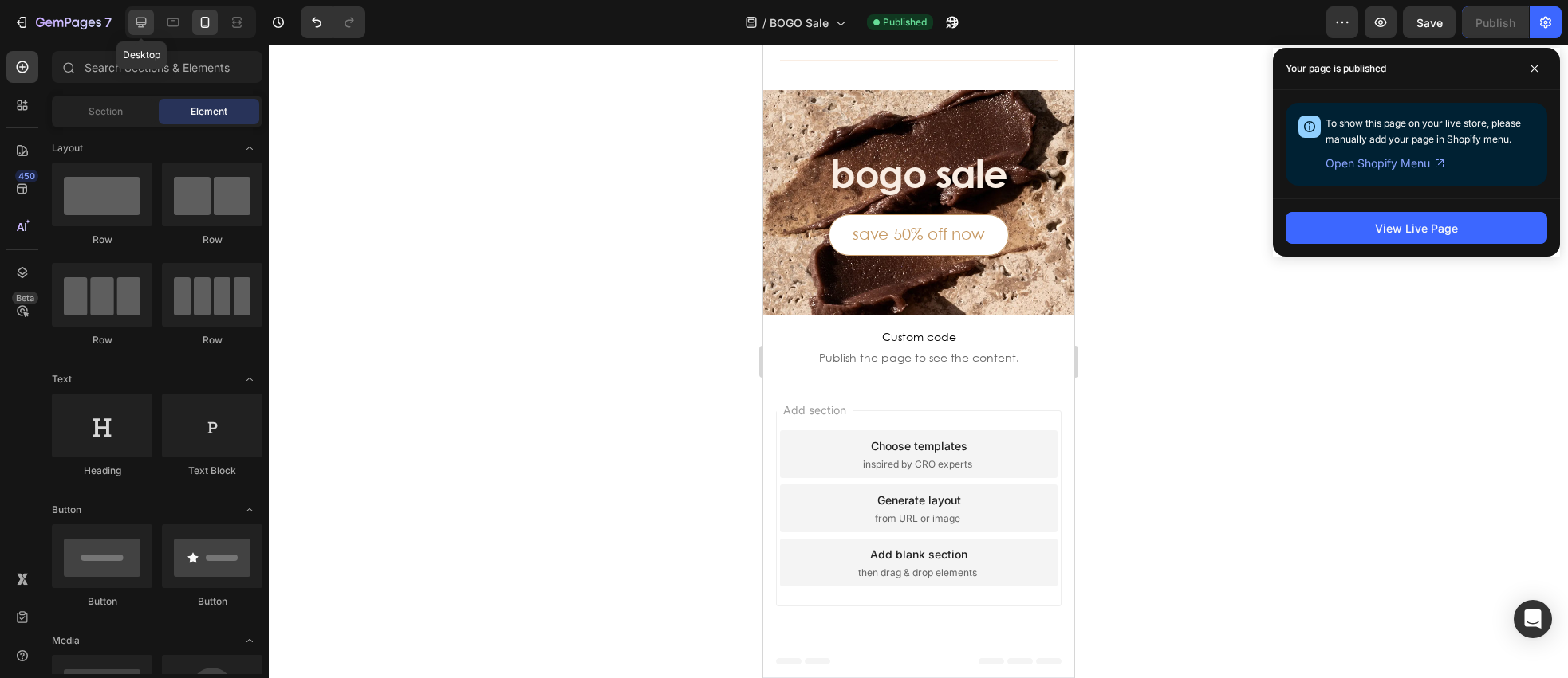
click at [146, 25] on icon at bounding box center [141, 22] width 16 height 16
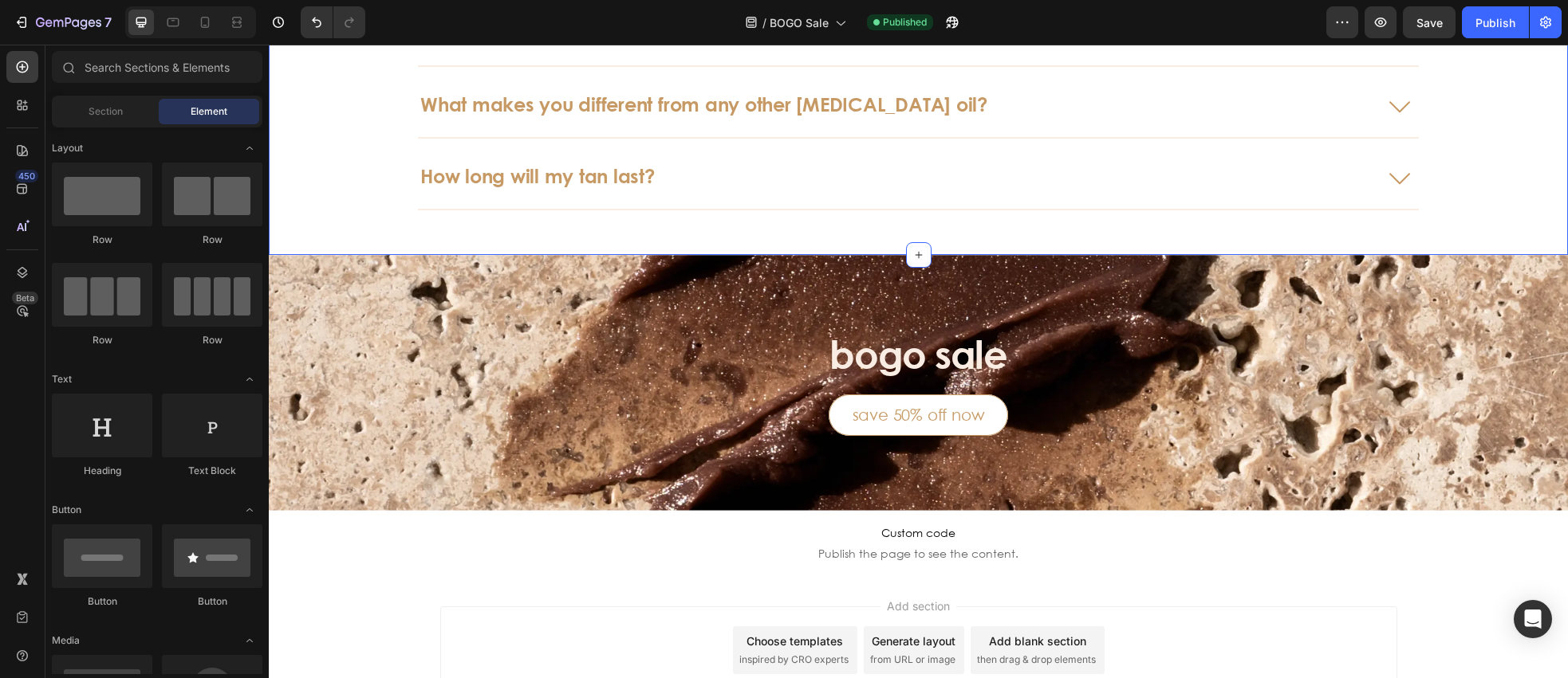
scroll to position [6234, 0]
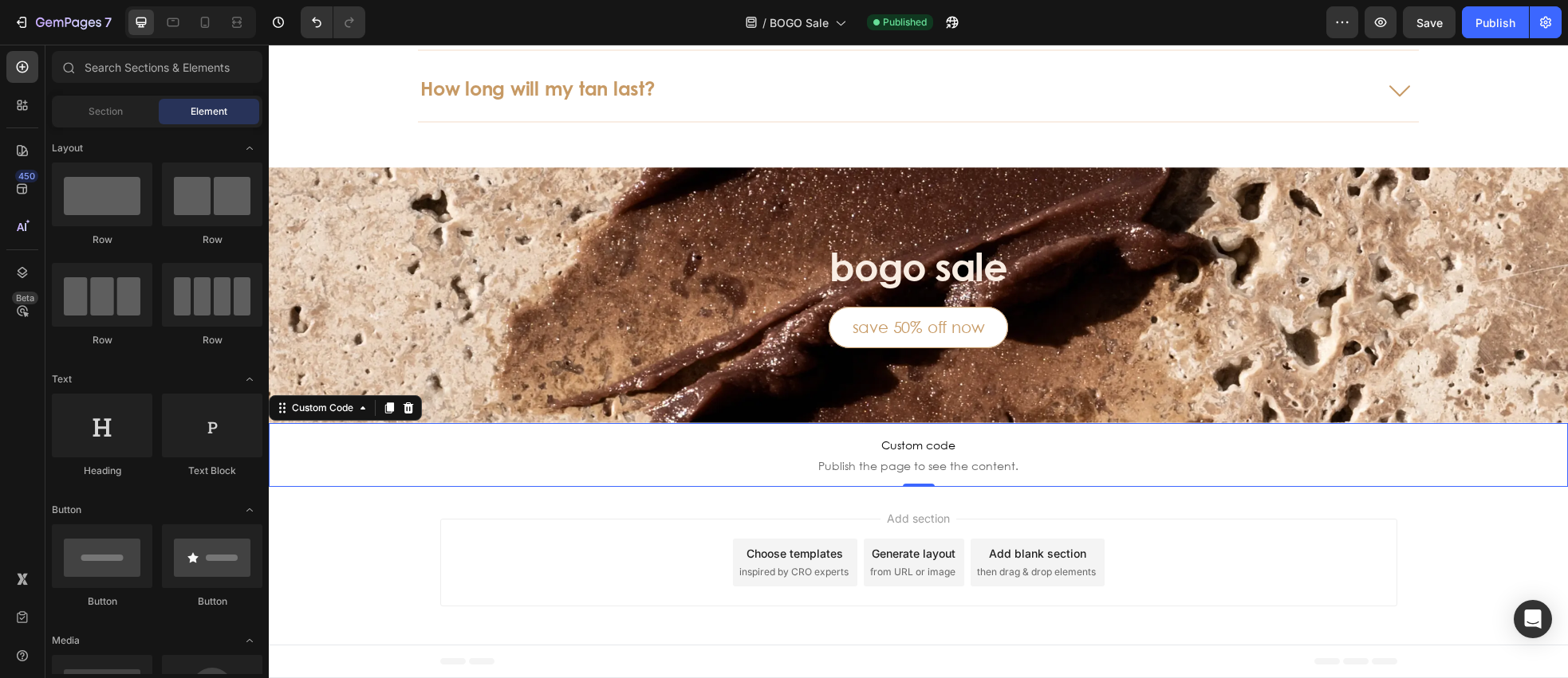
click at [890, 451] on span "Custom code" at bounding box center [918, 445] width 1299 height 19
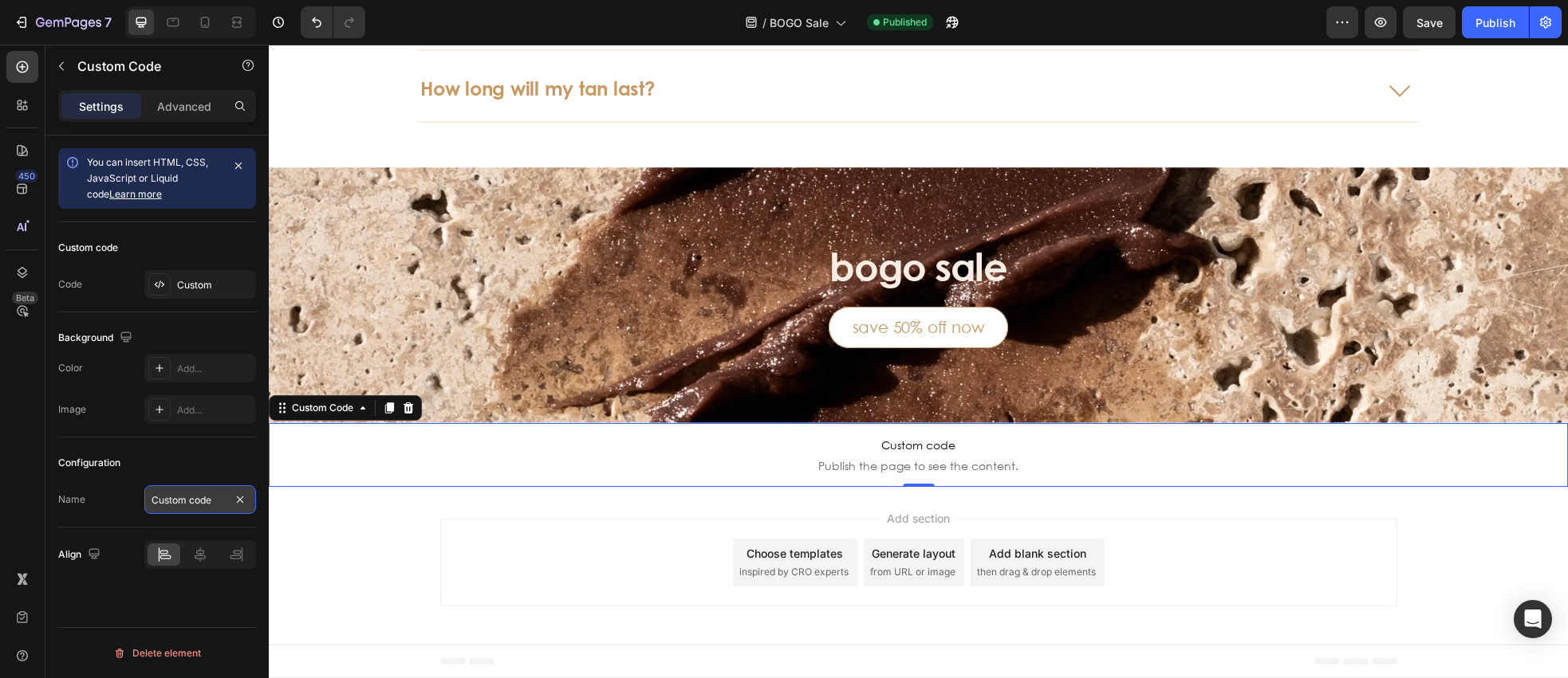
click at [225, 505] on input "Custom code" at bounding box center [200, 500] width 111 height 29
type input "Default css"
click at [1503, 37] on button "Publish" at bounding box center [1495, 22] width 67 height 32
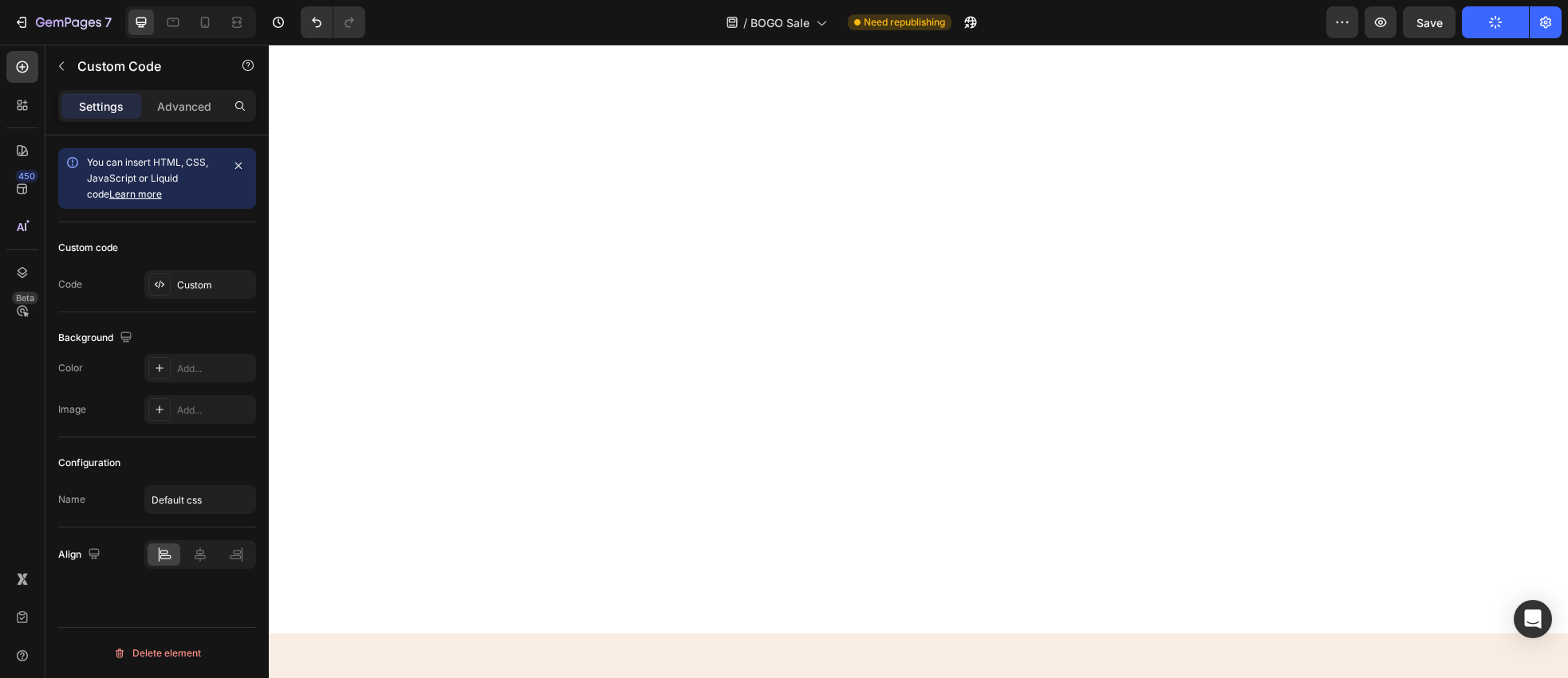
scroll to position [0, 0]
